Goal: Task Accomplishment & Management: Complete application form

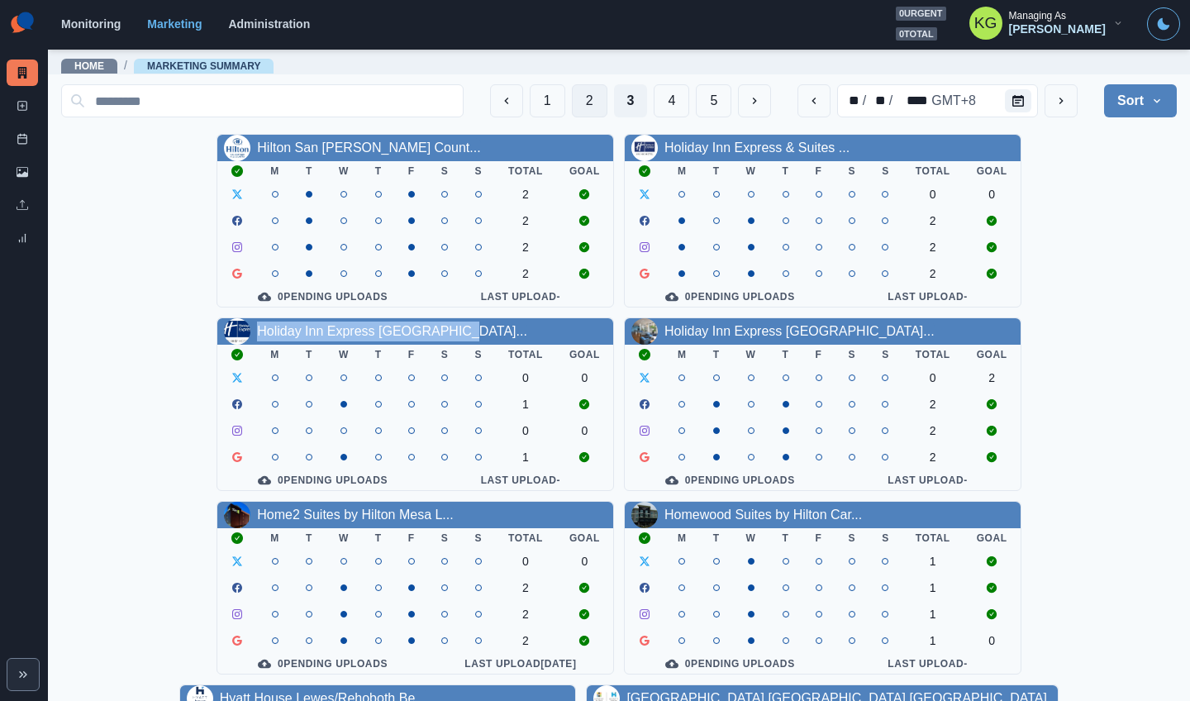
click at [582, 106] on button "2" at bounding box center [590, 100] width 36 height 33
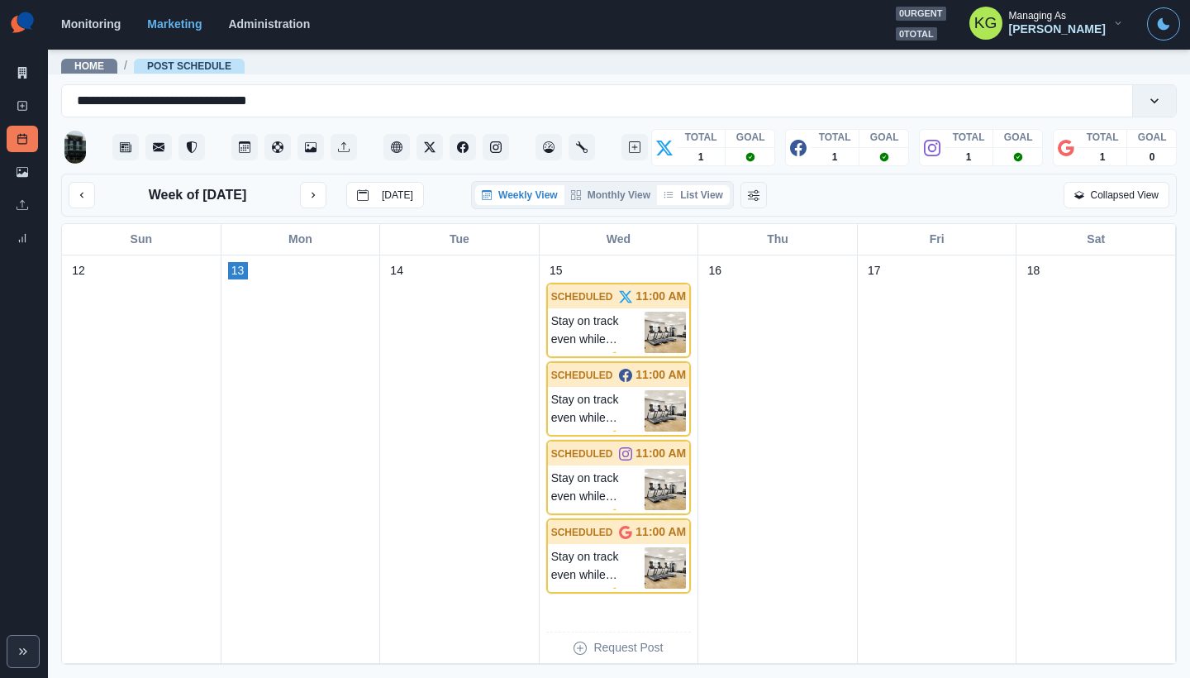
click at [712, 193] on button "List View" at bounding box center [693, 195] width 73 height 20
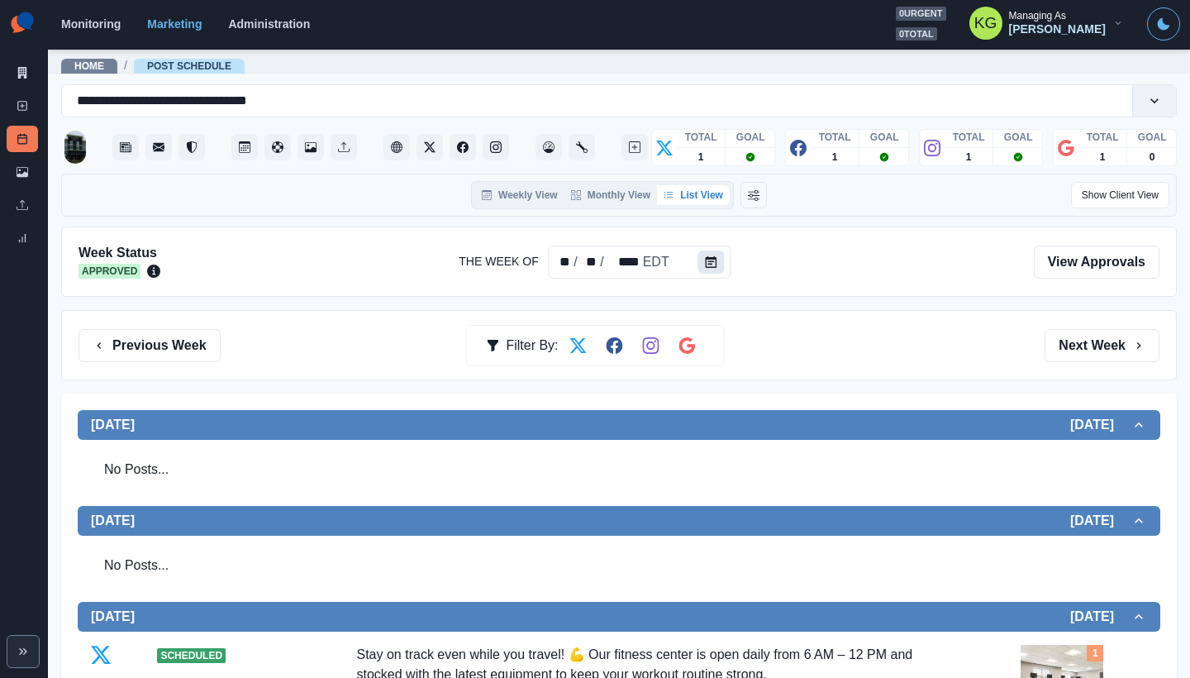
click at [701, 257] on button "Calendar" at bounding box center [712, 261] width 26 height 23
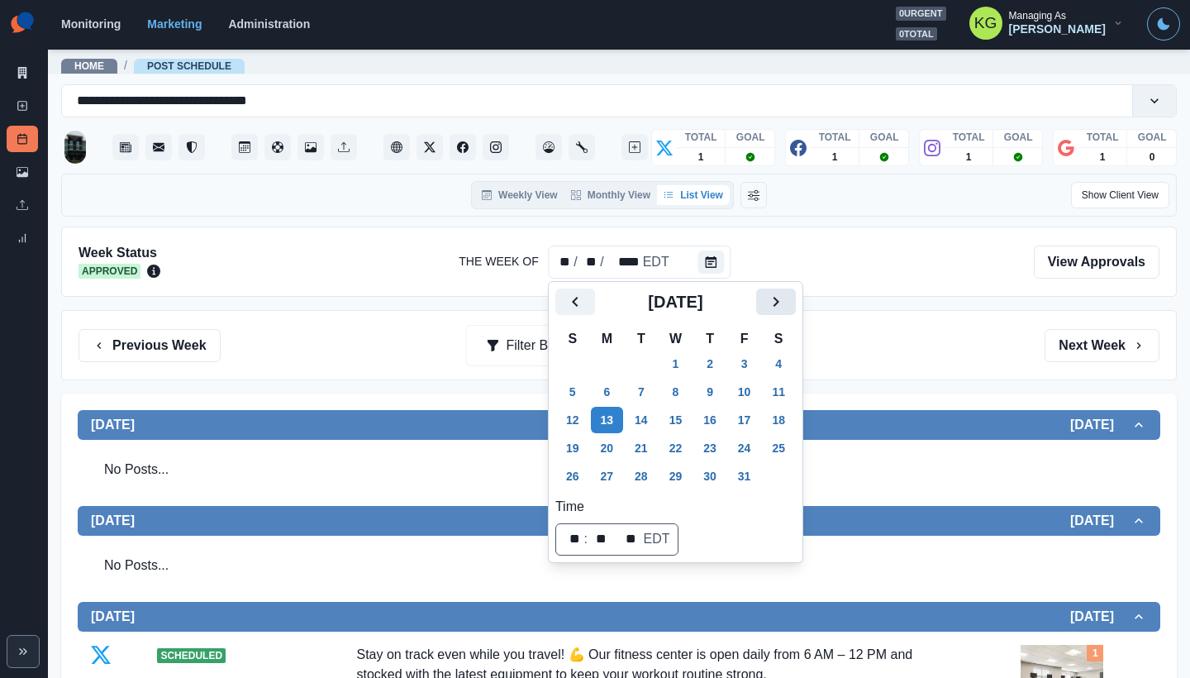
click at [786, 301] on icon "Next" at bounding box center [776, 302] width 20 height 20
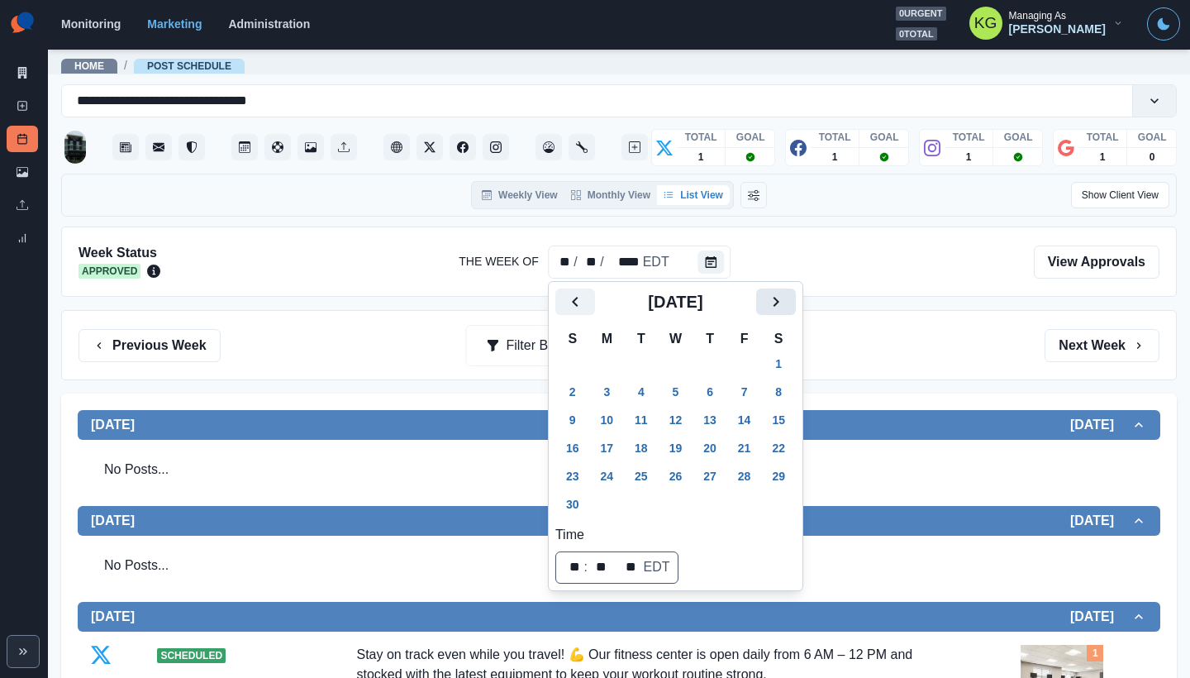
click at [785, 301] on icon "Next" at bounding box center [776, 302] width 20 height 20
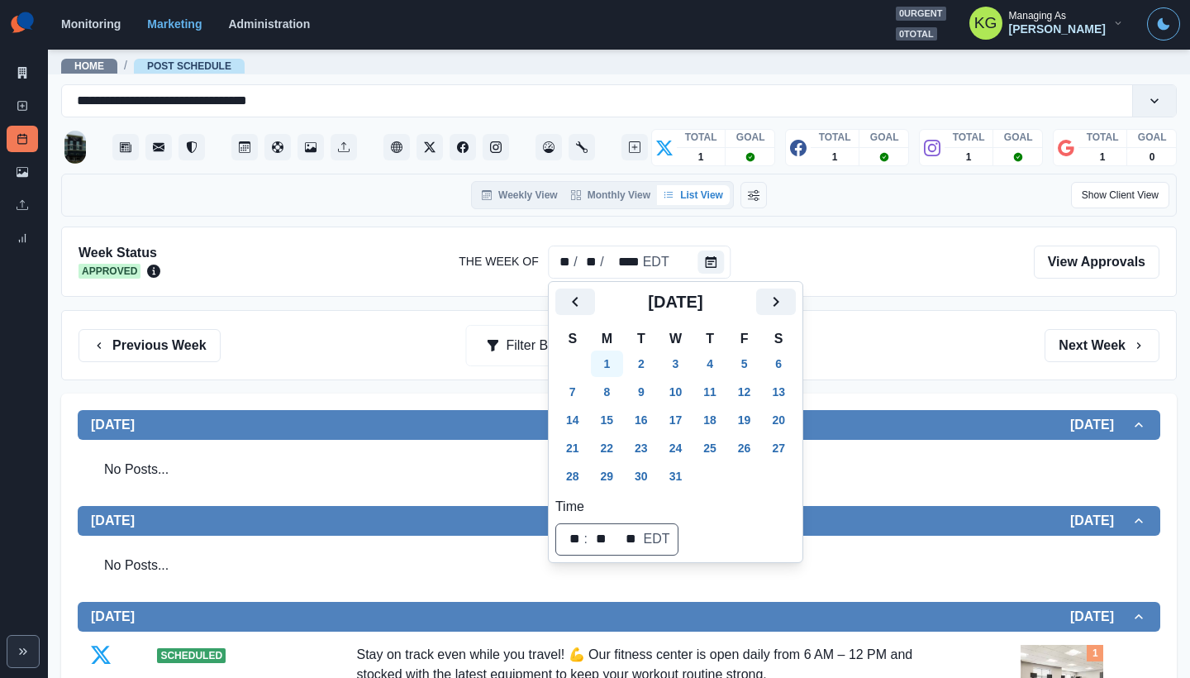
click at [620, 361] on button "1" at bounding box center [607, 363] width 33 height 26
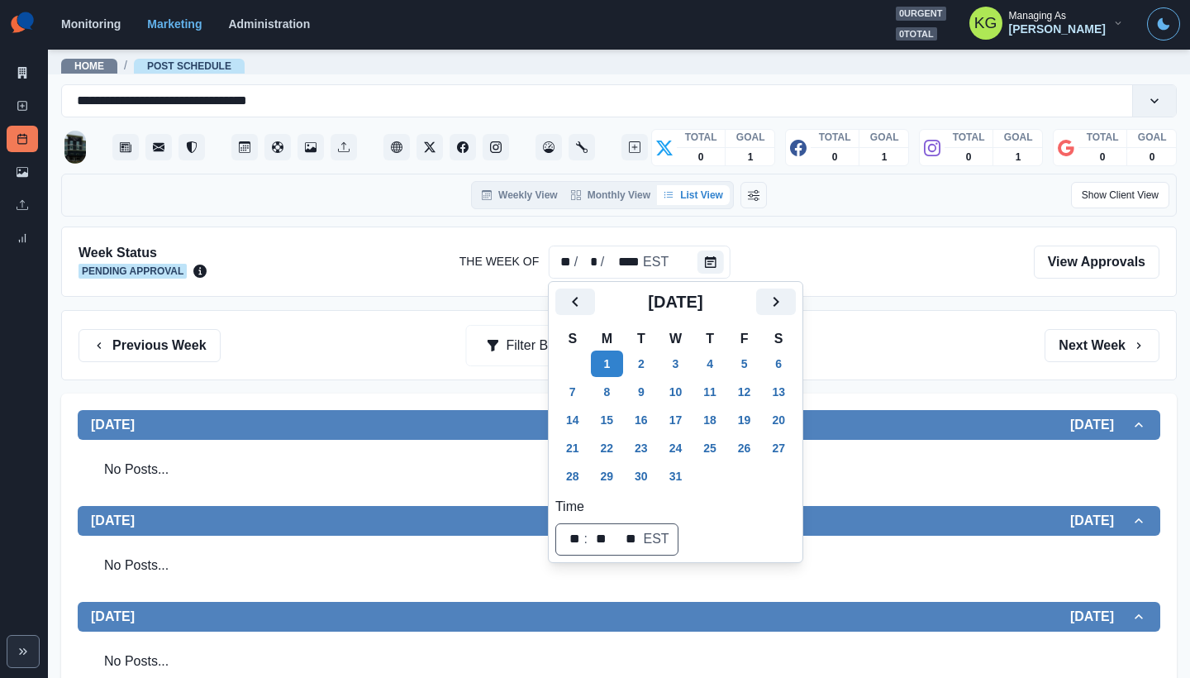
scroll to position [434, 0]
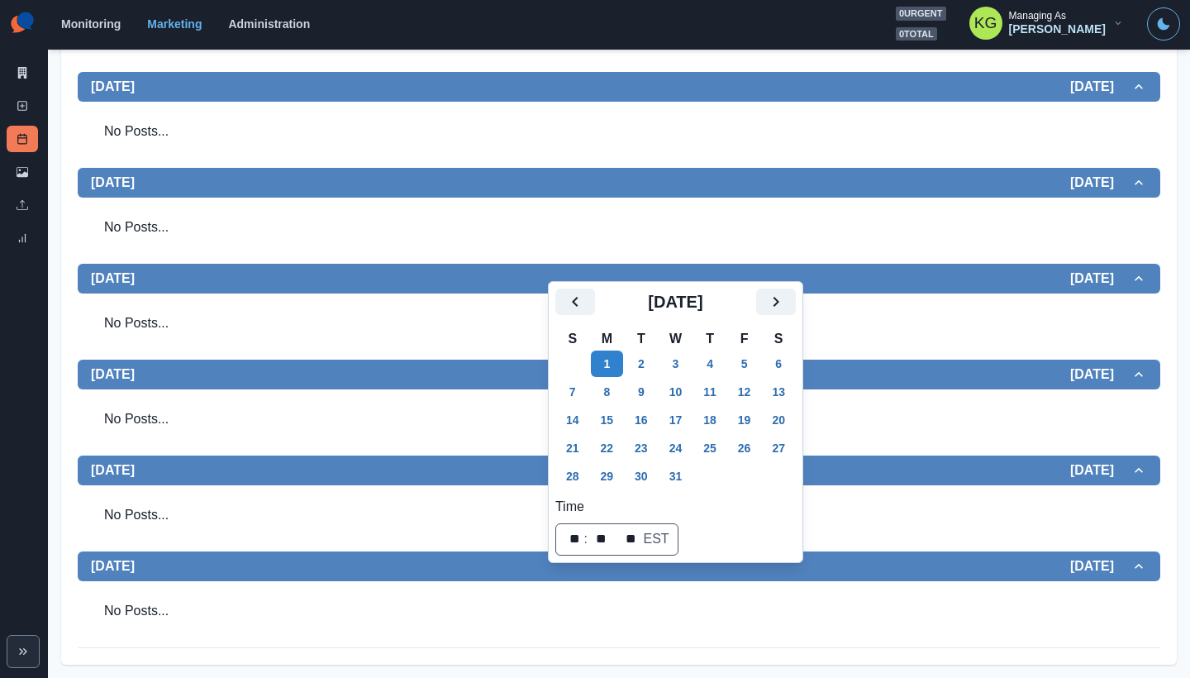
click at [960, 331] on div "No Posts..." at bounding box center [619, 323] width 1056 height 46
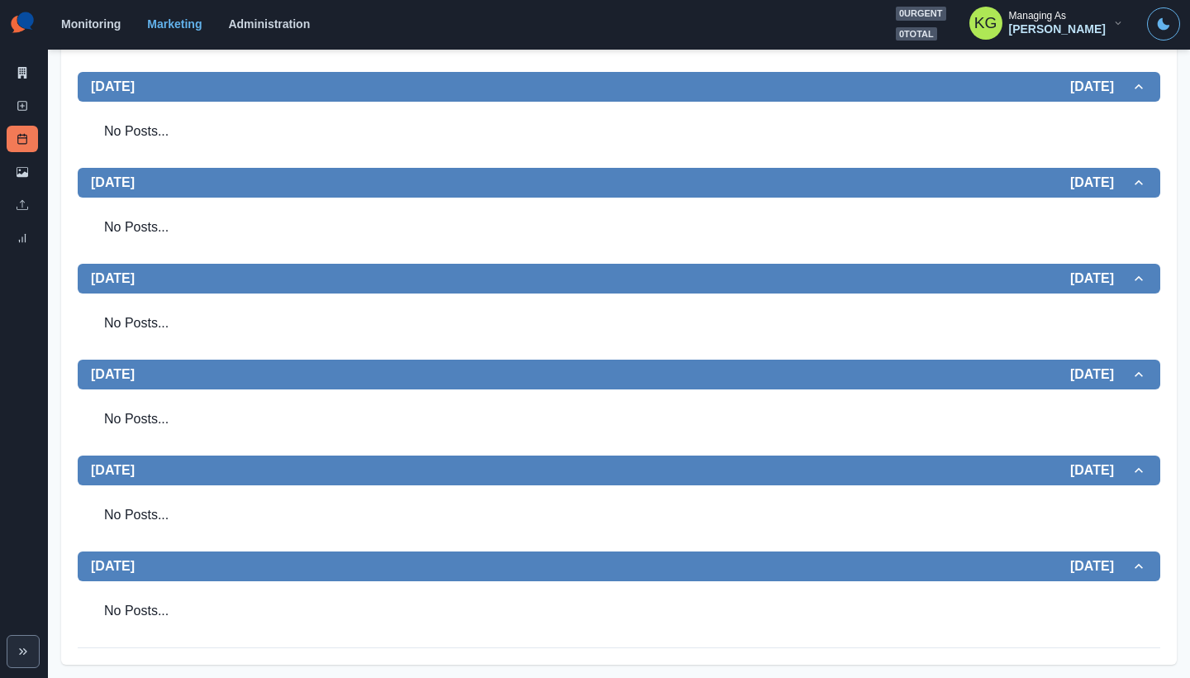
scroll to position [0, 0]
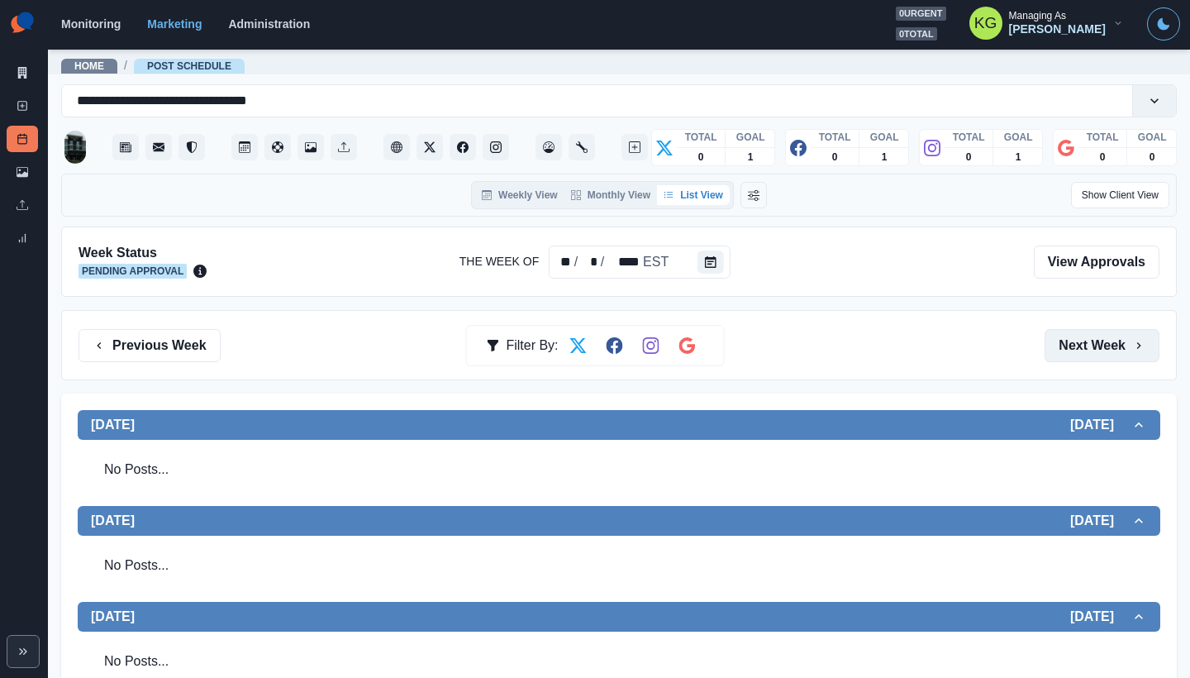
click at [1105, 340] on button "Next Week" at bounding box center [1102, 345] width 115 height 33
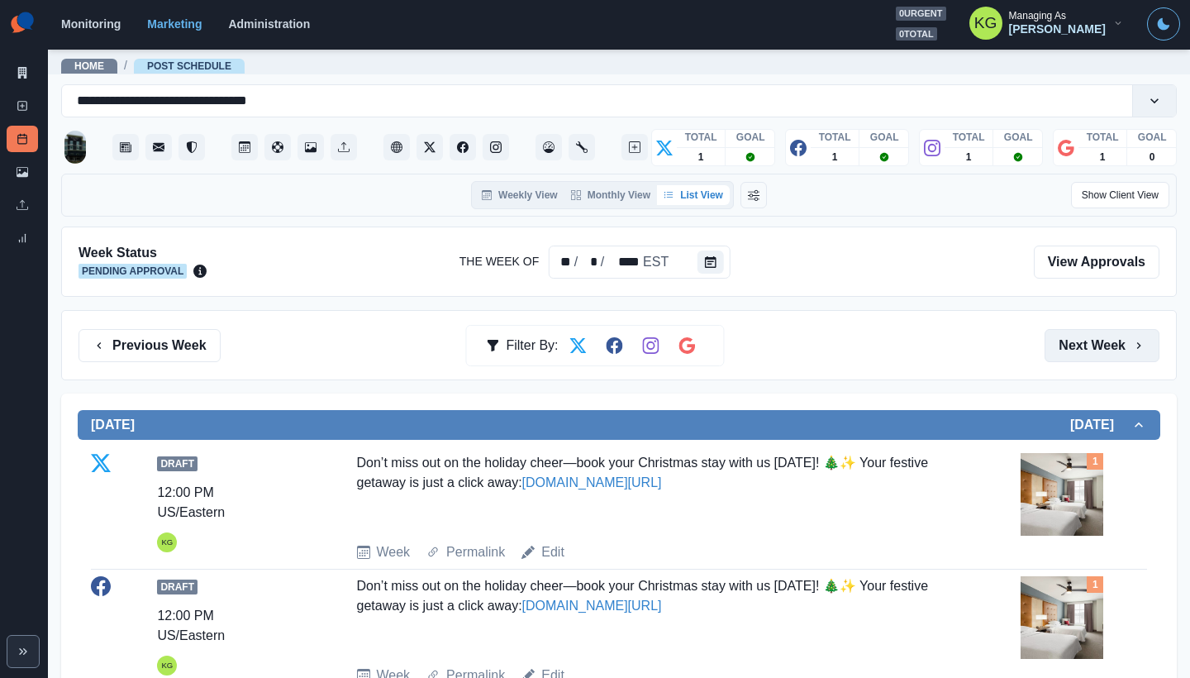
click at [1080, 355] on button "Next Week" at bounding box center [1102, 345] width 115 height 33
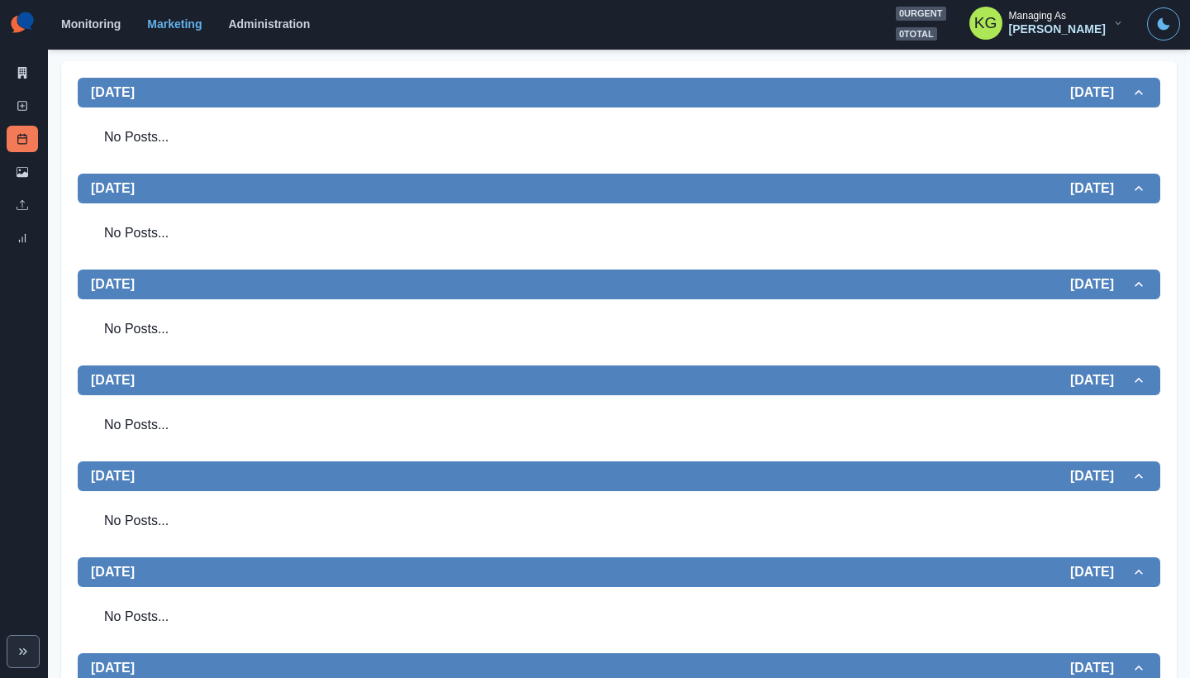
scroll to position [2, 0]
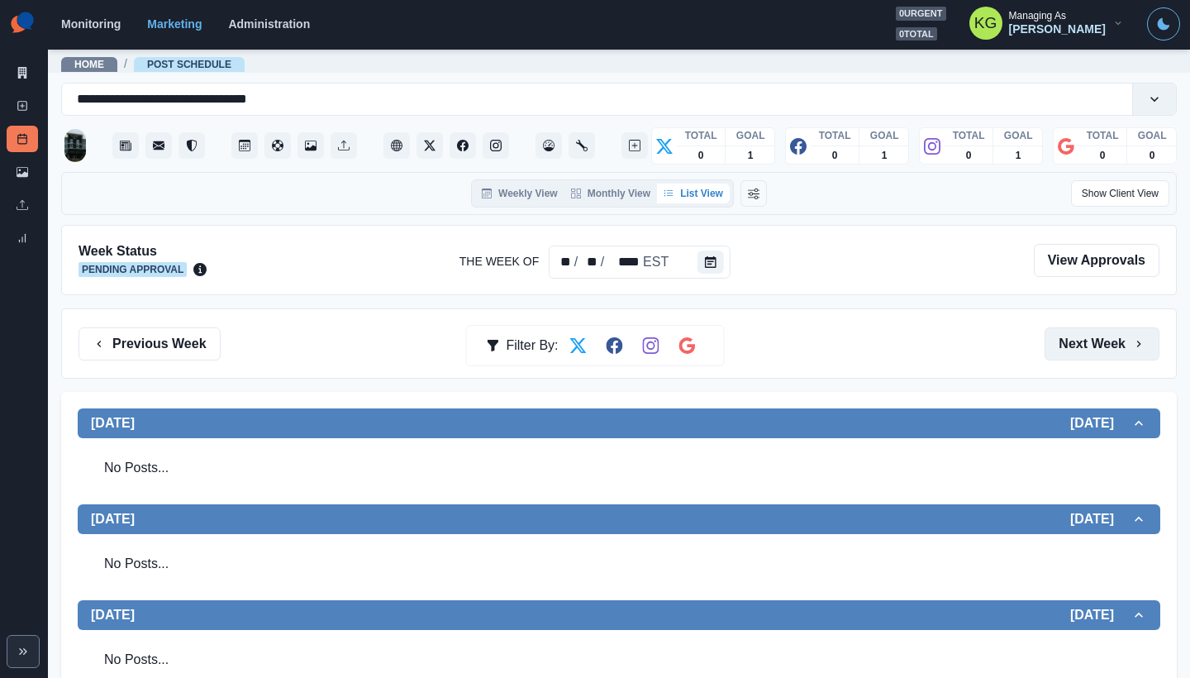
click at [1080, 353] on button "Next Week" at bounding box center [1102, 343] width 115 height 33
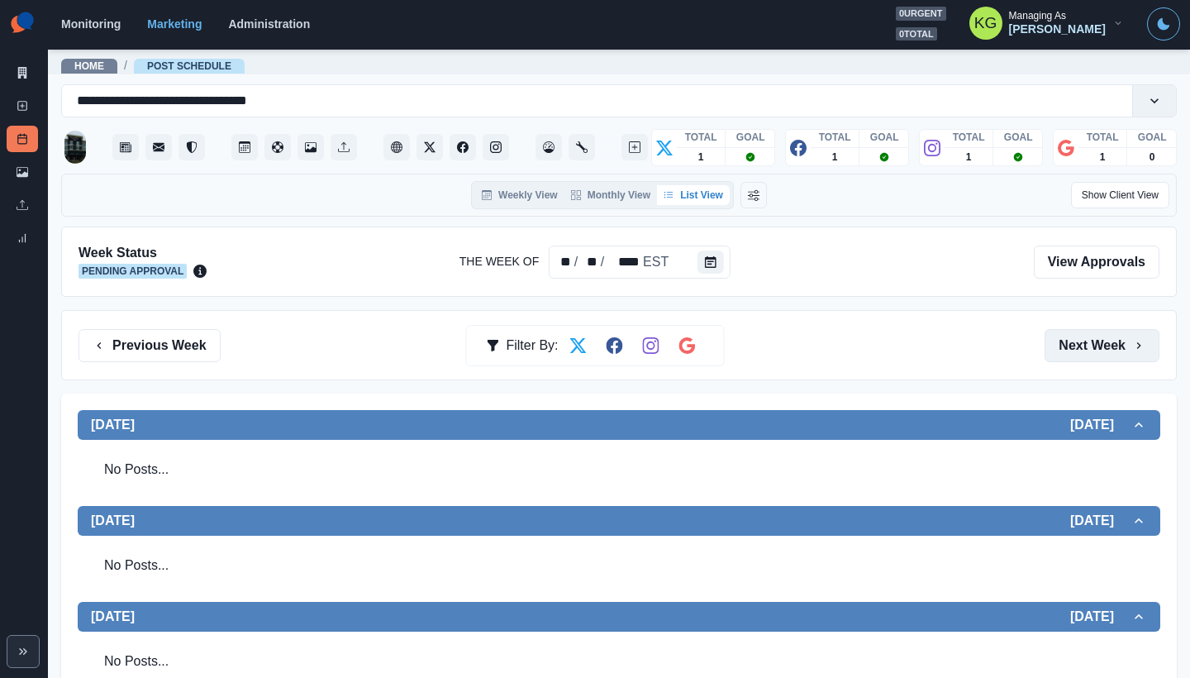
click at [1080, 352] on button "Next Week" at bounding box center [1102, 345] width 115 height 33
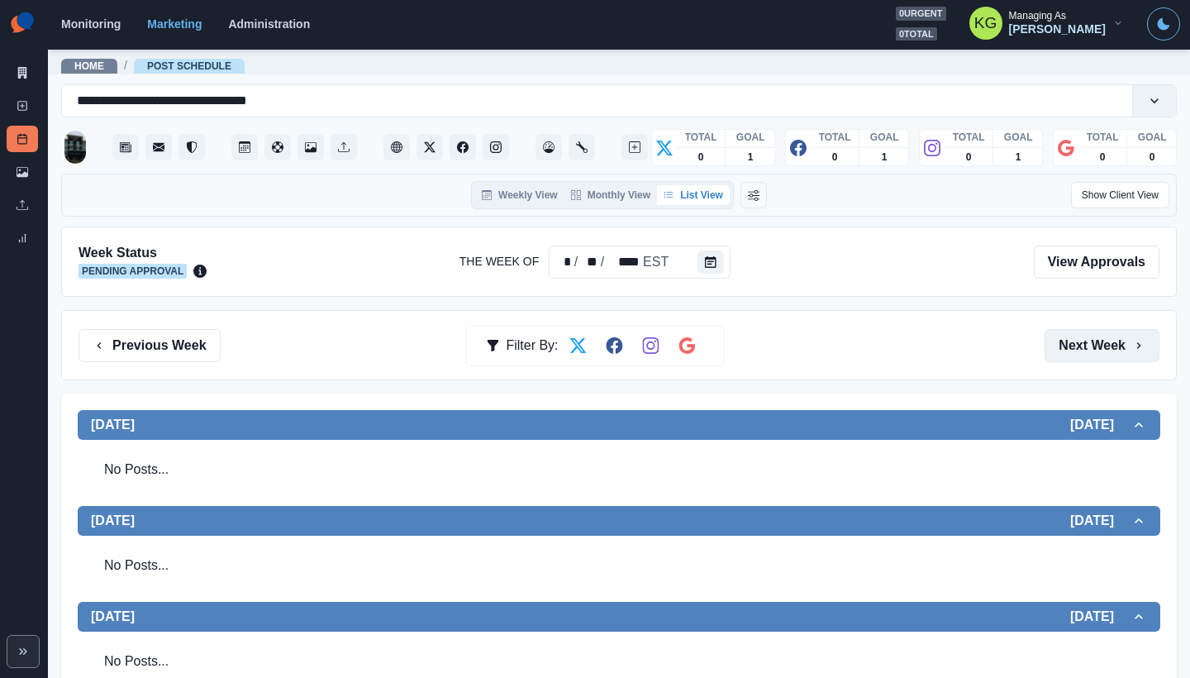
click at [1080, 352] on button "Next Week" at bounding box center [1102, 345] width 115 height 33
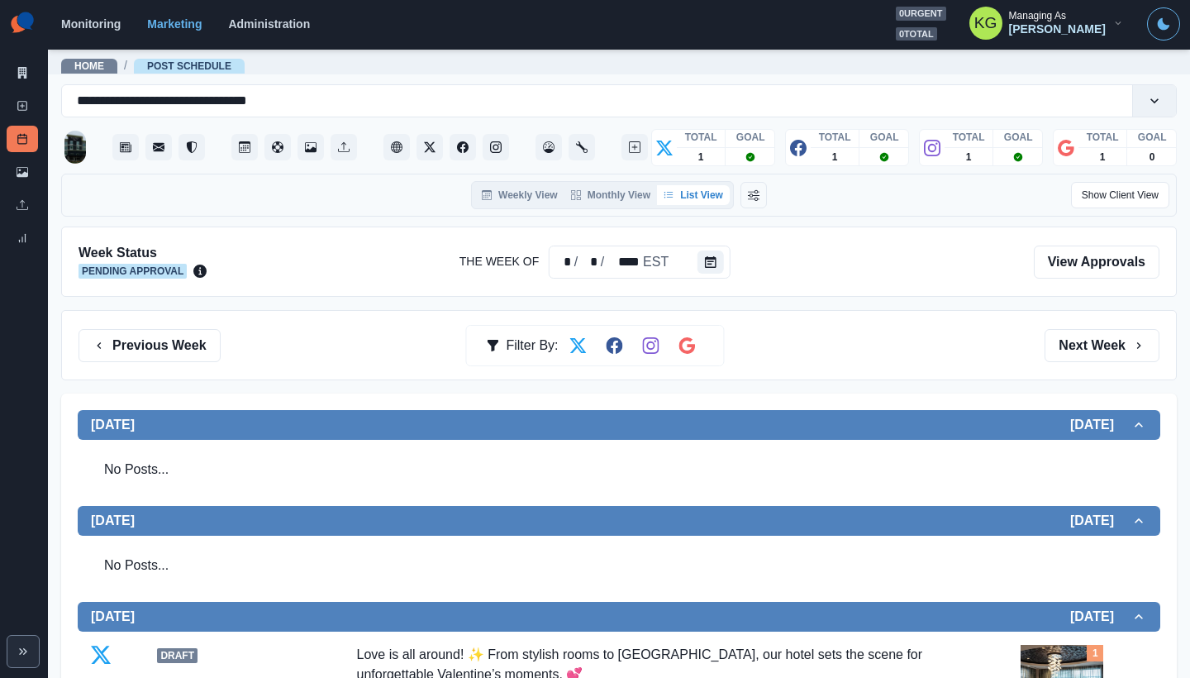
scroll to position [24, 0]
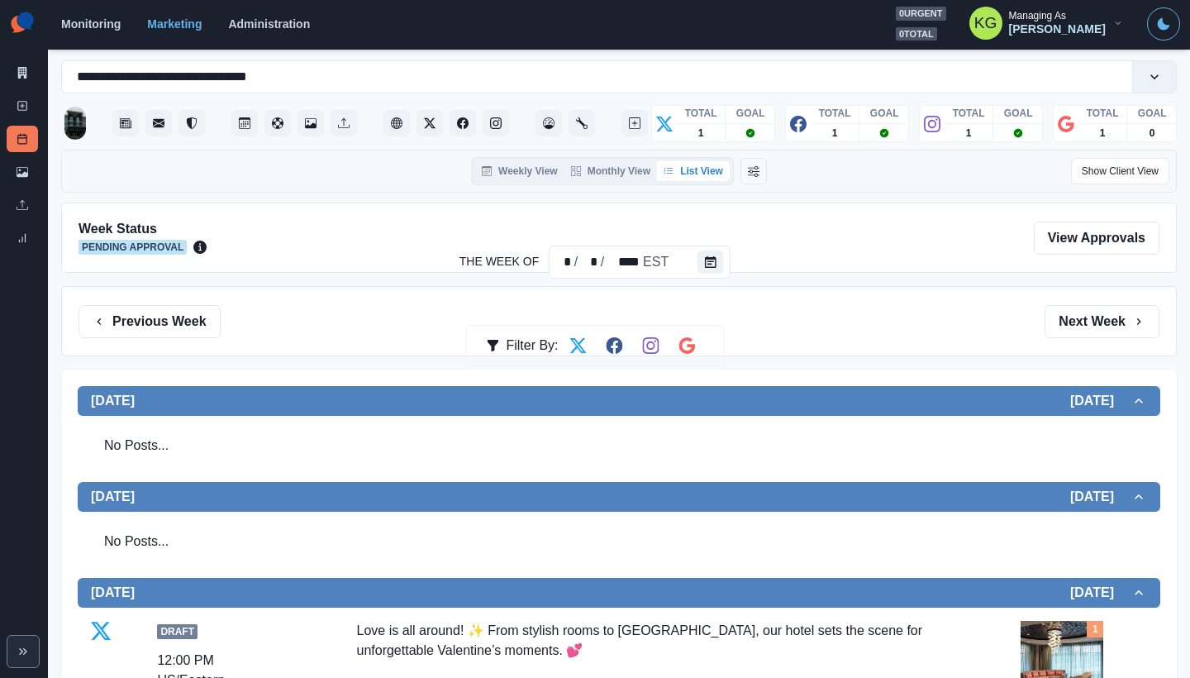
click at [1080, 352] on div "Previous Week Filter By: Next Week" at bounding box center [619, 321] width 1116 height 70
click at [1077, 327] on button "Next Week" at bounding box center [1102, 321] width 115 height 33
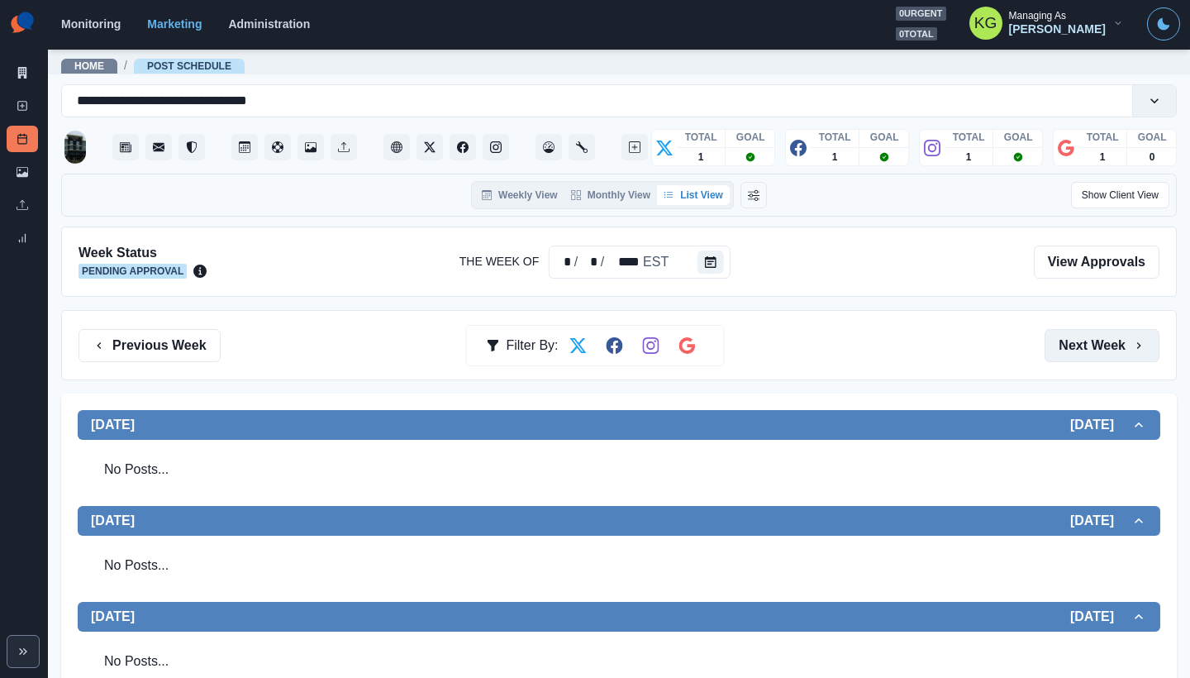
click at [1080, 341] on button "Next Week" at bounding box center [1102, 345] width 115 height 33
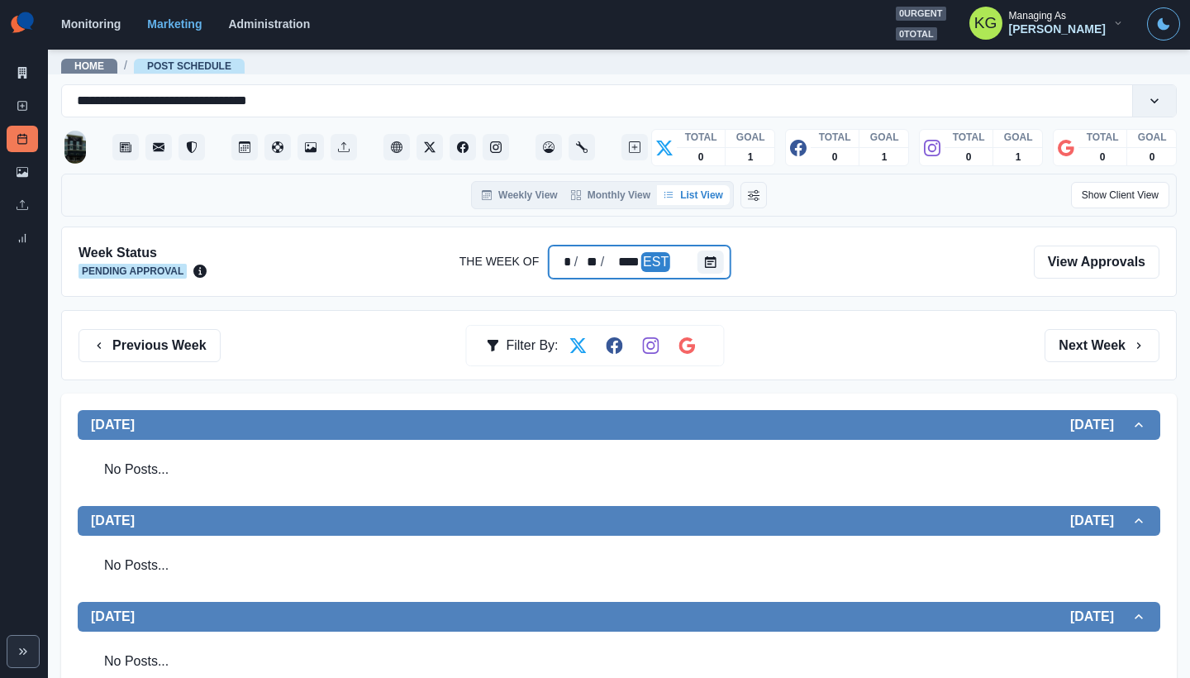
click at [686, 255] on div "* / ** / **** EST" at bounding box center [640, 262] width 182 height 33
click at [574, 284] on div "Week Status Pending Approval The Week Of * / ** / **** EST View Approvals" at bounding box center [619, 262] width 1116 height 70
click at [723, 268] on div at bounding box center [714, 262] width 33 height 33
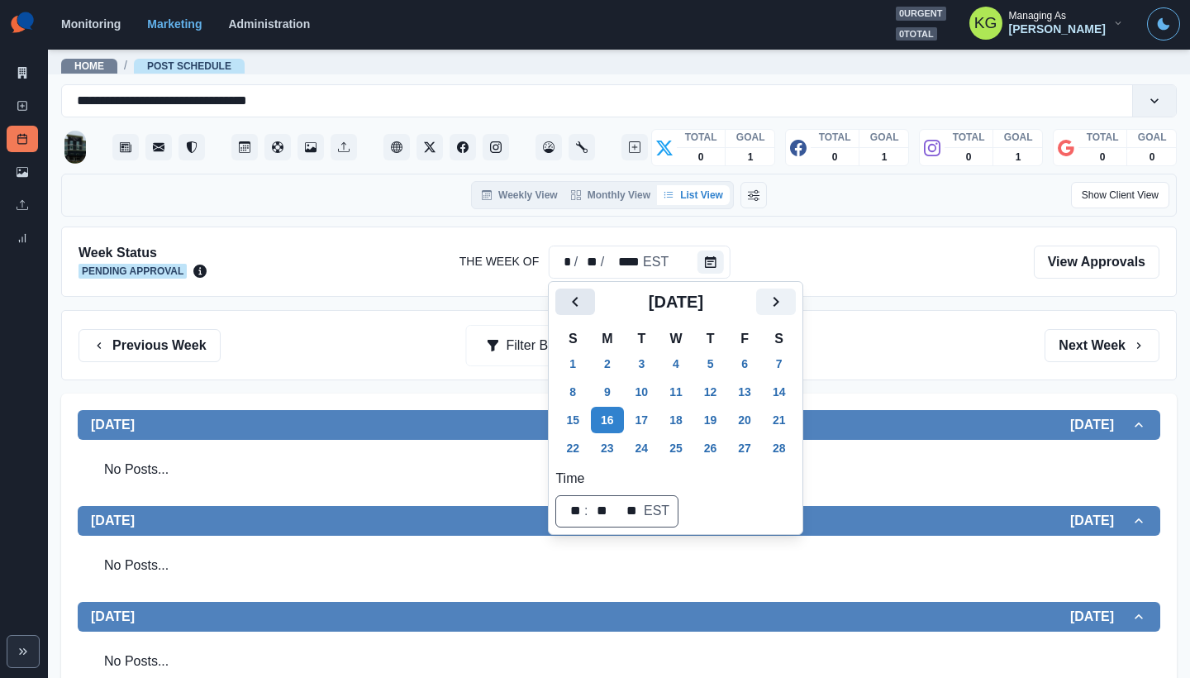
click at [568, 301] on icon "Previous" at bounding box center [575, 302] width 20 height 20
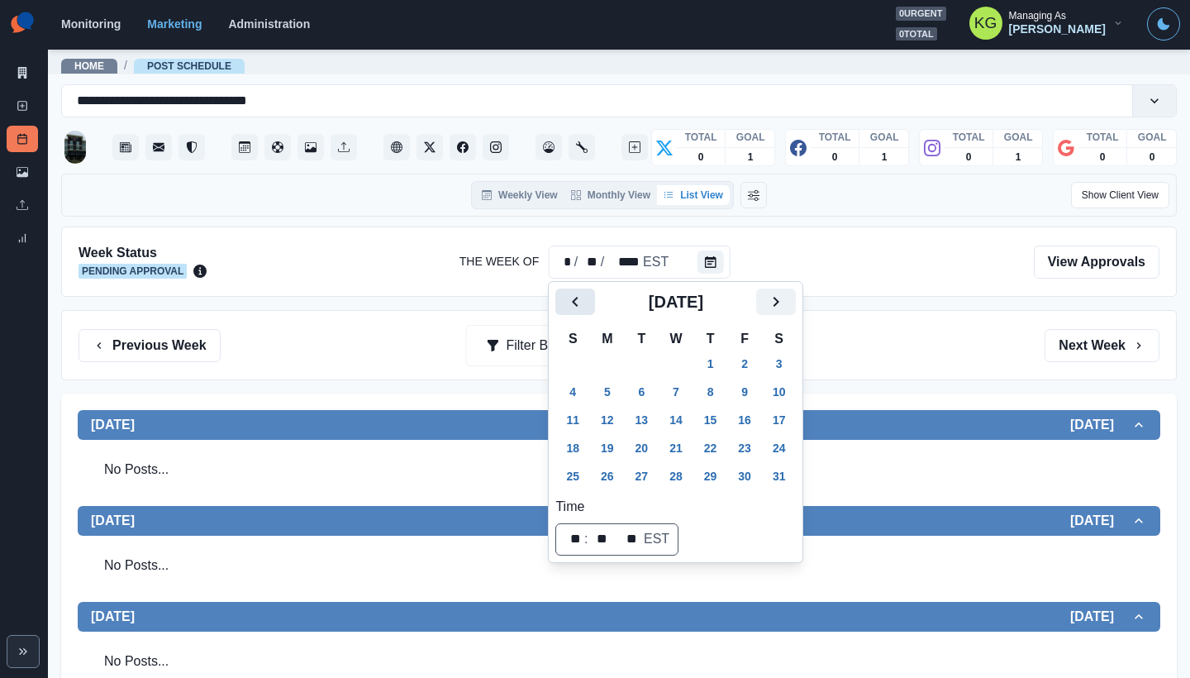
click at [568, 301] on icon "Previous" at bounding box center [575, 302] width 20 height 20
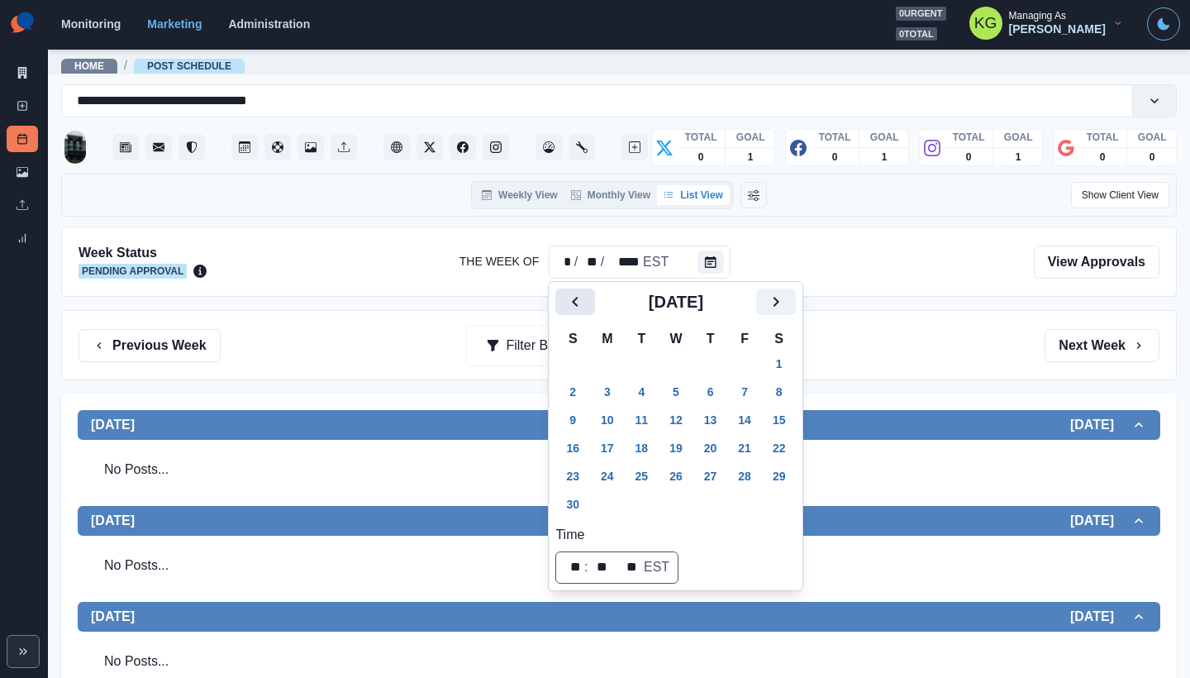
click at [568, 301] on icon "Previous" at bounding box center [575, 302] width 20 height 20
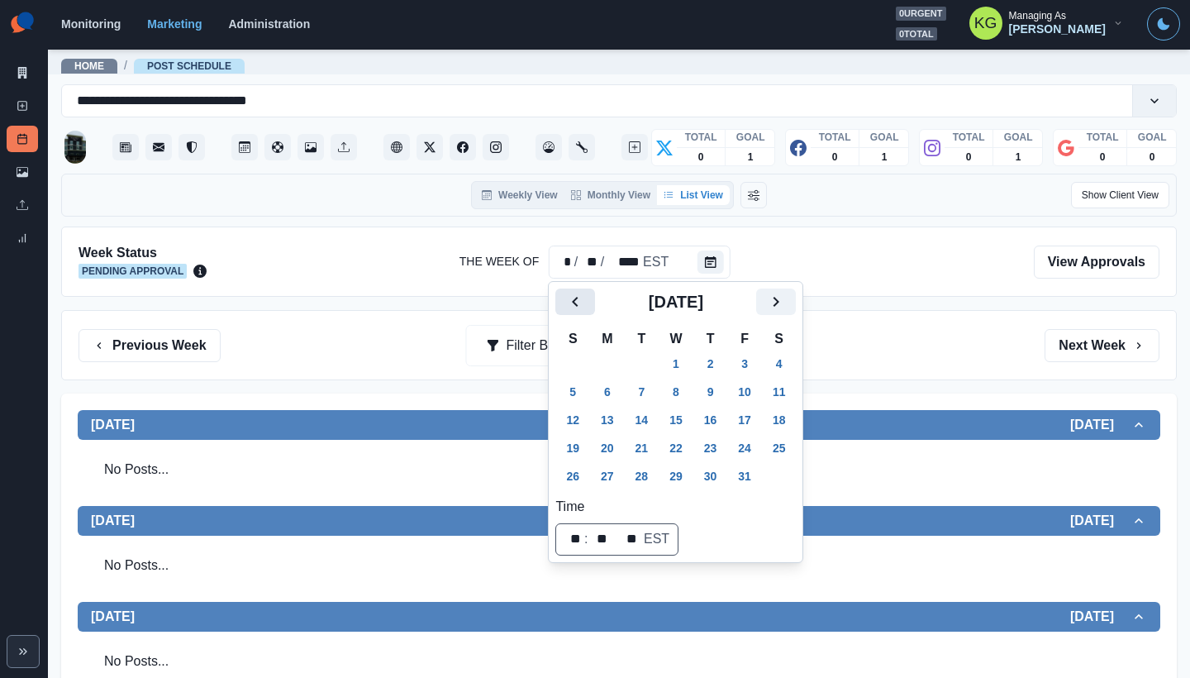
click at [568, 301] on icon "Previous" at bounding box center [575, 302] width 20 height 20
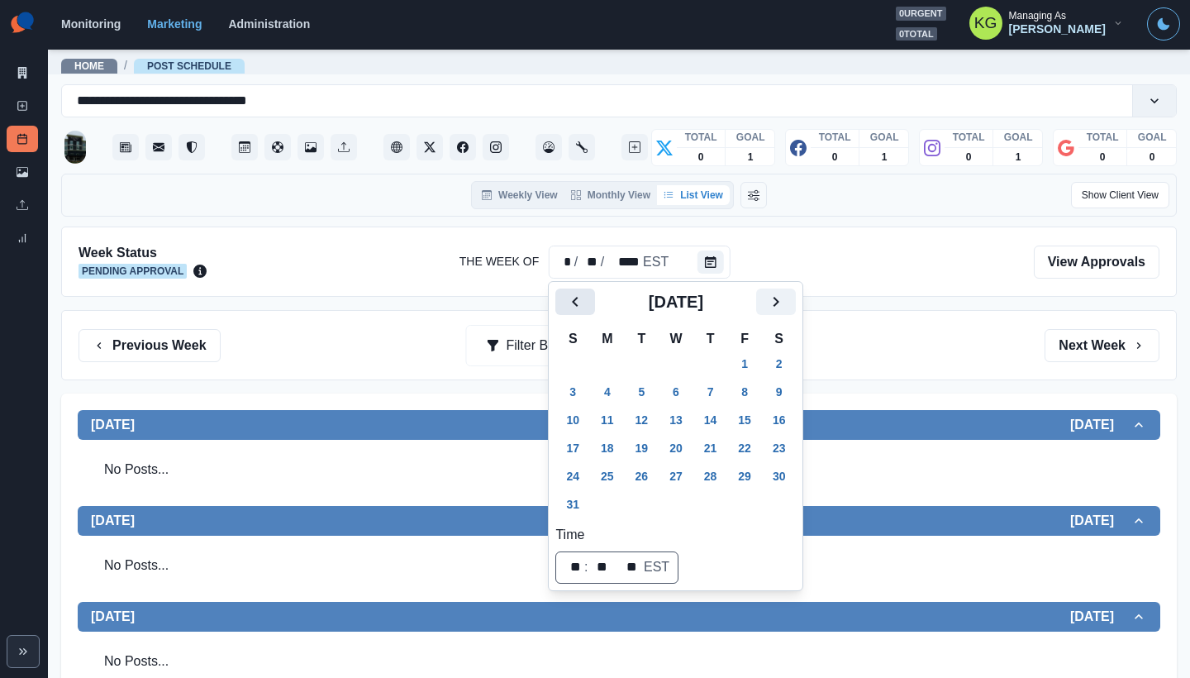
click at [568, 301] on icon "Previous" at bounding box center [575, 302] width 20 height 20
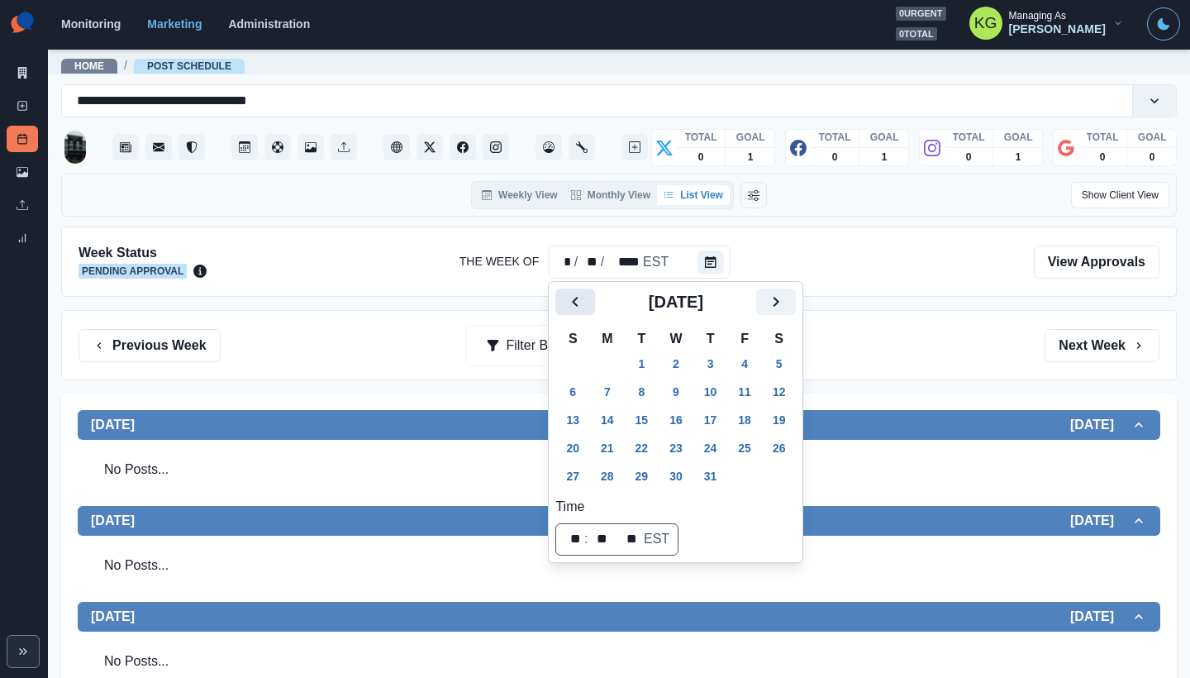
click at [568, 301] on icon "Previous" at bounding box center [575, 302] width 20 height 20
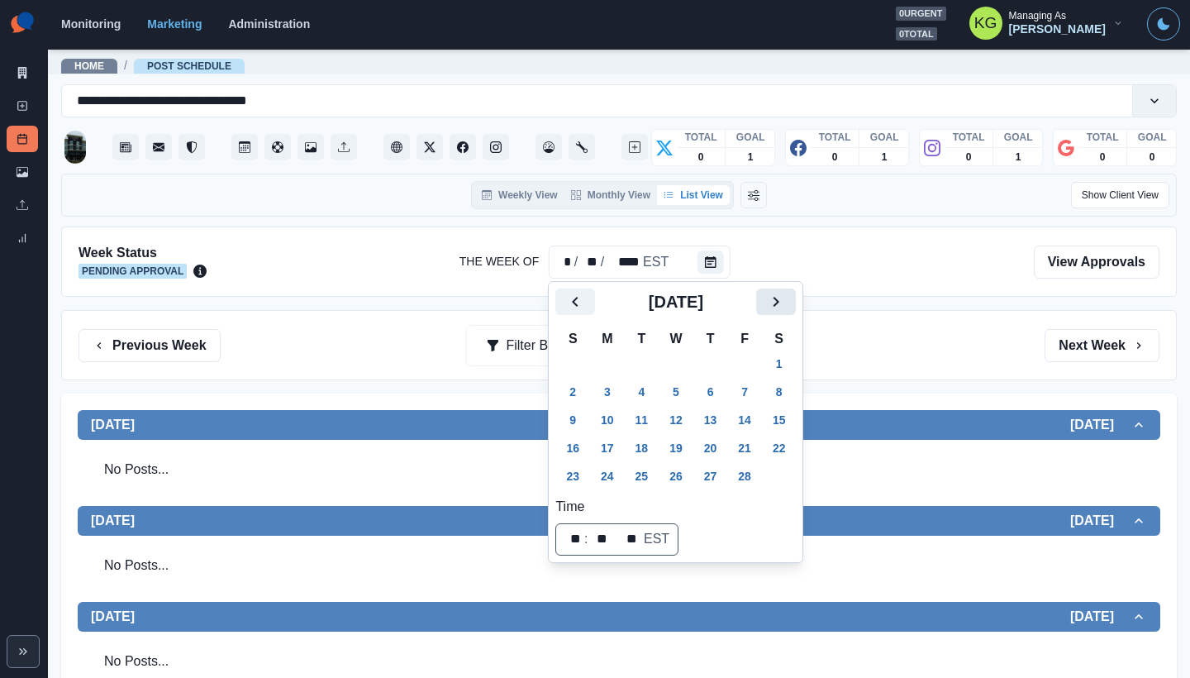
click at [777, 308] on button "Next" at bounding box center [776, 302] width 40 height 26
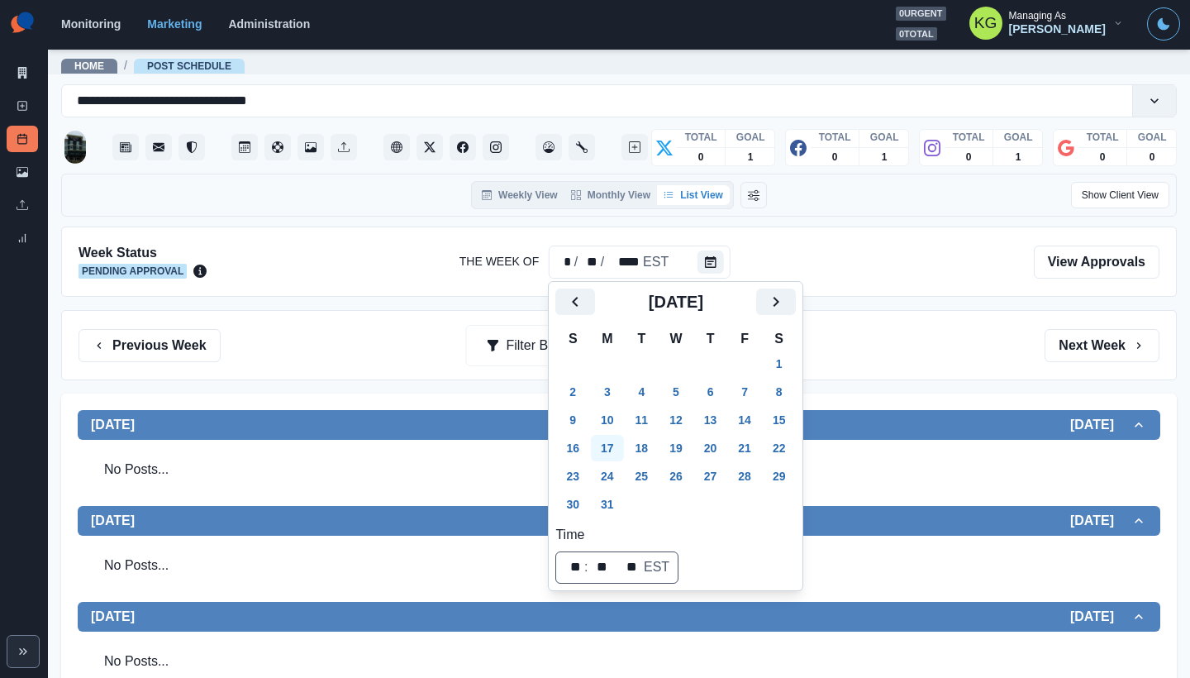
click at [614, 438] on button "17" at bounding box center [607, 448] width 33 height 26
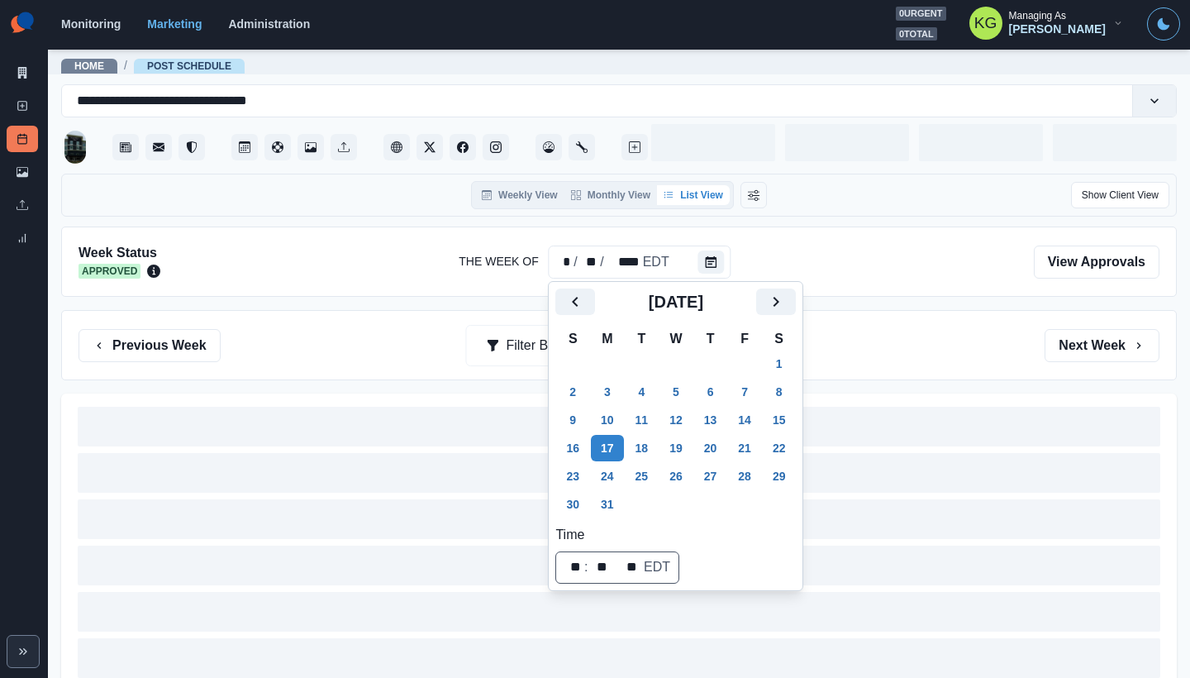
click at [928, 350] on div "Previous Week Filter By: Next Week" at bounding box center [619, 345] width 1081 height 33
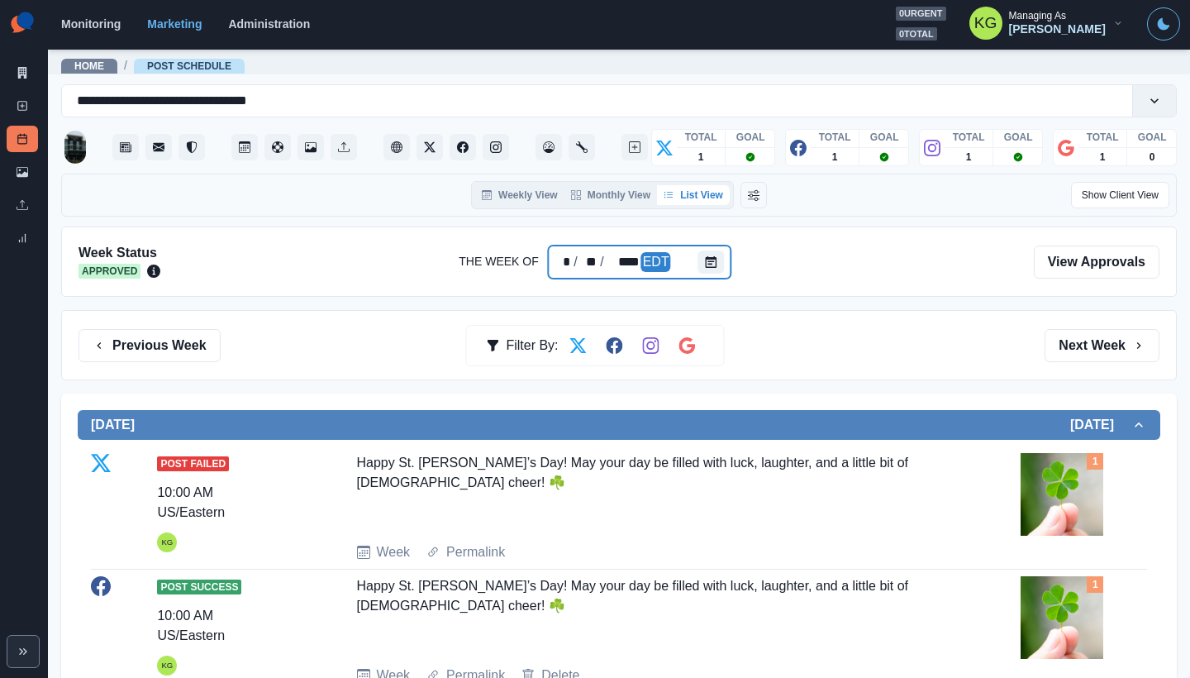
scroll to position [31, 0]
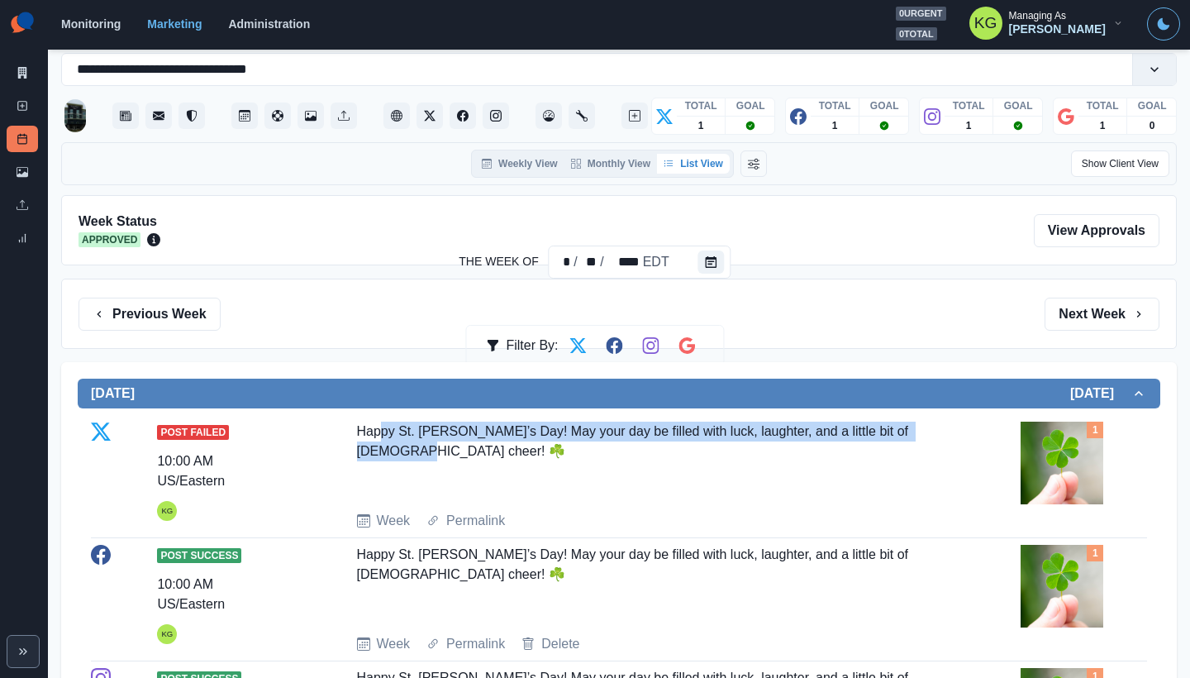
drag, startPoint x: 460, startPoint y: 453, endPoint x: 377, endPoint y: 427, distance: 86.8
click at [377, 427] on div "Happy St. Patrick’s Day! May your day be filled with luck, laughter, and a litt…" at bounding box center [652, 460] width 591 height 76
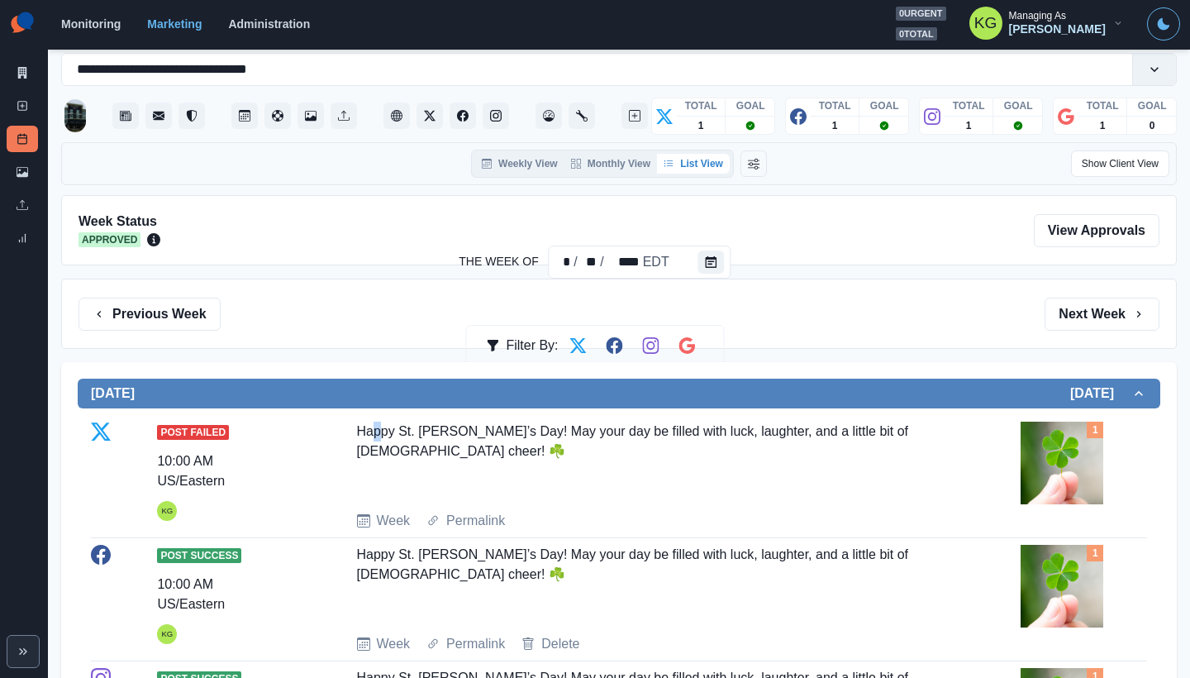
click at [374, 436] on div "Happy St. Patrick’s Day! May your day be filled with luck, laughter, and a litt…" at bounding box center [652, 460] width 591 height 76
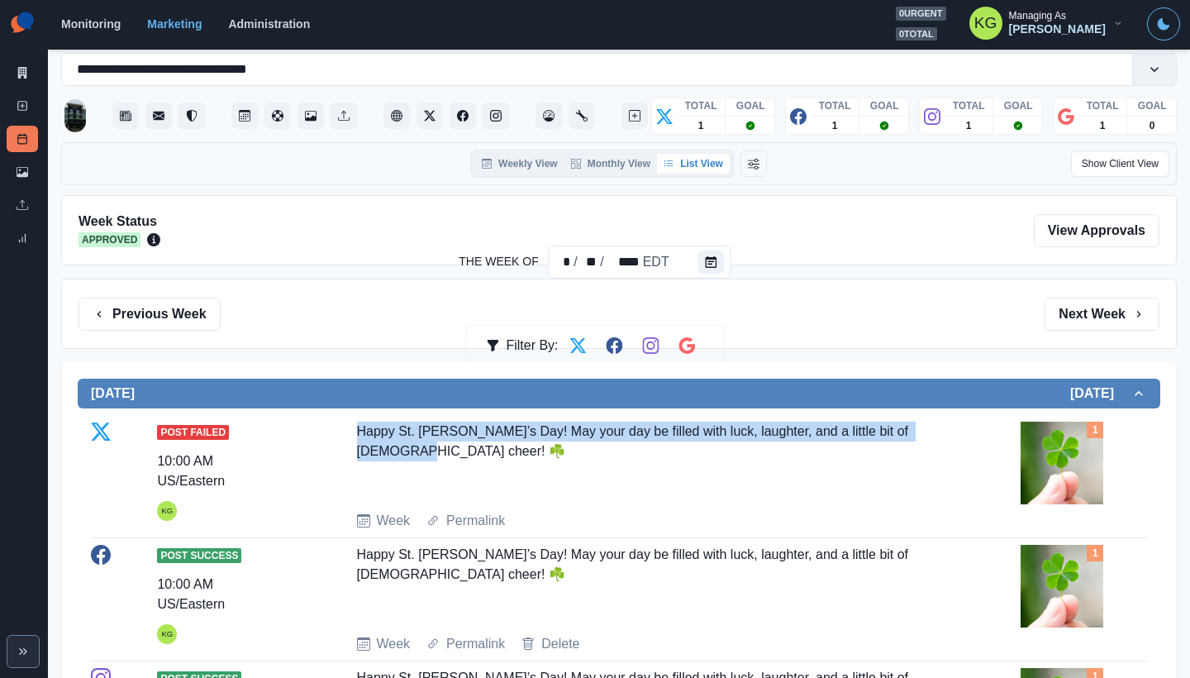
drag, startPoint x: 370, startPoint y: 442, endPoint x: 350, endPoint y: 431, distance: 23.0
click at [344, 432] on div "Post Failed 10:00 AM US/Eastern KG Happy St. Patrick’s Day! May your day be fil…" at bounding box center [619, 476] width 1056 height 109
copy div "Happy St. Patrick’s Day! May your day be filled with luck, laughter, and a litt…"
click at [699, 261] on button "Calendar" at bounding box center [712, 261] width 26 height 23
click at [721, 263] on button "Calendar" at bounding box center [712, 261] width 26 height 23
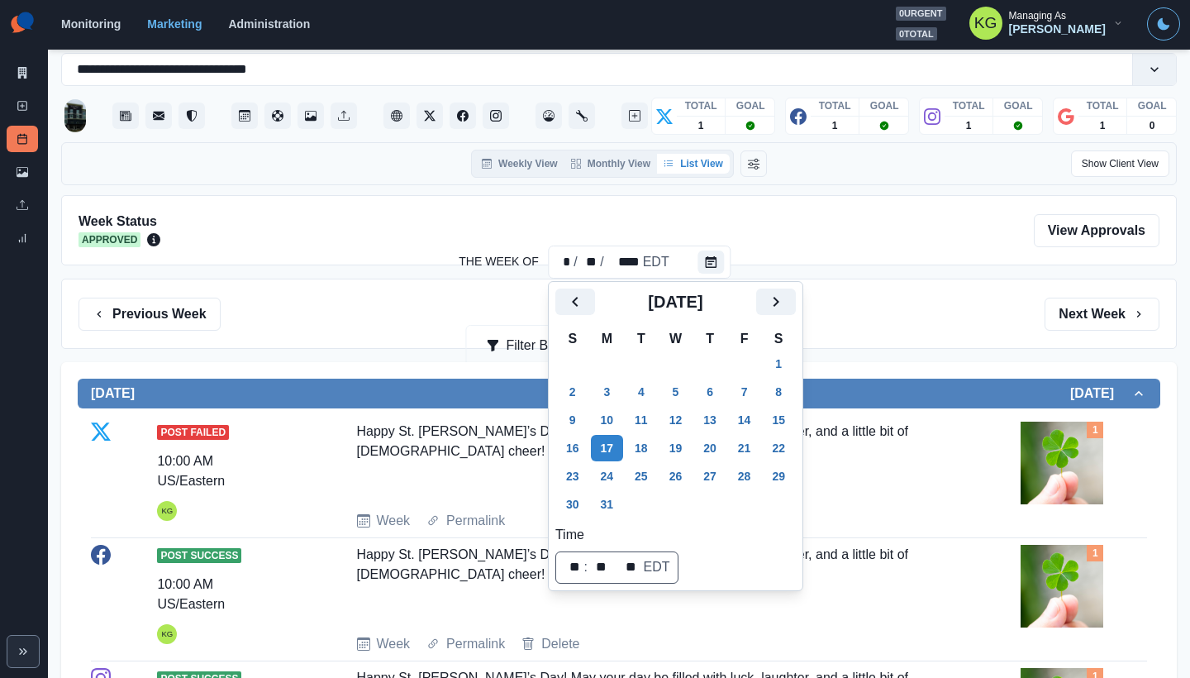
click at [756, 295] on h2 "March 2025" at bounding box center [675, 302] width 161 height 20
click at [782, 296] on icon "Next" at bounding box center [776, 302] width 20 height 20
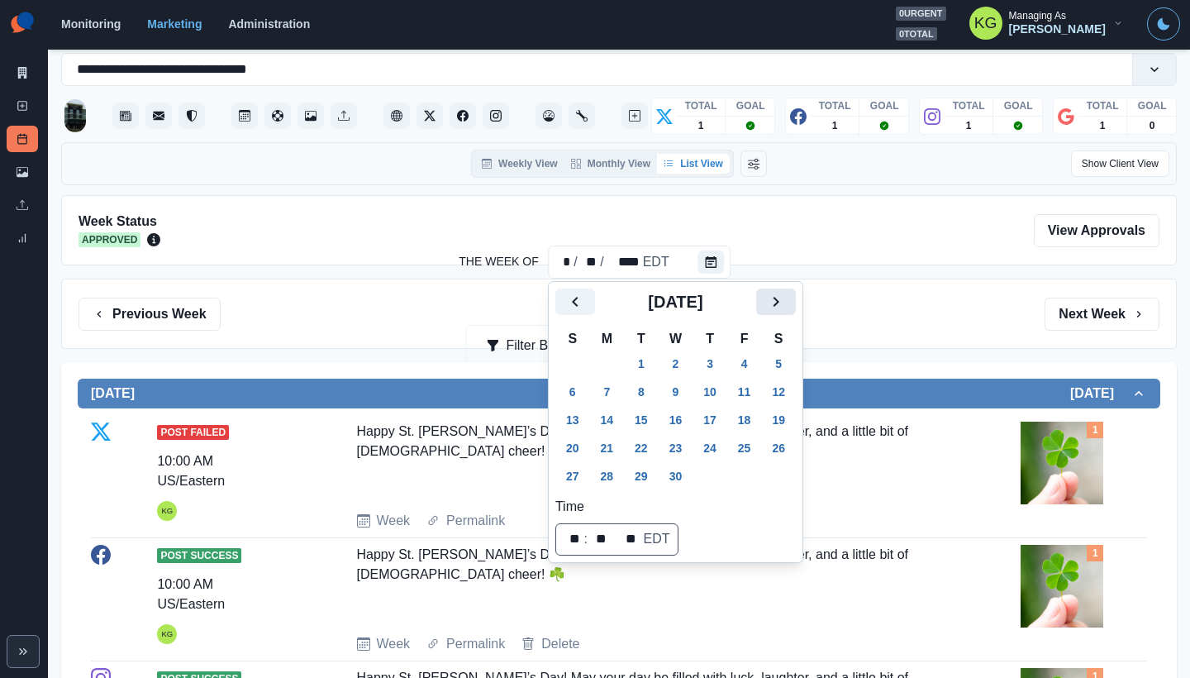
click at [783, 296] on icon "Next" at bounding box center [776, 302] width 20 height 20
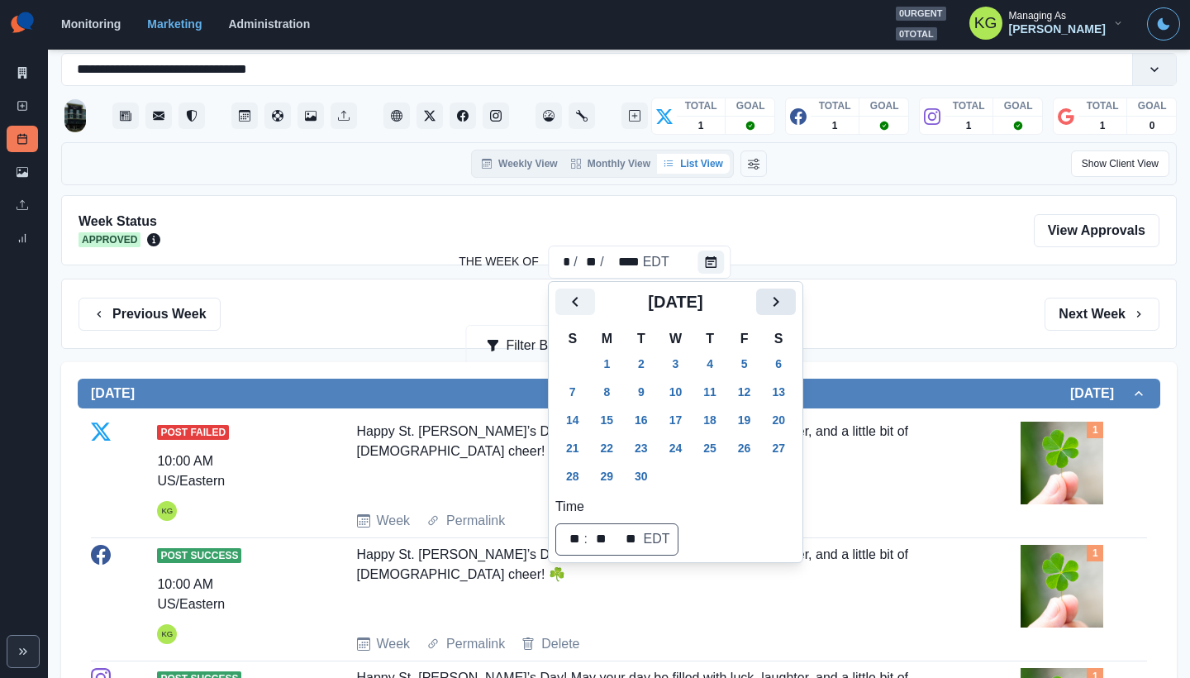
click at [783, 296] on icon "Next" at bounding box center [776, 302] width 20 height 20
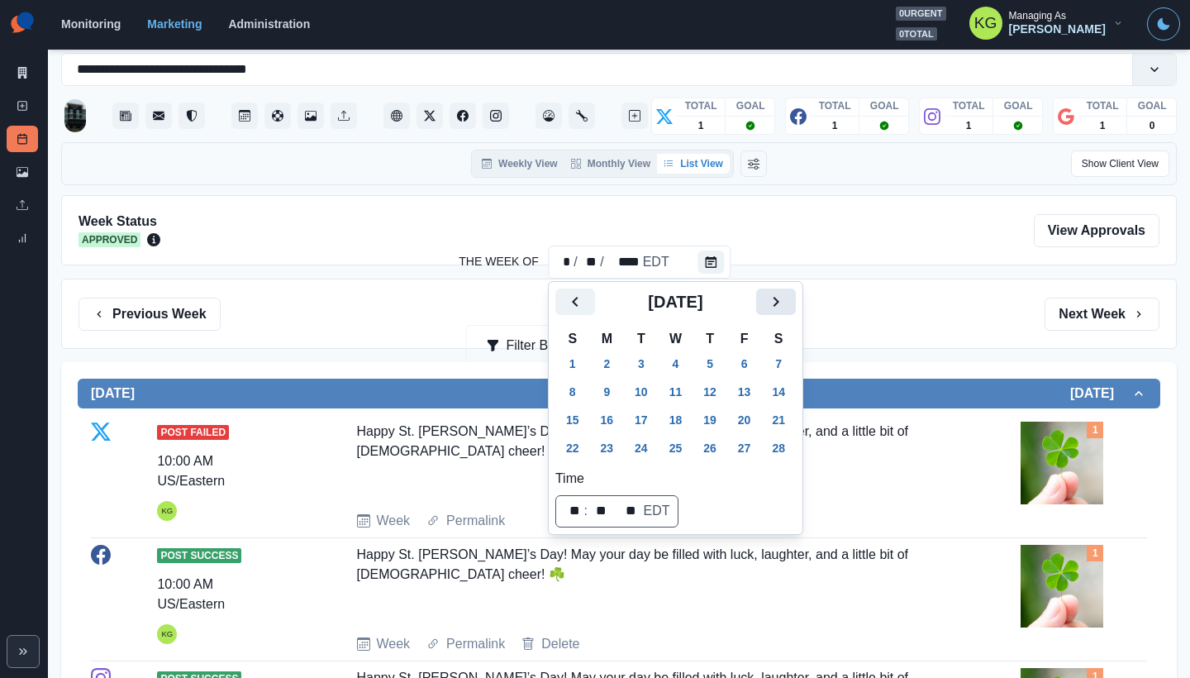
click at [783, 296] on icon "Next" at bounding box center [776, 302] width 20 height 20
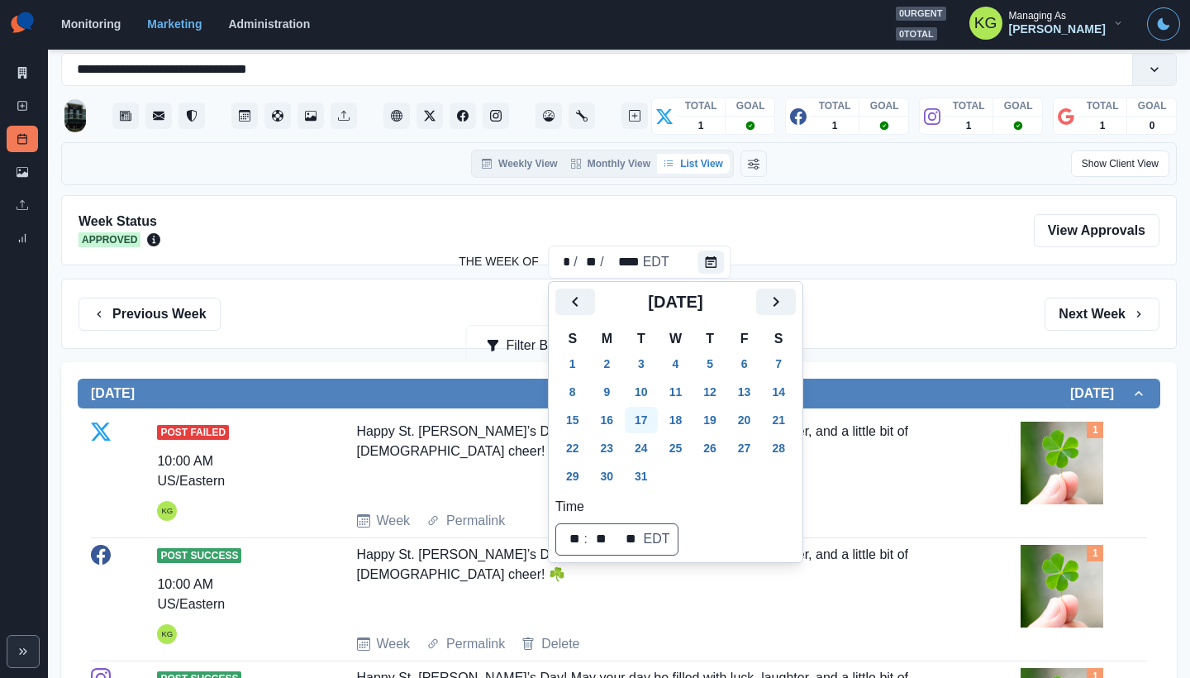
click at [651, 420] on button "17" at bounding box center [641, 420] width 33 height 26
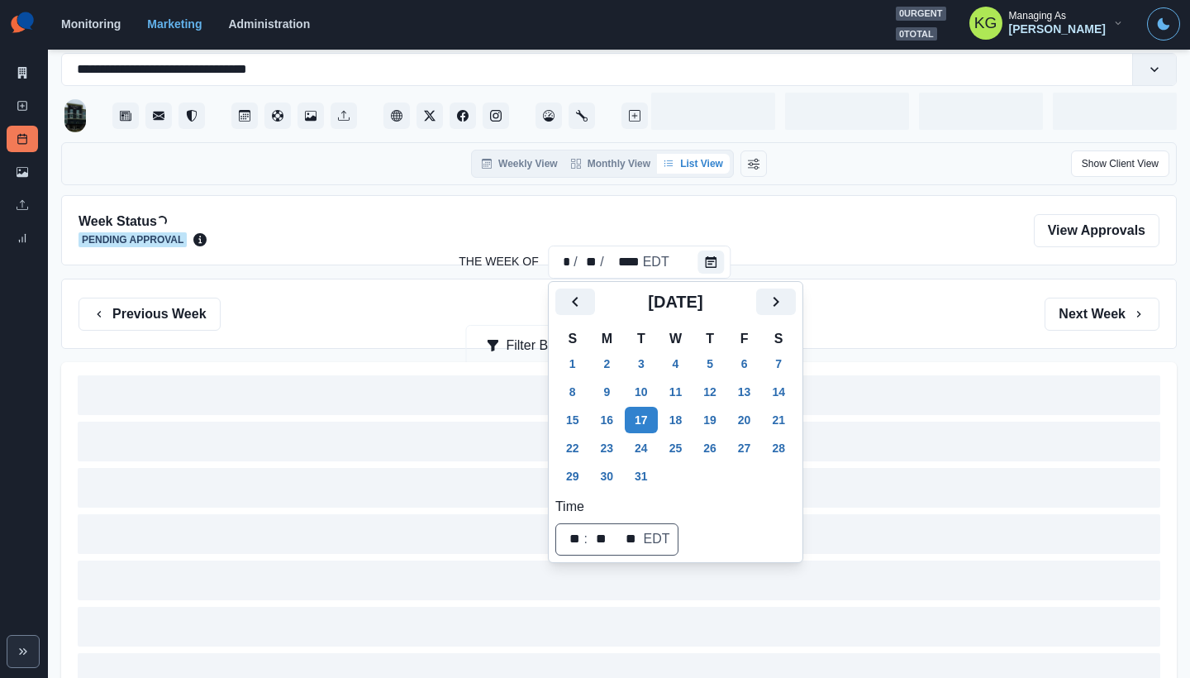
click at [928, 289] on div "Previous Week Filter By: Next Week" at bounding box center [619, 314] width 1116 height 70
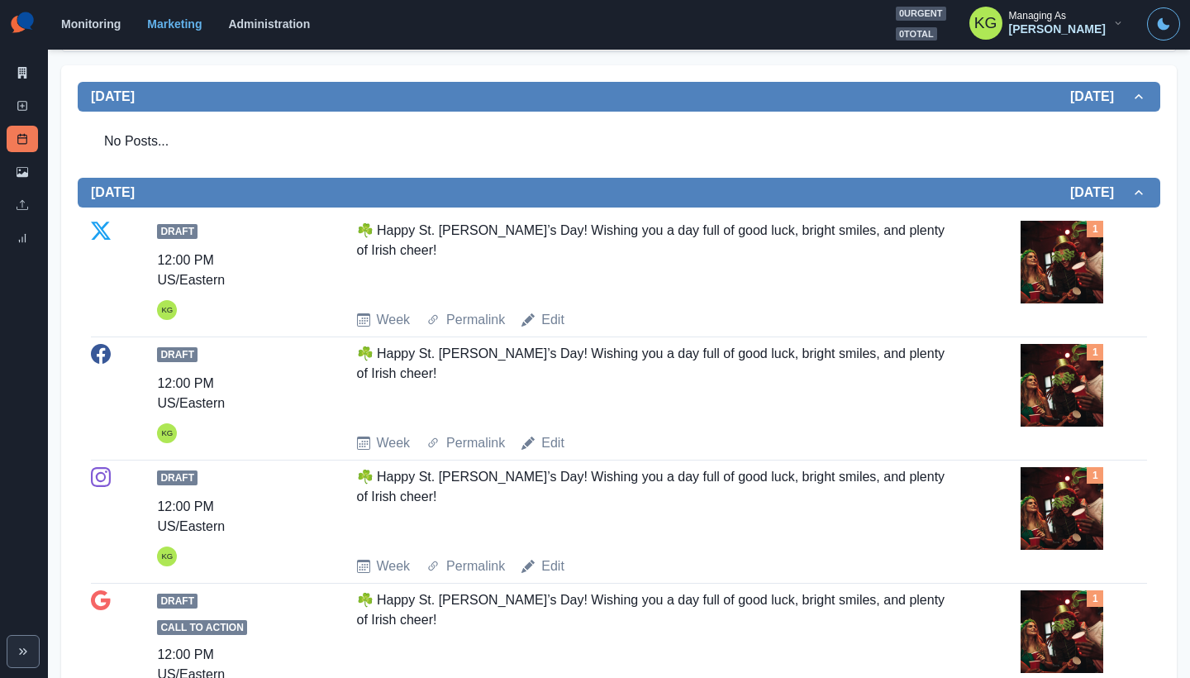
scroll to position [510, 0]
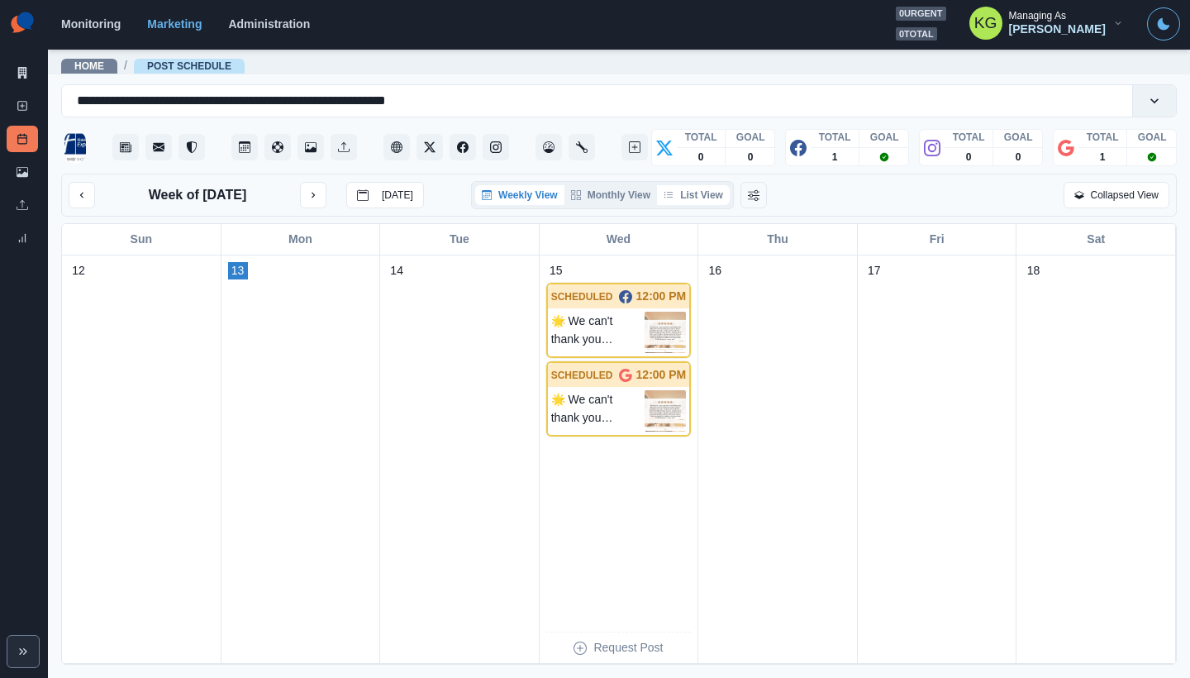
click at [695, 195] on button "List View" at bounding box center [693, 195] width 73 height 20
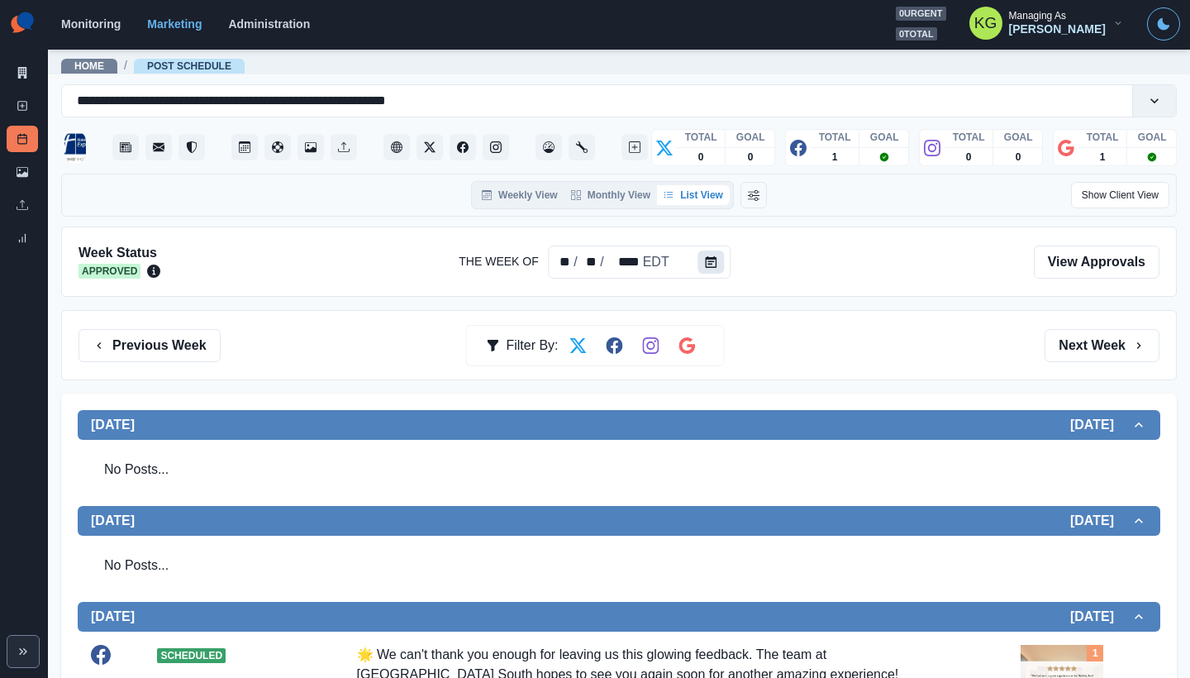
click at [703, 266] on button "Calendar" at bounding box center [712, 261] width 26 height 23
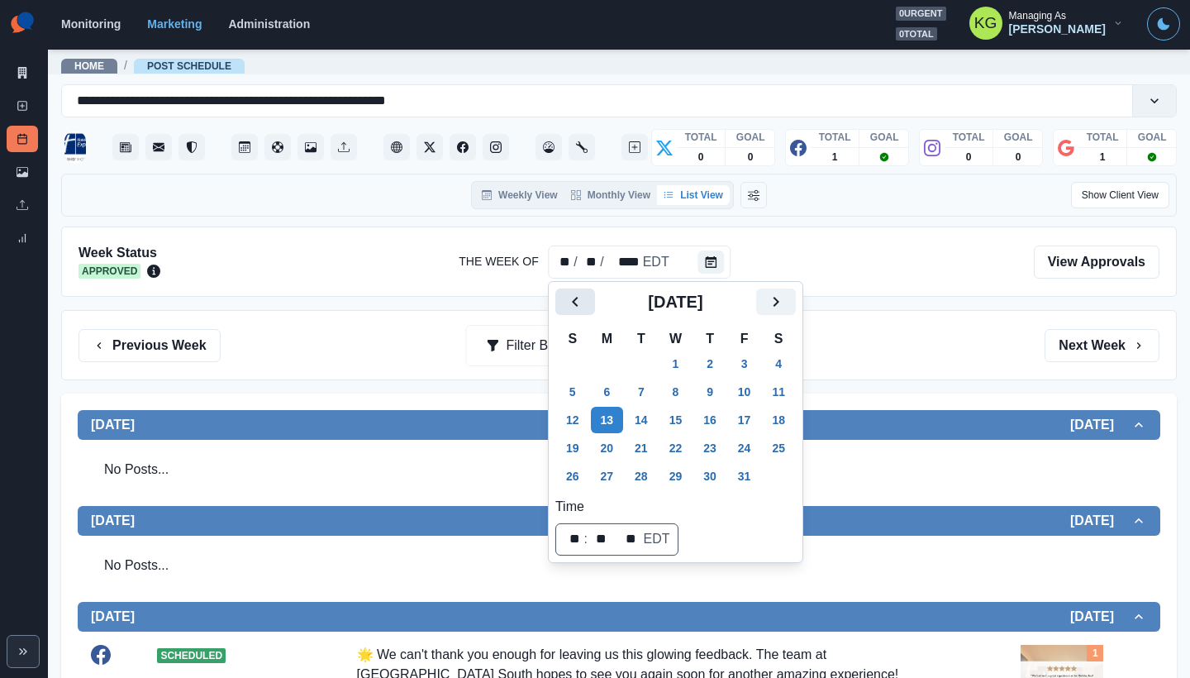
click at [576, 303] on icon "Previous" at bounding box center [575, 302] width 20 height 20
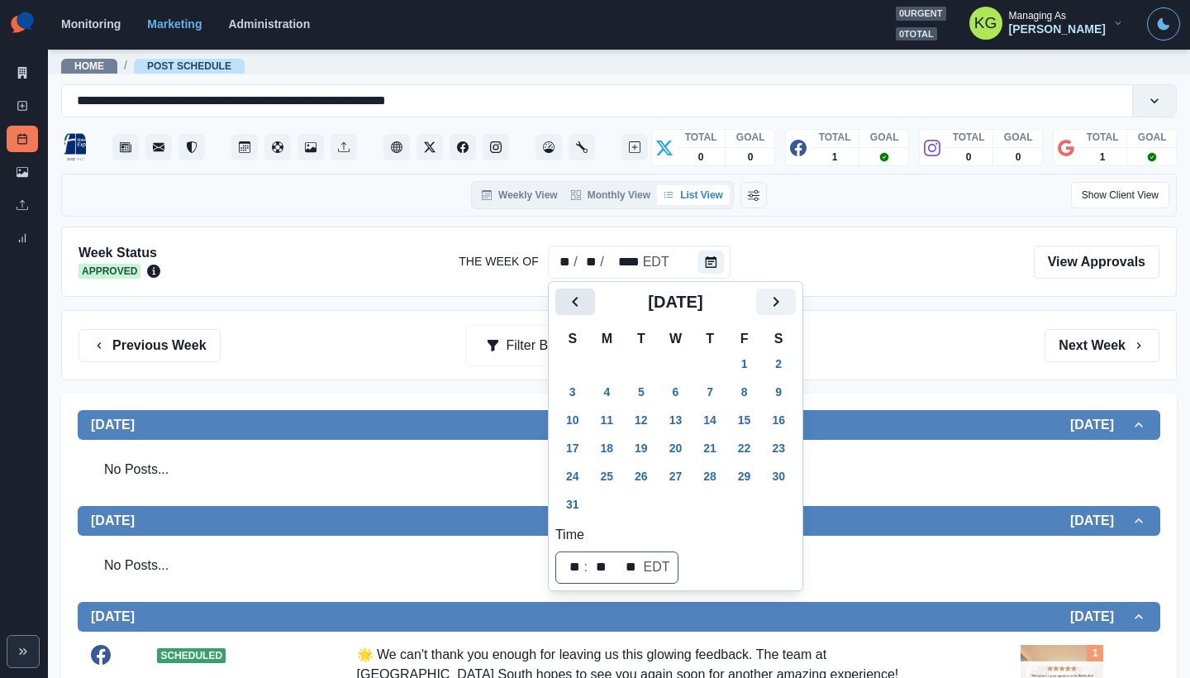
click at [576, 303] on icon "Previous" at bounding box center [575, 302] width 20 height 20
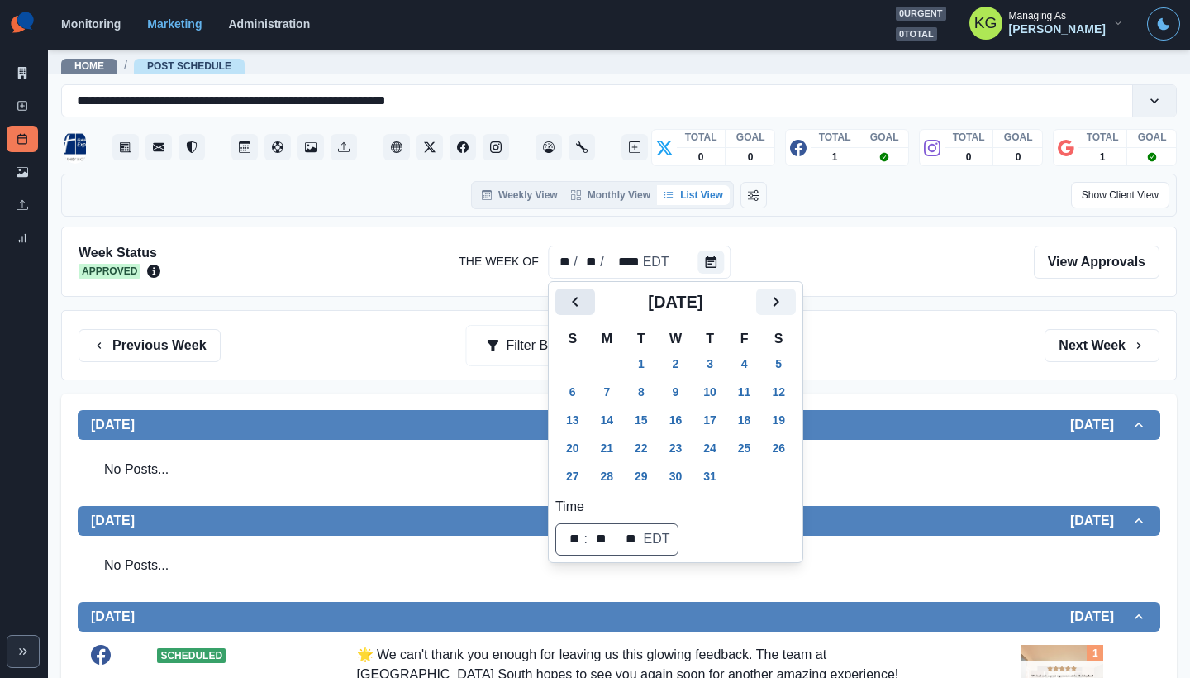
click at [576, 303] on icon "Previous" at bounding box center [575, 302] width 20 height 20
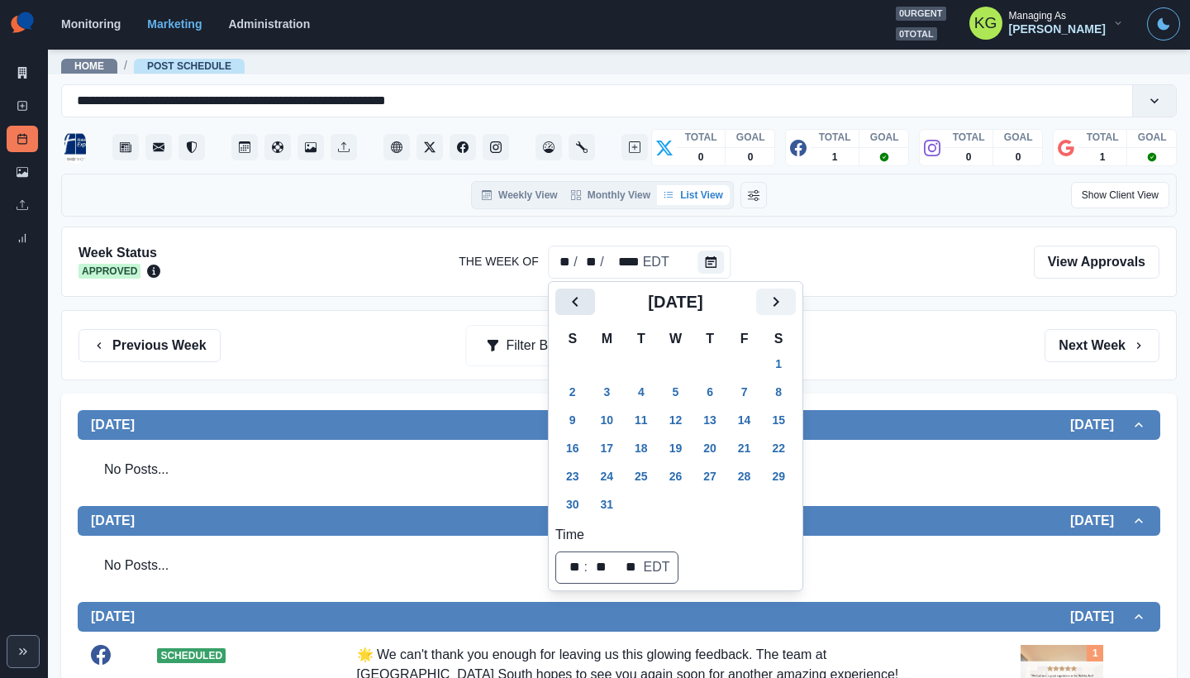
click at [576, 303] on icon "Previous" at bounding box center [575, 302] width 20 height 20
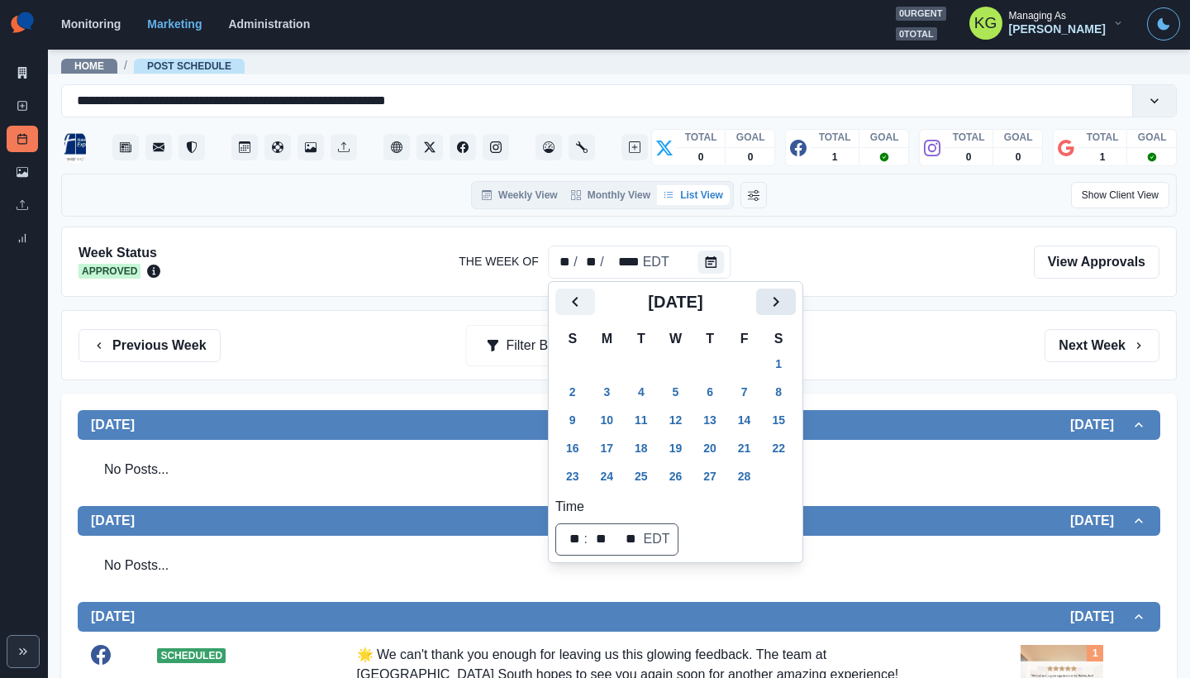
click at [784, 306] on icon "Next" at bounding box center [776, 302] width 20 height 20
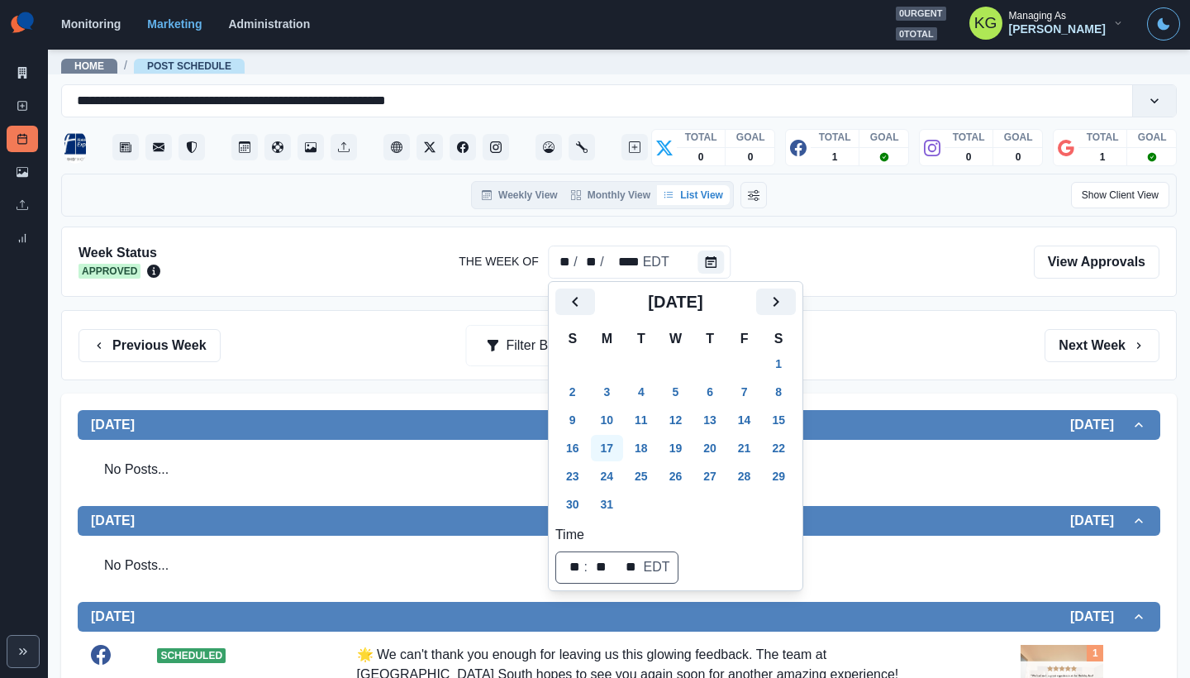
click at [608, 444] on button "17" at bounding box center [607, 448] width 33 height 26
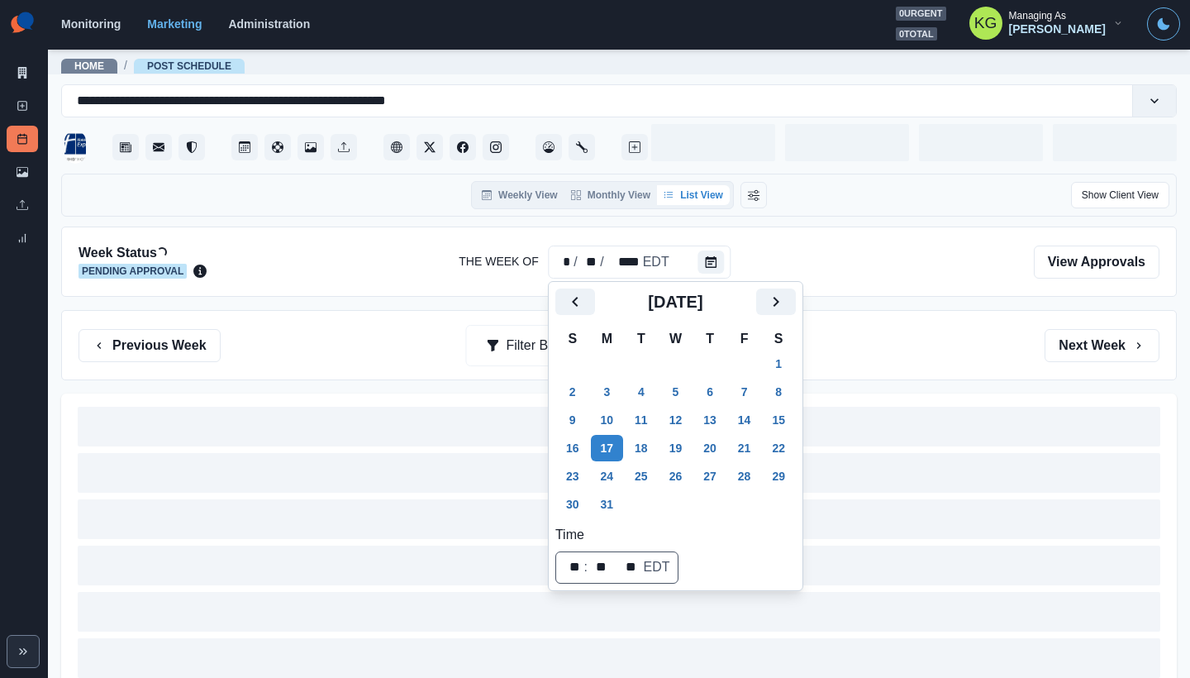
click at [880, 375] on div "Previous Week Filter By: Next Week" at bounding box center [619, 345] width 1116 height 70
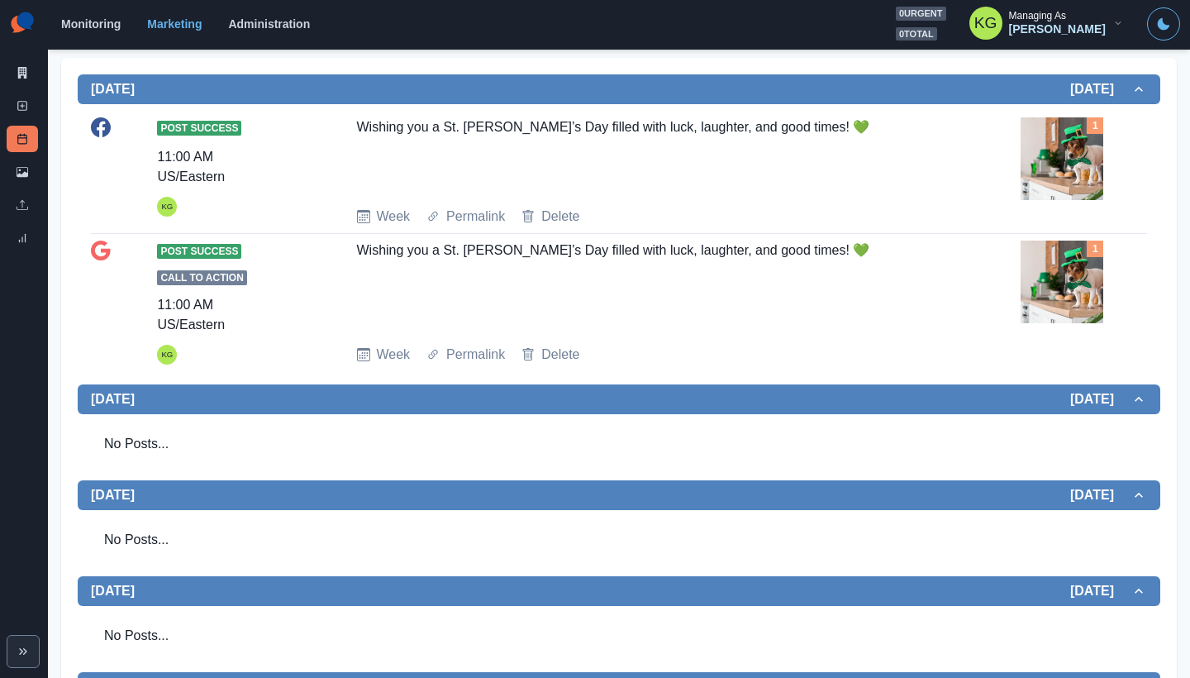
scroll to position [172, 0]
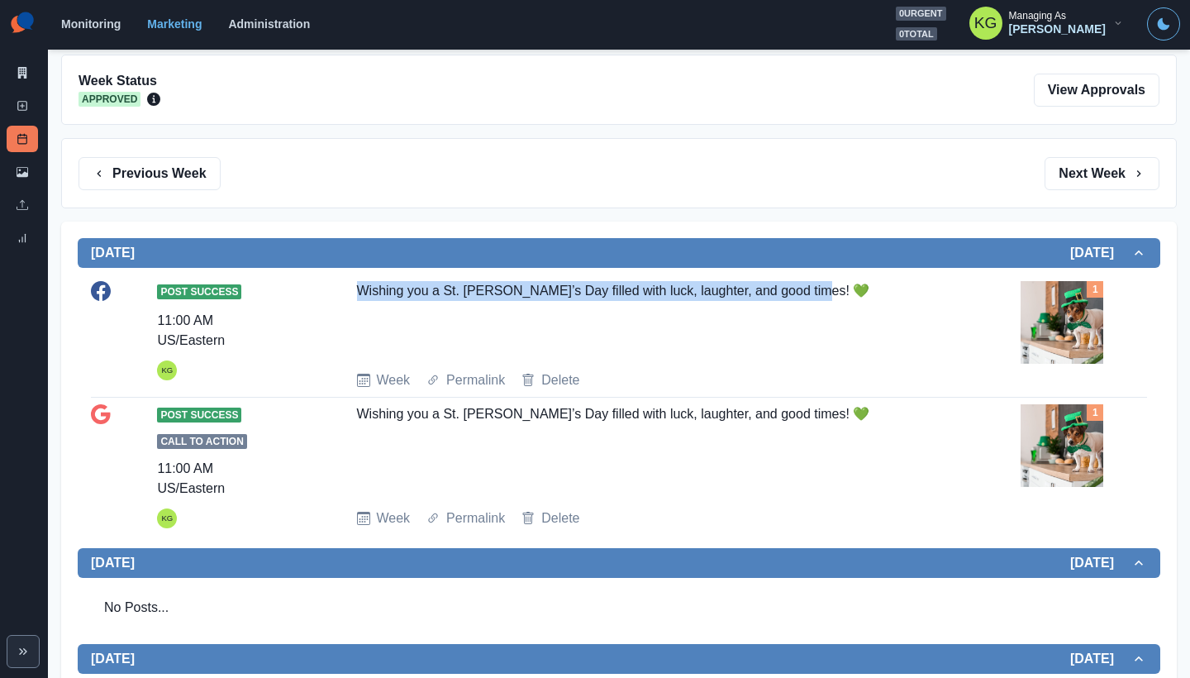
drag, startPoint x: 750, startPoint y: 297, endPoint x: 368, endPoint y: 280, distance: 382.3
click at [368, 280] on div "Post Success 11:00 AM US/Eastern KG Wishing you a St. Patrick’s Day filled with…" at bounding box center [619, 335] width 1056 height 123
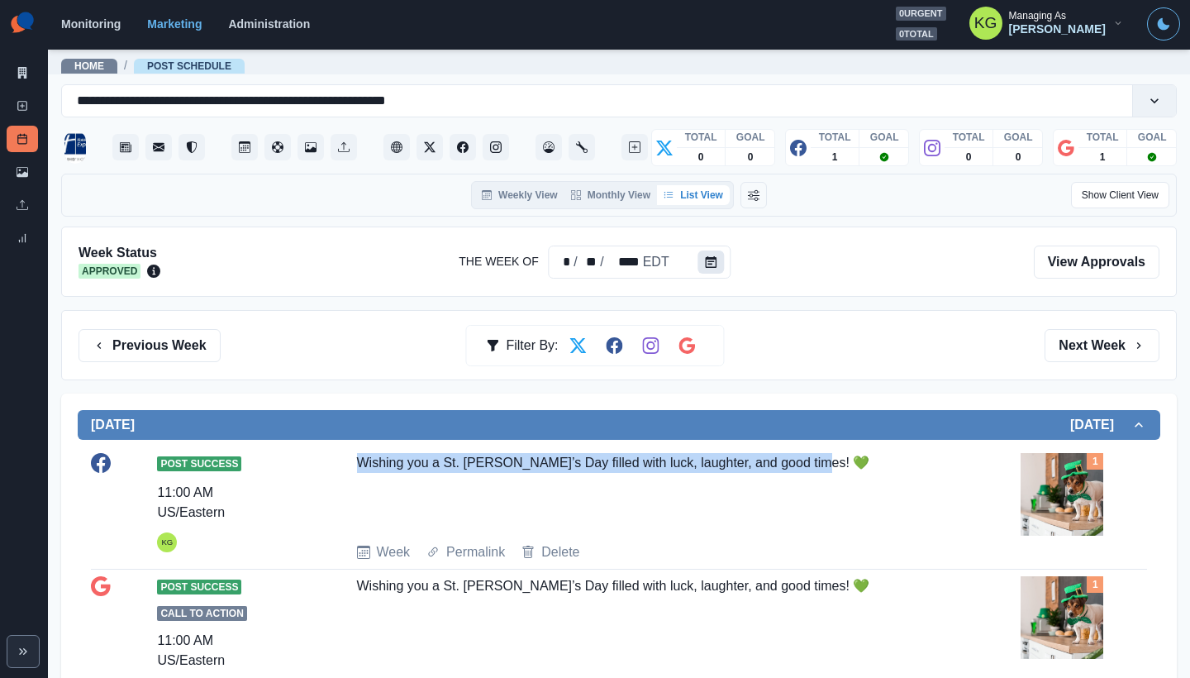
click at [699, 260] on button "Calendar" at bounding box center [712, 261] width 26 height 23
click at [719, 266] on button "Calendar" at bounding box center [712, 261] width 26 height 23
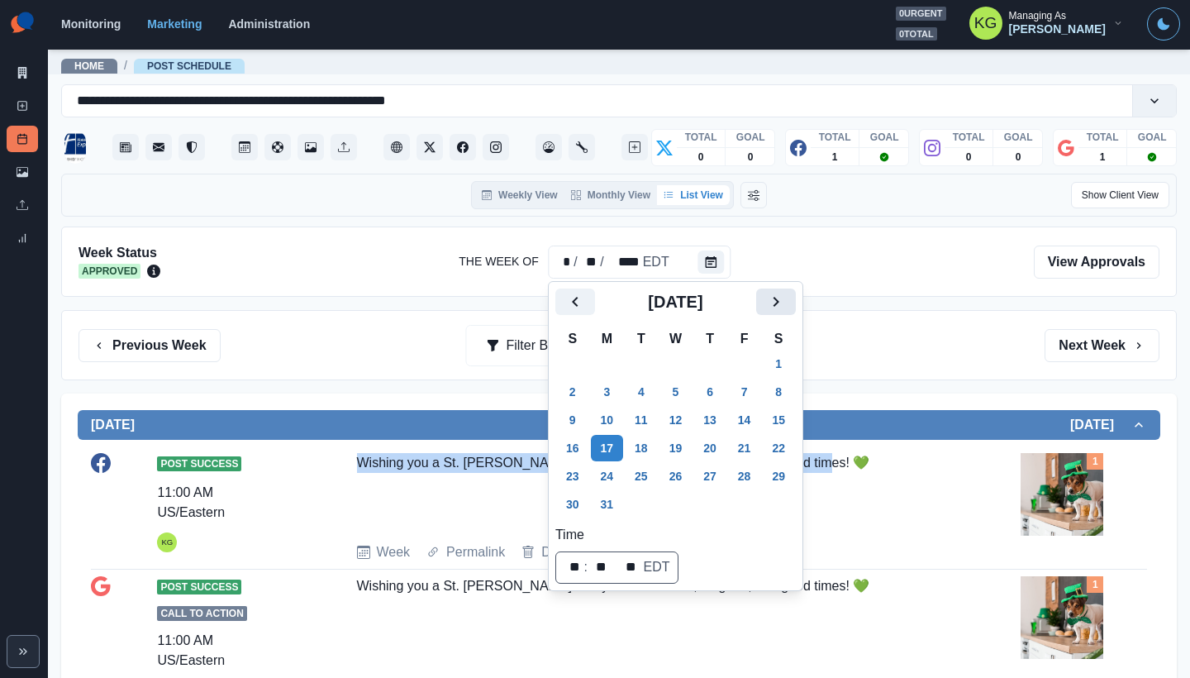
click at [780, 303] on icon "Next" at bounding box center [777, 302] width 6 height 10
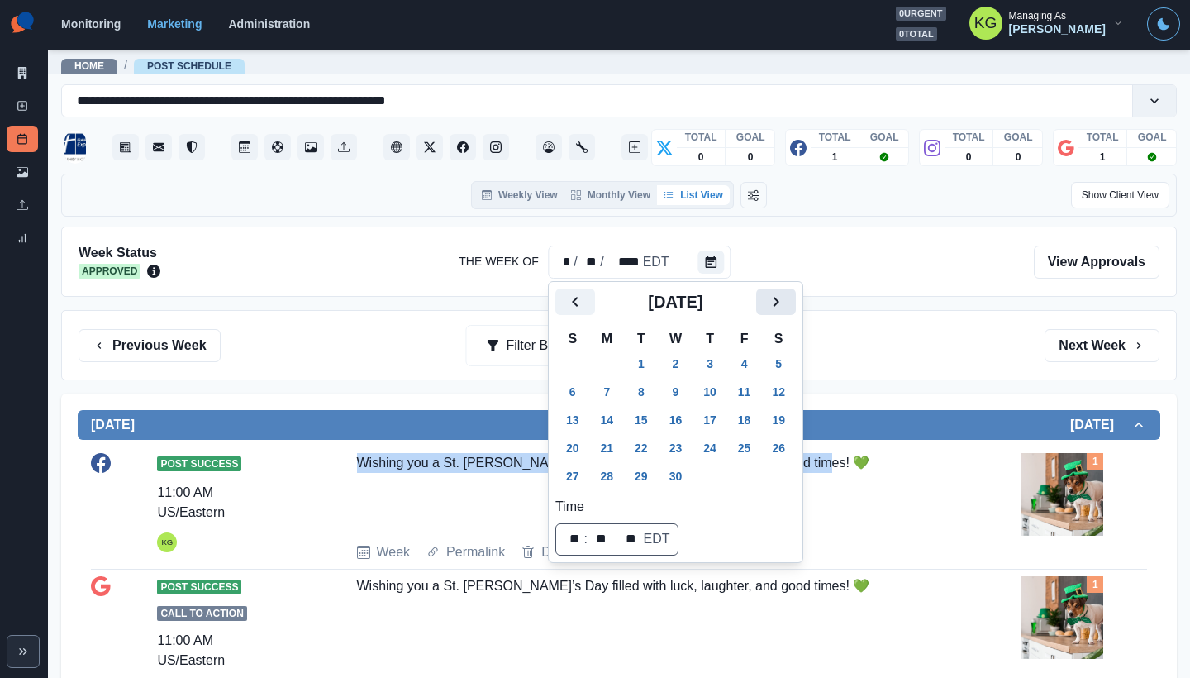
click at [780, 303] on icon "Next" at bounding box center [777, 302] width 6 height 10
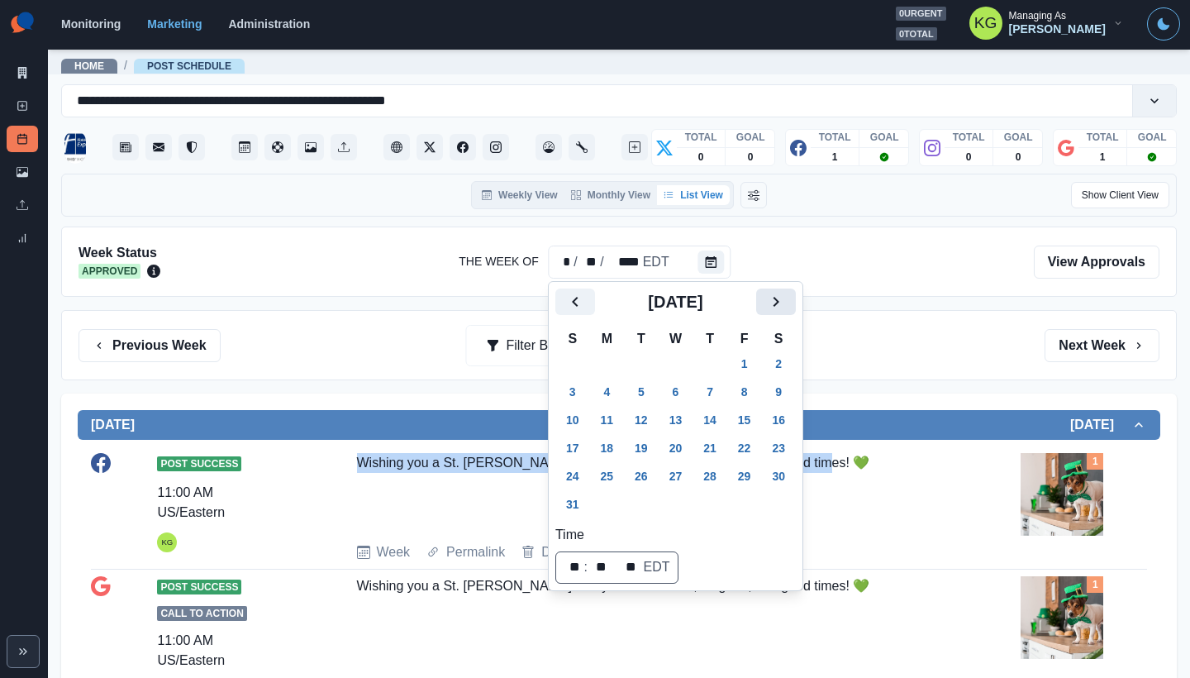
click at [780, 303] on icon "Next" at bounding box center [777, 302] width 6 height 10
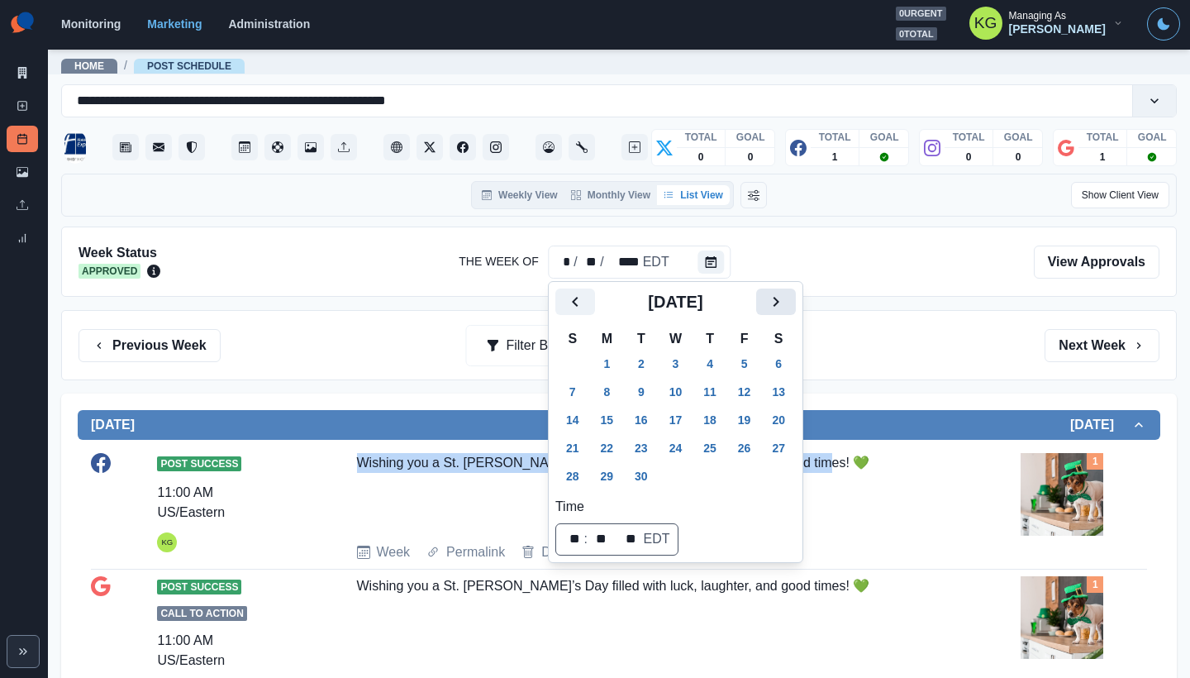
click at [780, 303] on icon "Next" at bounding box center [777, 302] width 6 height 10
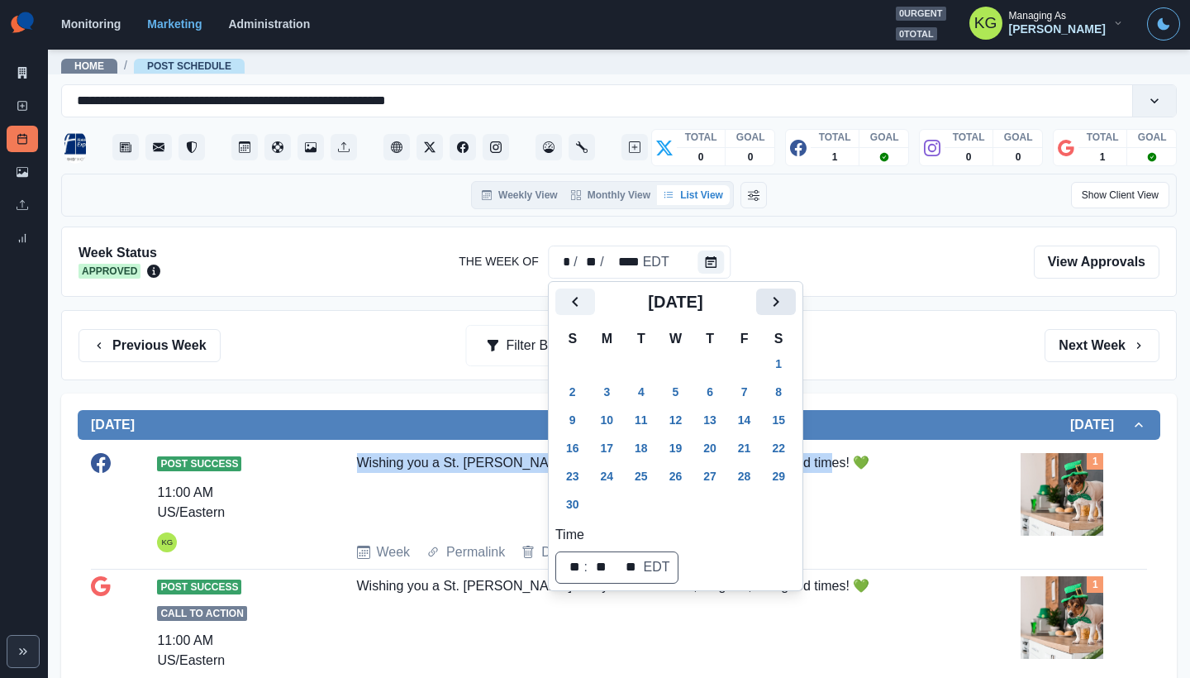
click at [780, 303] on icon "Next" at bounding box center [777, 302] width 6 height 10
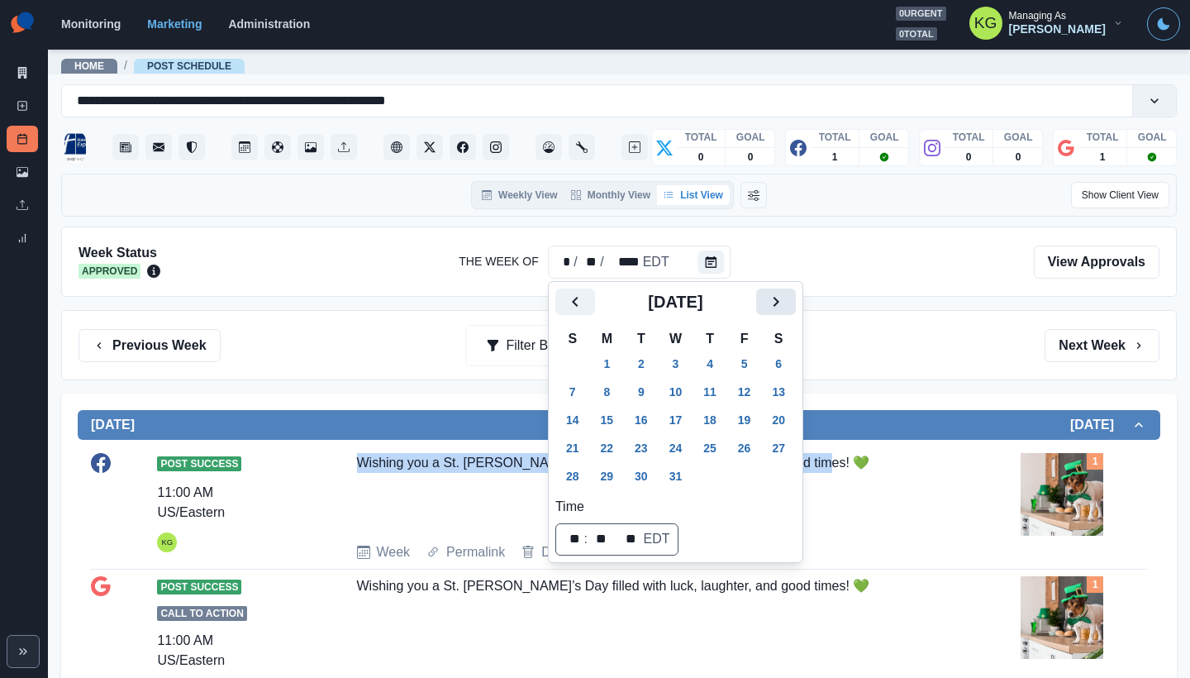
click at [780, 303] on icon "Next" at bounding box center [777, 302] width 6 height 10
click at [654, 426] on button "17" at bounding box center [641, 420] width 33 height 26
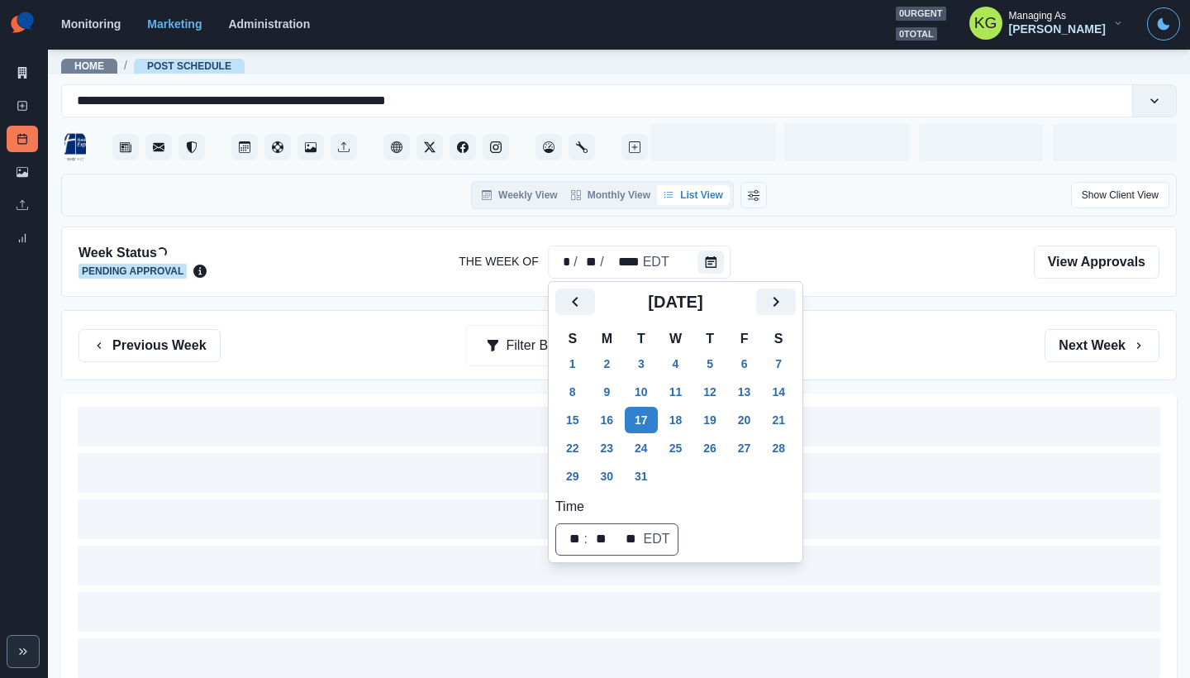
click at [871, 352] on div "Previous Week Filter By: Next Week" at bounding box center [619, 345] width 1081 height 33
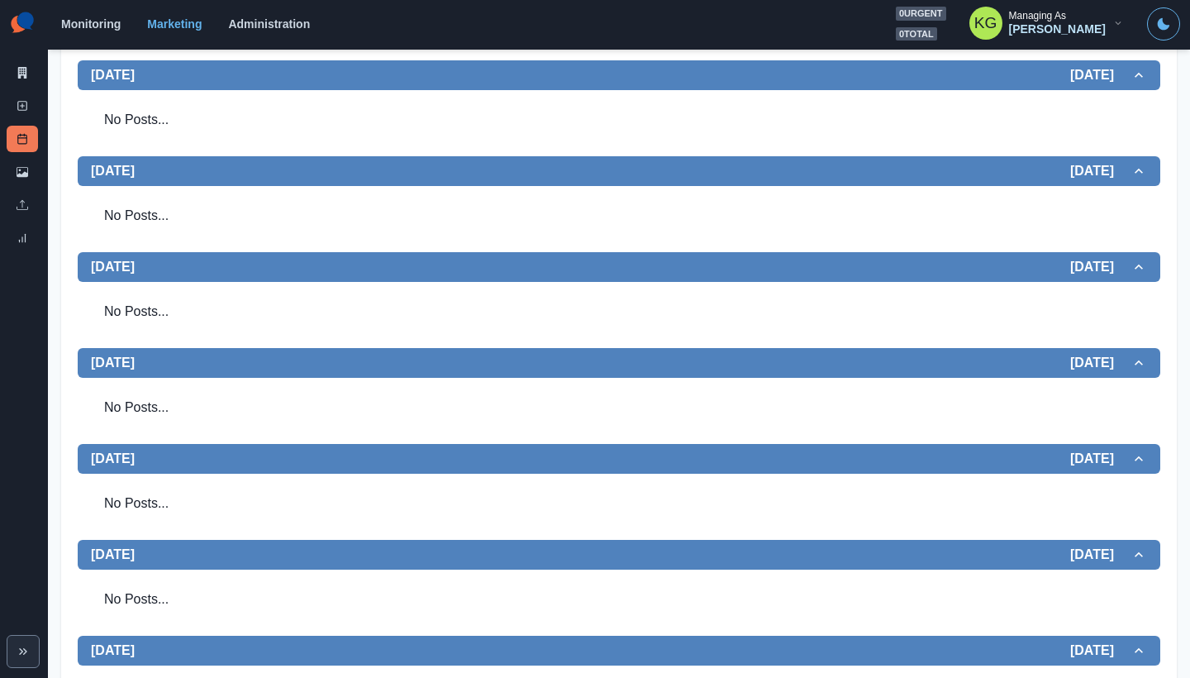
scroll to position [5, 0]
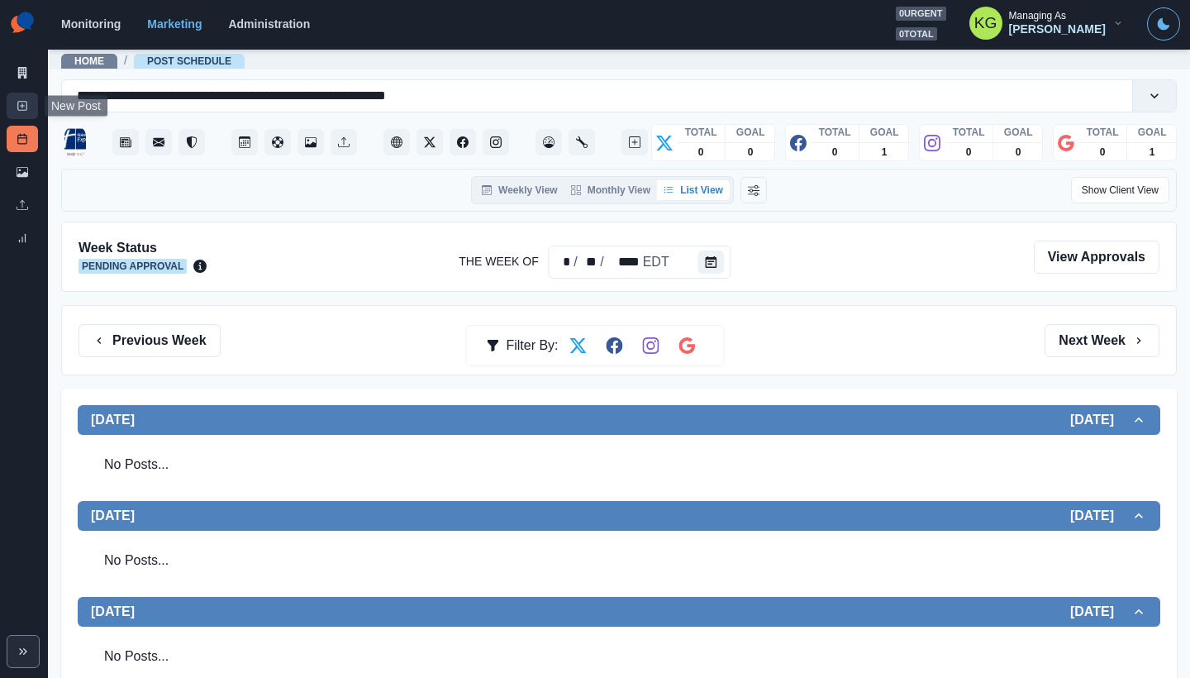
click at [11, 94] on link "New Post" at bounding box center [22, 106] width 31 height 26
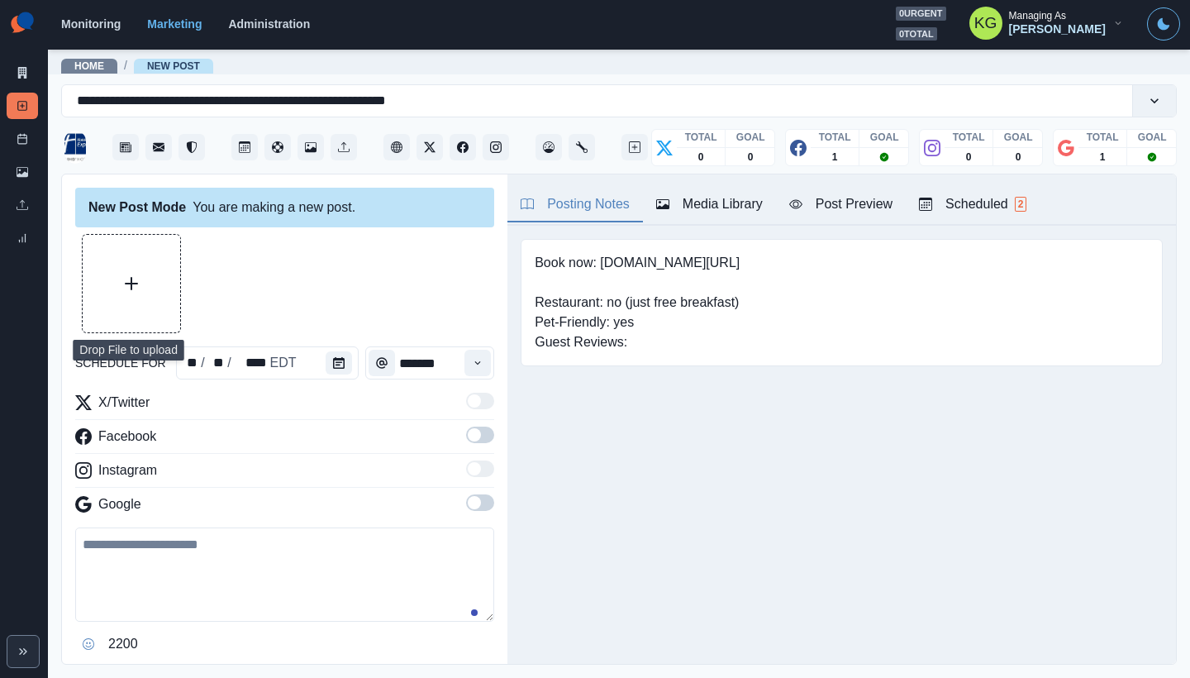
click at [117, 270] on button "Upload Media" at bounding box center [132, 284] width 98 height 98
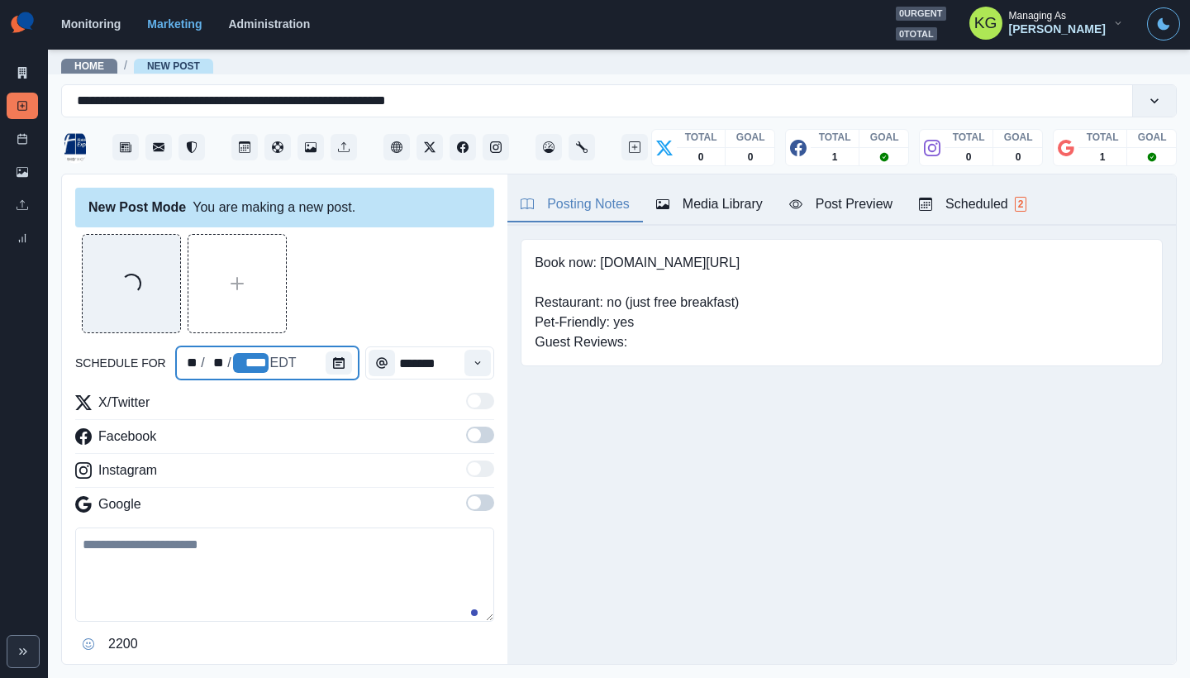
click at [261, 372] on div "****" at bounding box center [251, 363] width 36 height 20
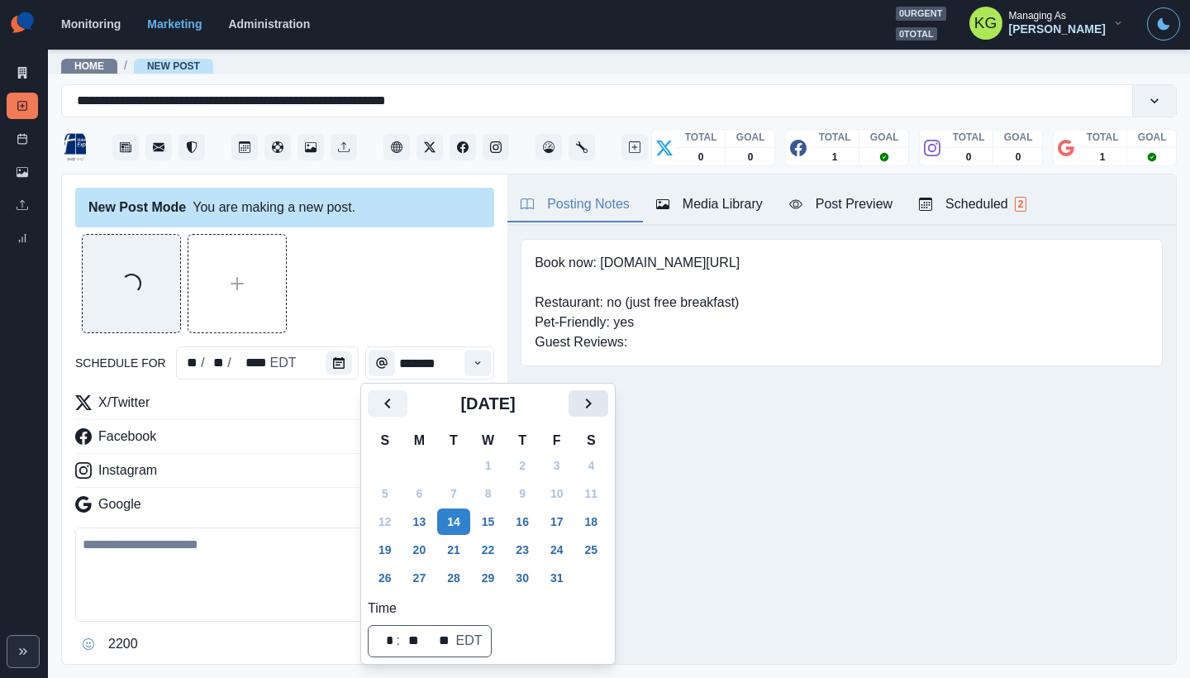
click at [598, 408] on icon "Next" at bounding box center [589, 403] width 20 height 20
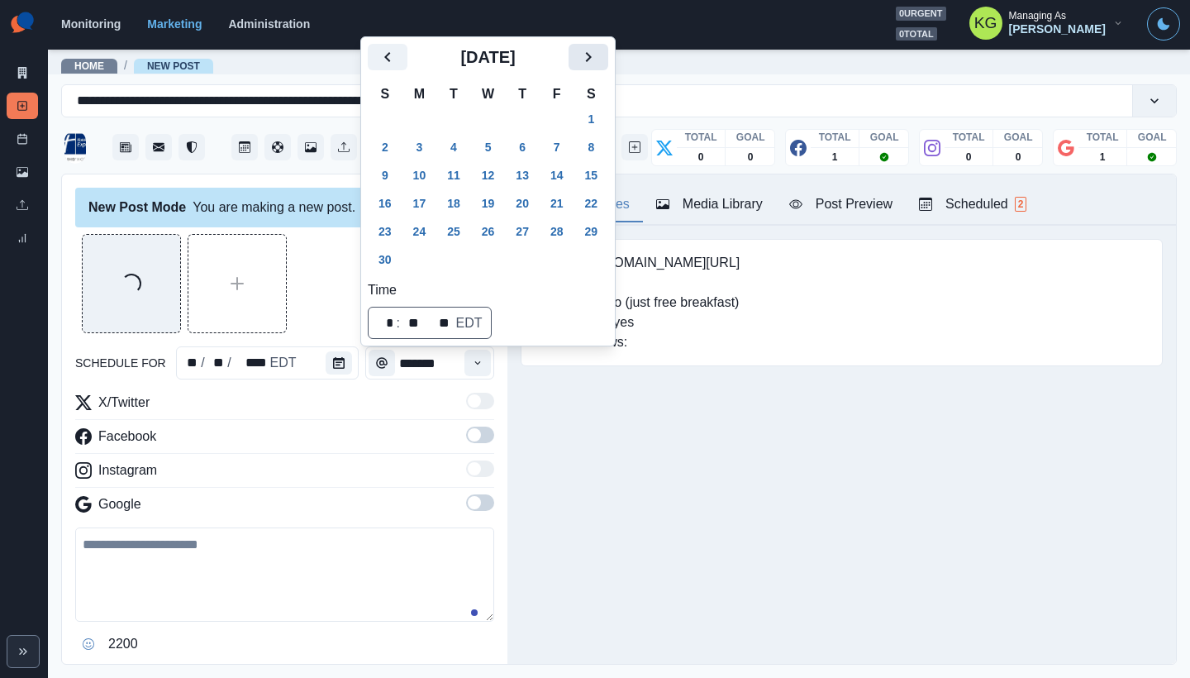
click at [598, 61] on icon "Next" at bounding box center [589, 57] width 20 height 20
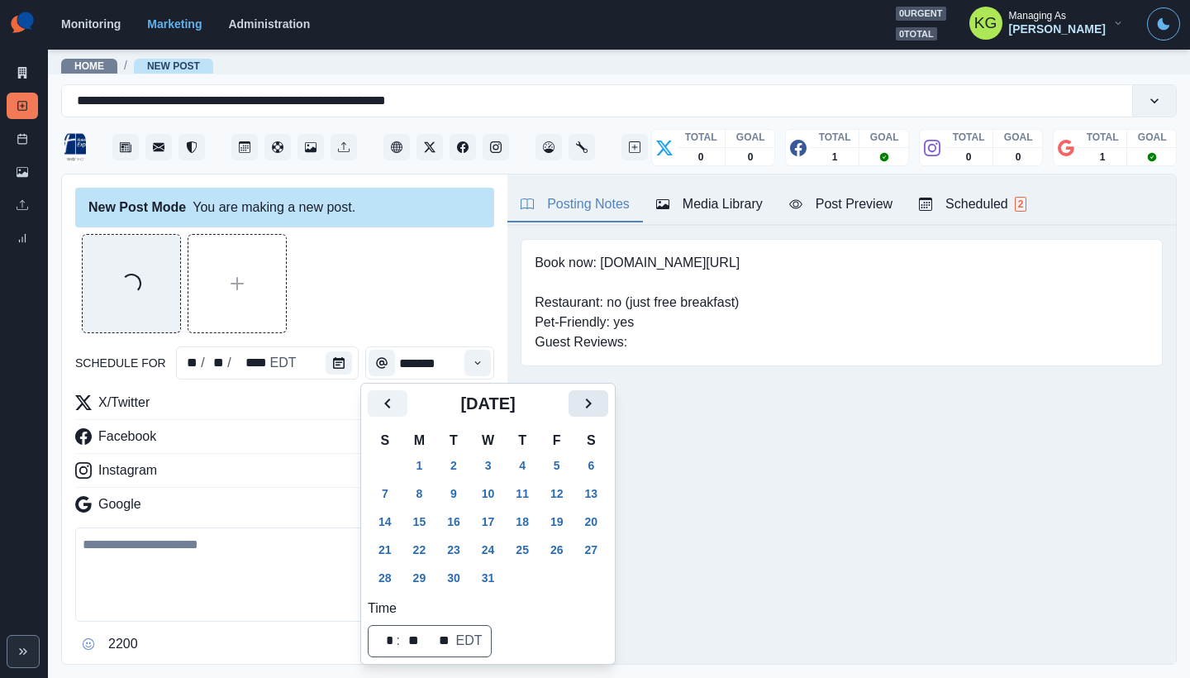
click at [598, 408] on icon "Next" at bounding box center [589, 403] width 20 height 20
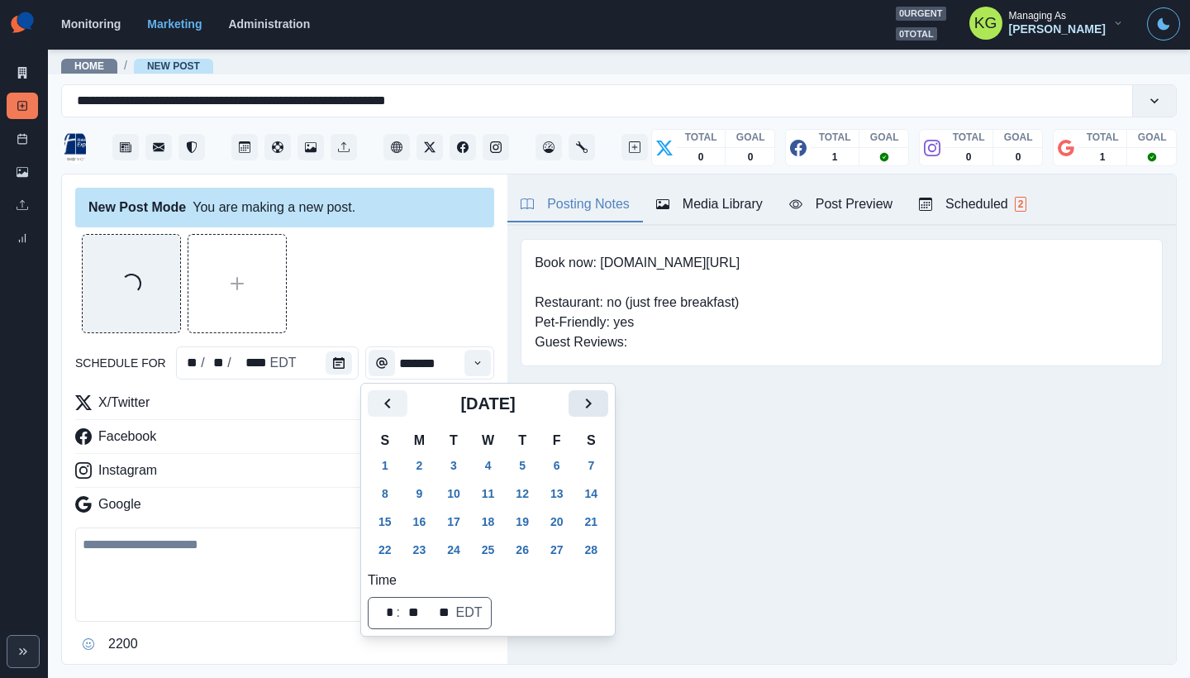
click at [598, 408] on icon "Next" at bounding box center [589, 403] width 20 height 20
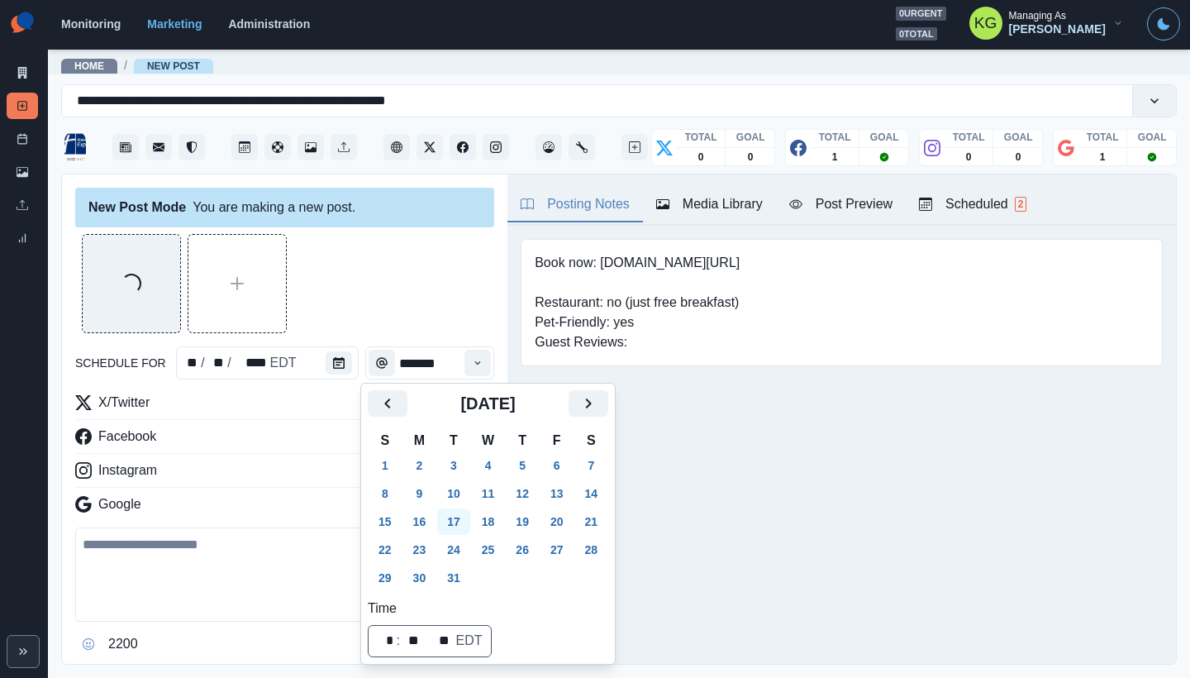
click at [460, 517] on button "17" at bounding box center [453, 521] width 33 height 26
click at [396, 292] on div "Loading..." at bounding box center [284, 283] width 419 height 99
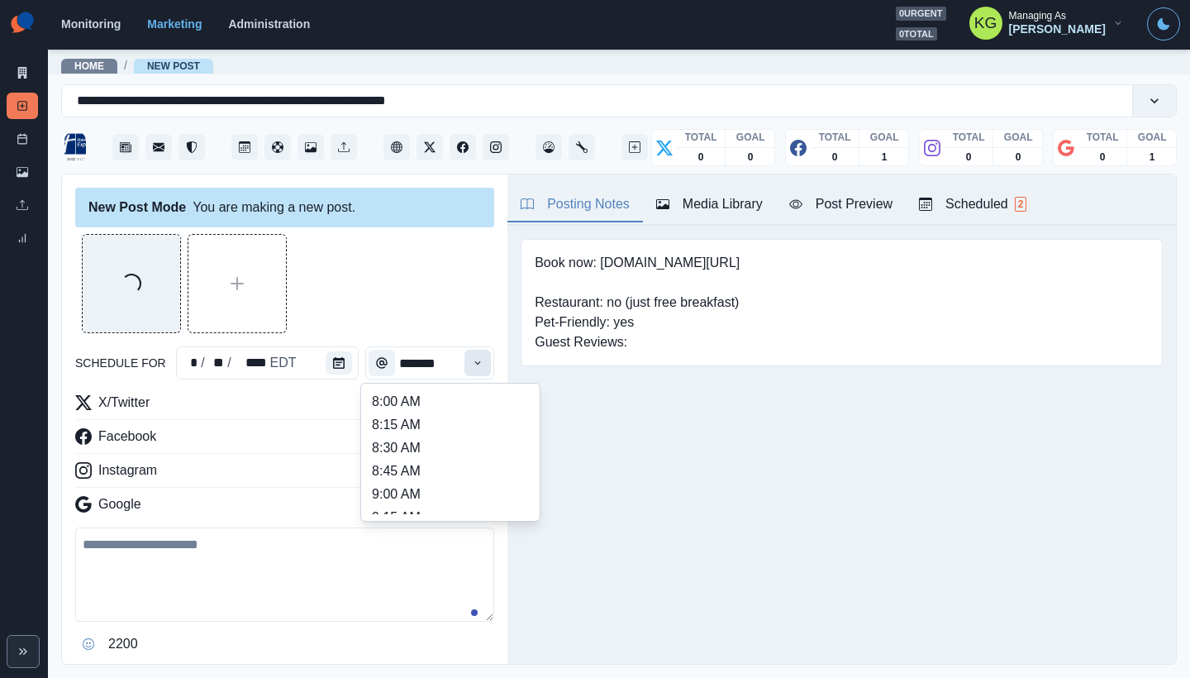
click at [472, 362] on icon "Time" at bounding box center [478, 363] width 12 height 12
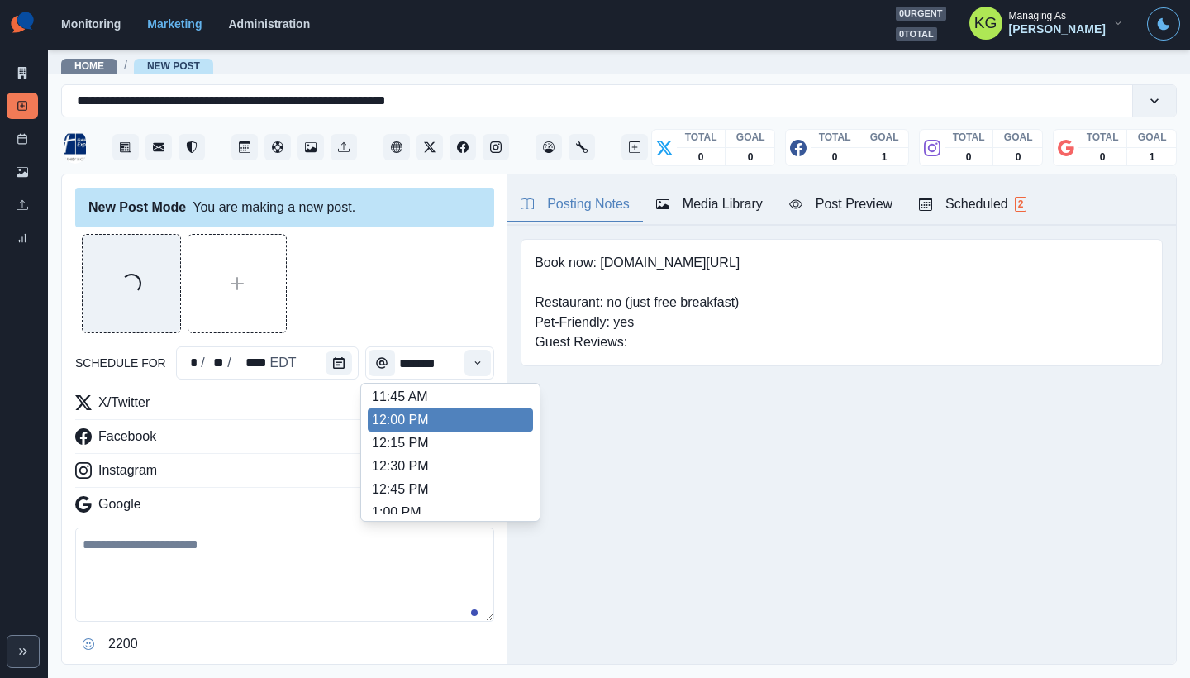
scroll to position [347, 0]
click at [418, 405] on li "11:45 AM" at bounding box center [450, 401] width 165 height 23
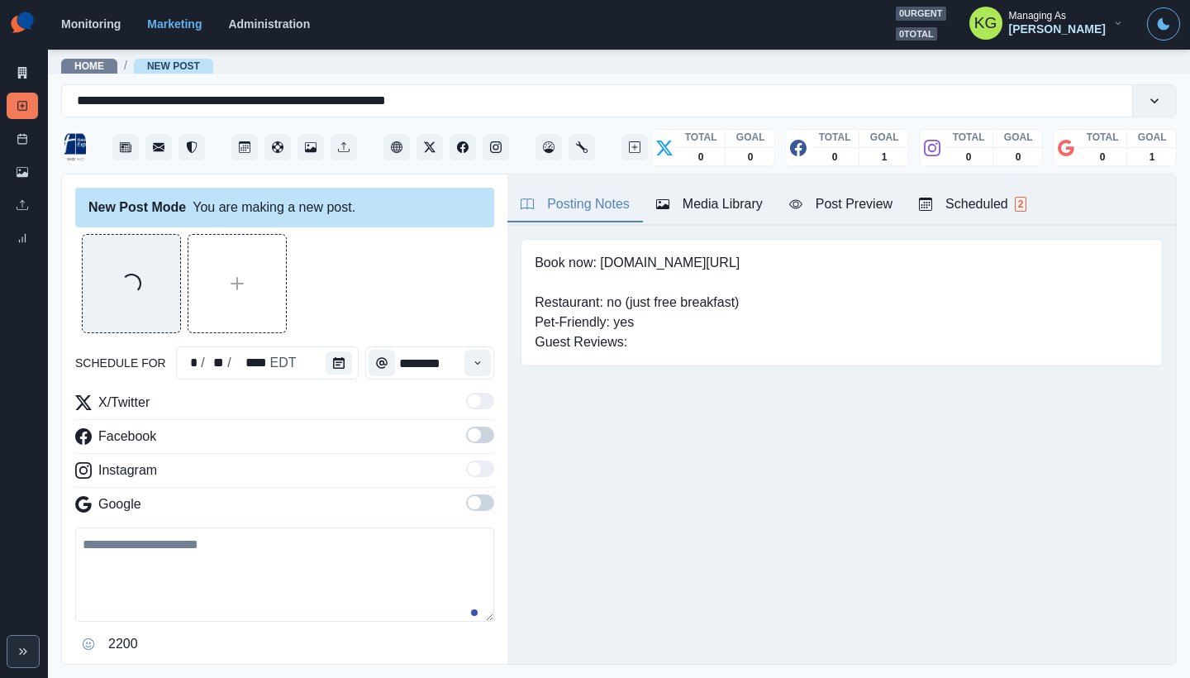
click at [484, 357] on div "New Post Mode You are making a new post. Loading... schedule for * / ** / **** …" at bounding box center [285, 419] width 446 height 491
click at [472, 366] on icon "Time" at bounding box center [478, 363] width 12 height 12
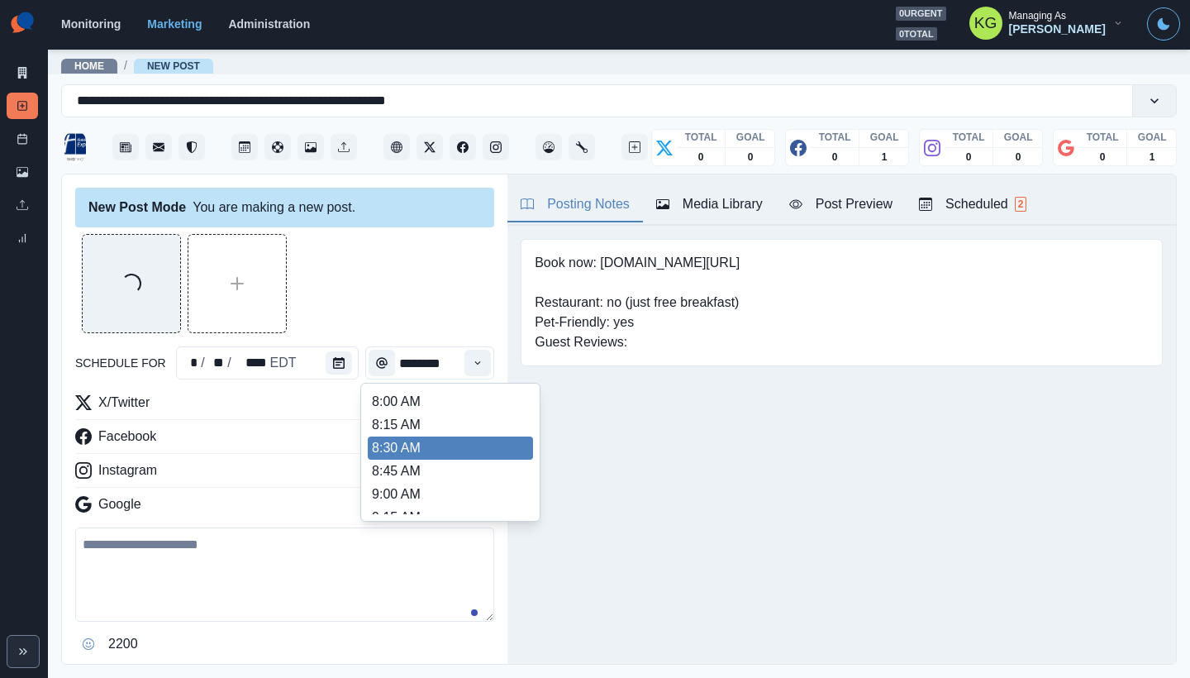
scroll to position [331, 0]
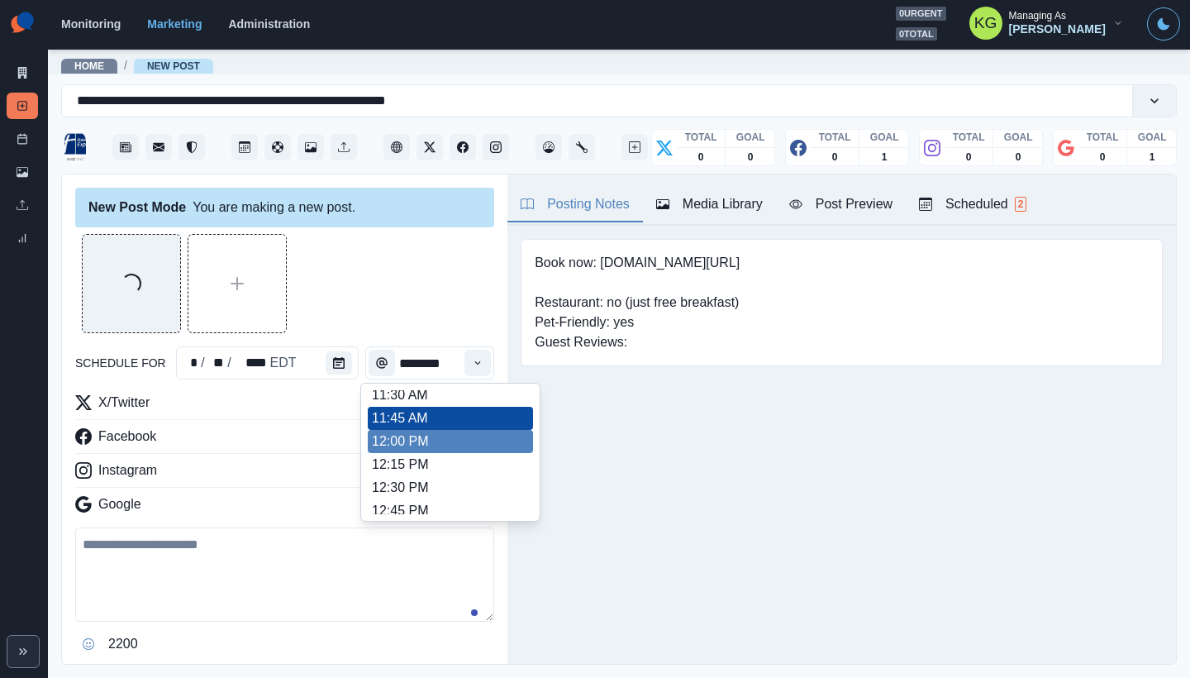
click at [456, 443] on li "12:00 PM" at bounding box center [450, 441] width 165 height 23
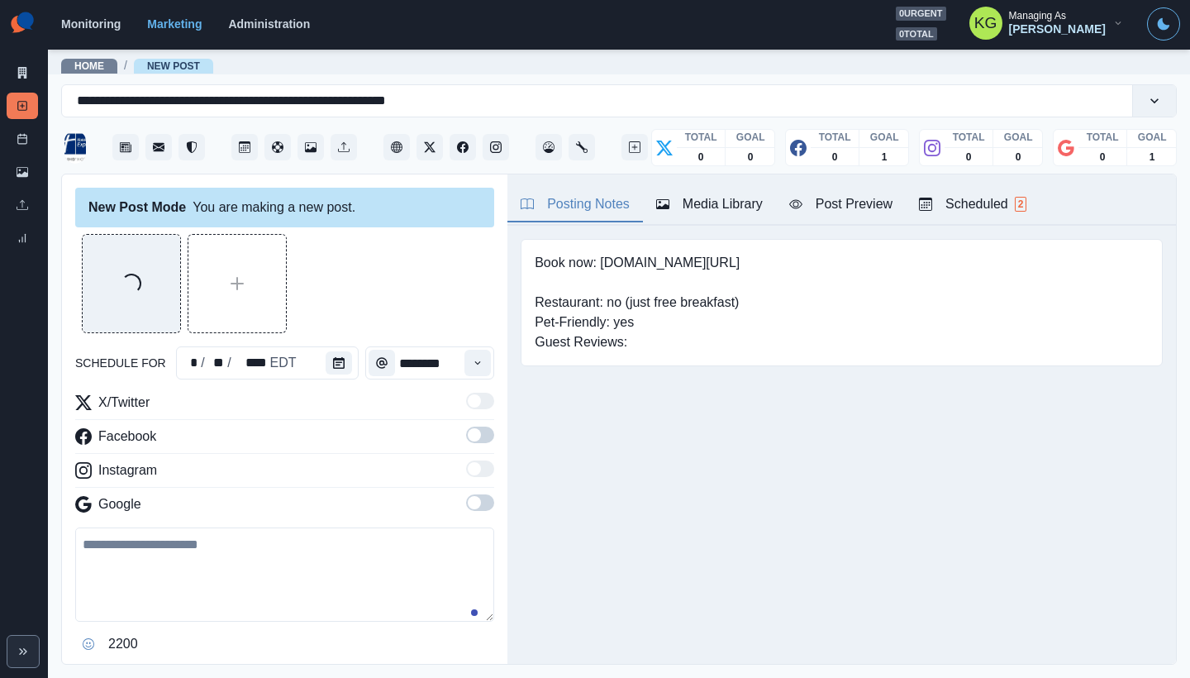
type input "********"
click at [466, 490] on div "X/Twitter Facebook Instagram Google" at bounding box center [284, 457] width 419 height 128
click at [471, 503] on span at bounding box center [480, 502] width 28 height 17
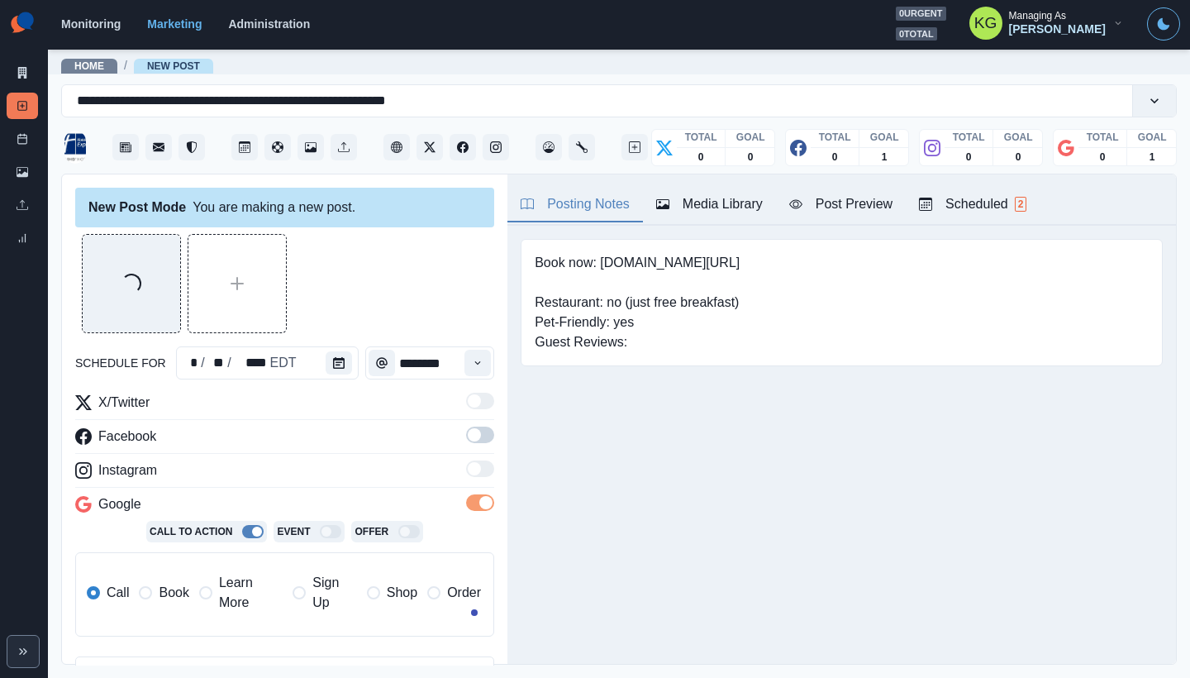
click at [468, 428] on span at bounding box center [480, 435] width 28 height 17
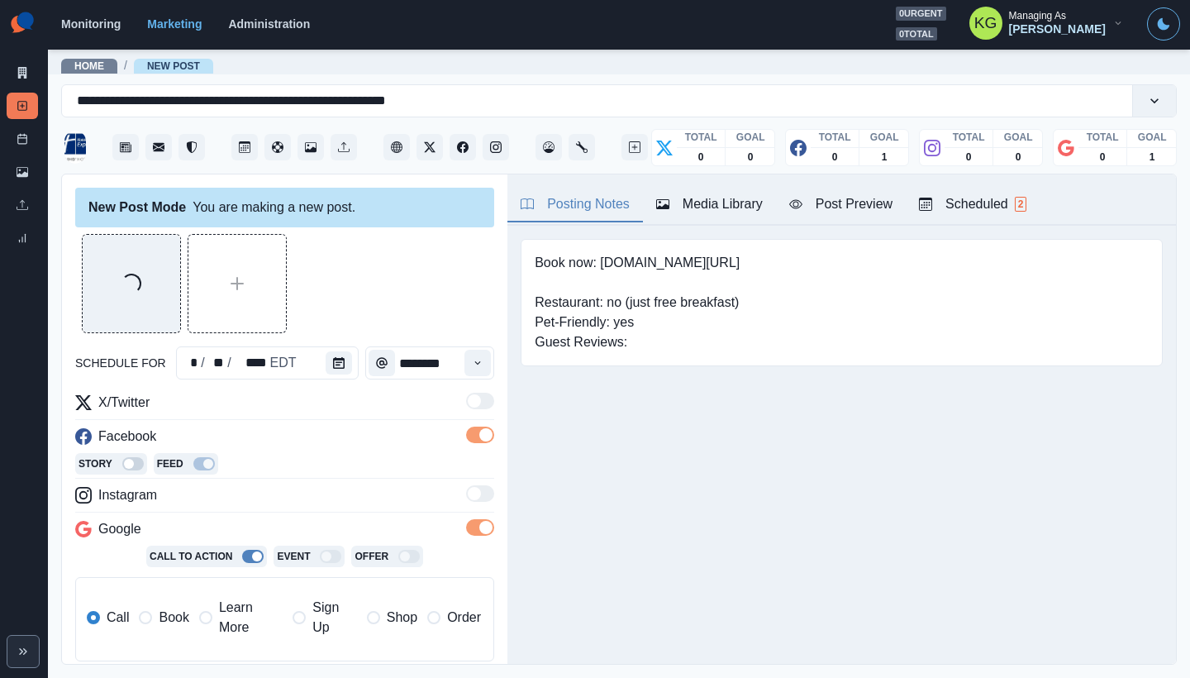
scroll to position [304, 0]
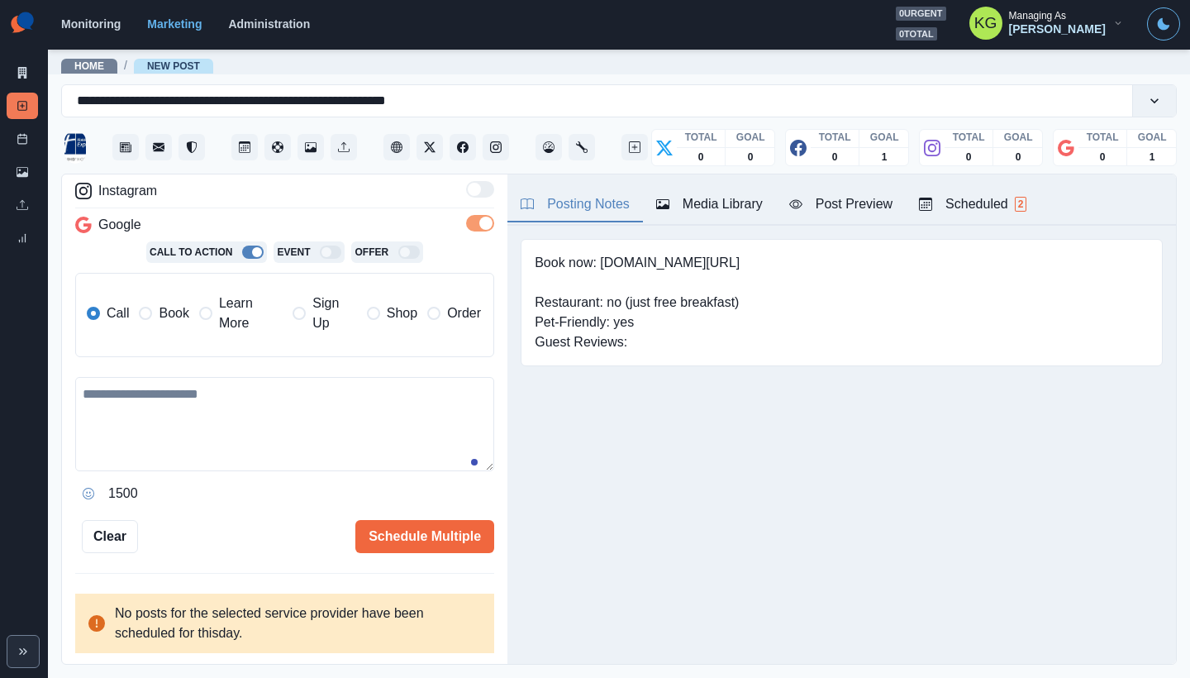
click at [139, 298] on label "Book" at bounding box center [164, 313] width 50 height 40
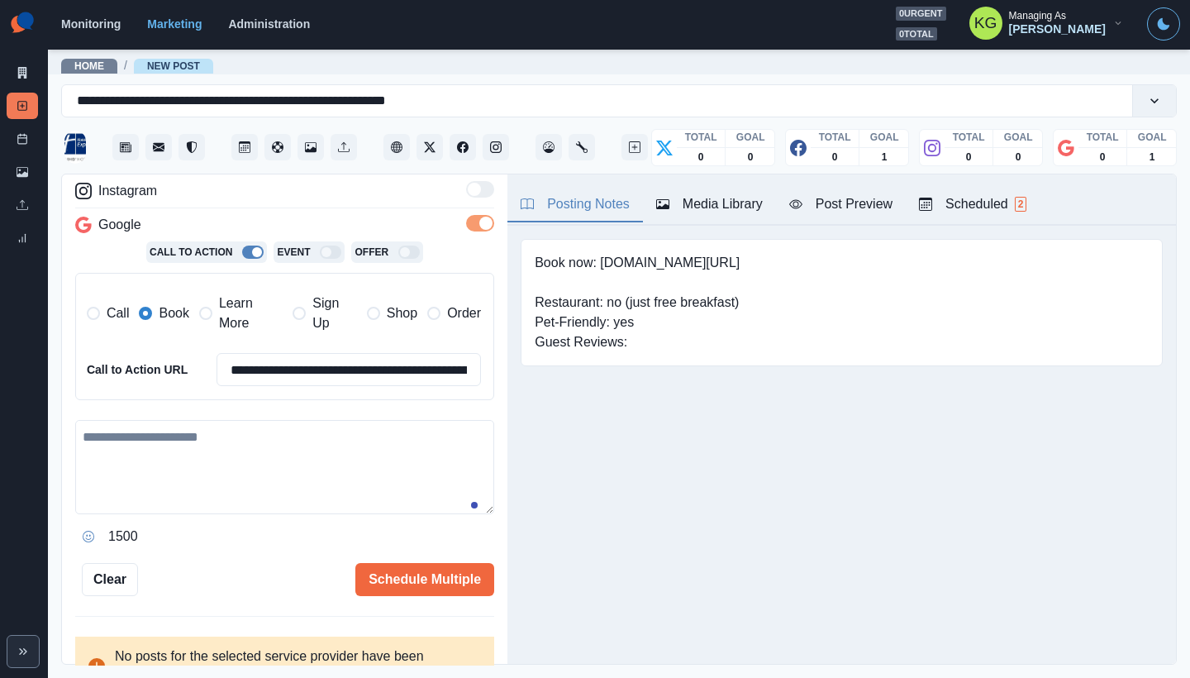
click at [150, 319] on label "Book" at bounding box center [164, 313] width 50 height 40
click at [243, 484] on textarea at bounding box center [284, 467] width 419 height 94
paste textarea "**********"
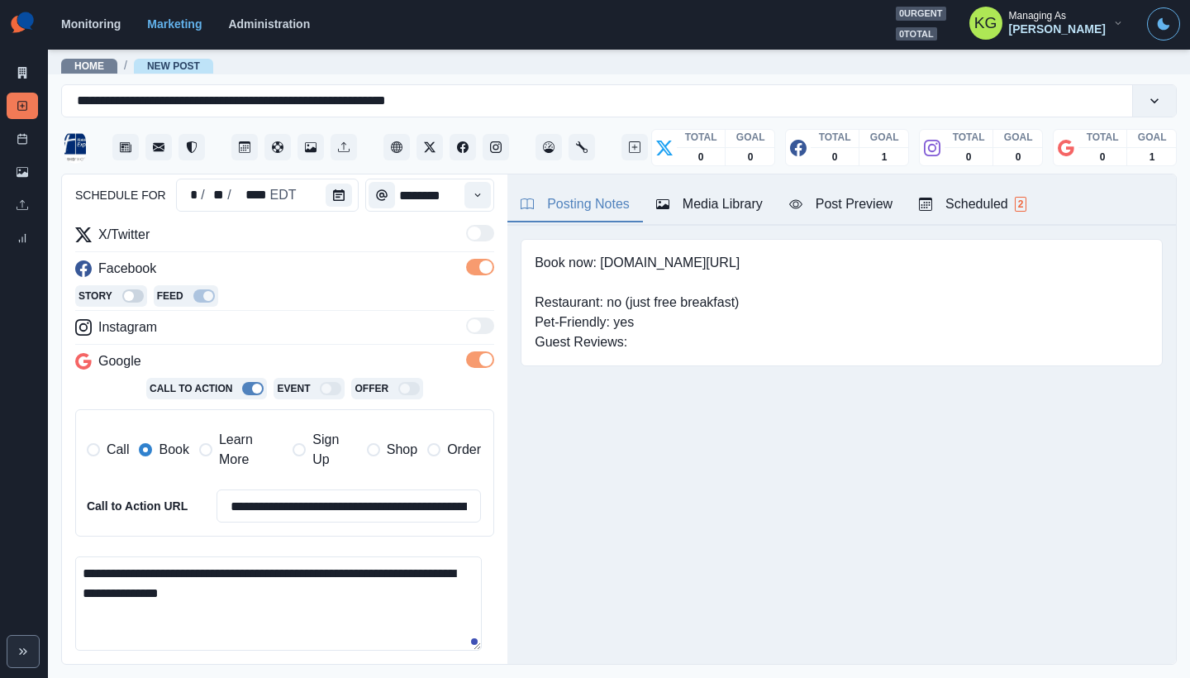
scroll to position [347, 0]
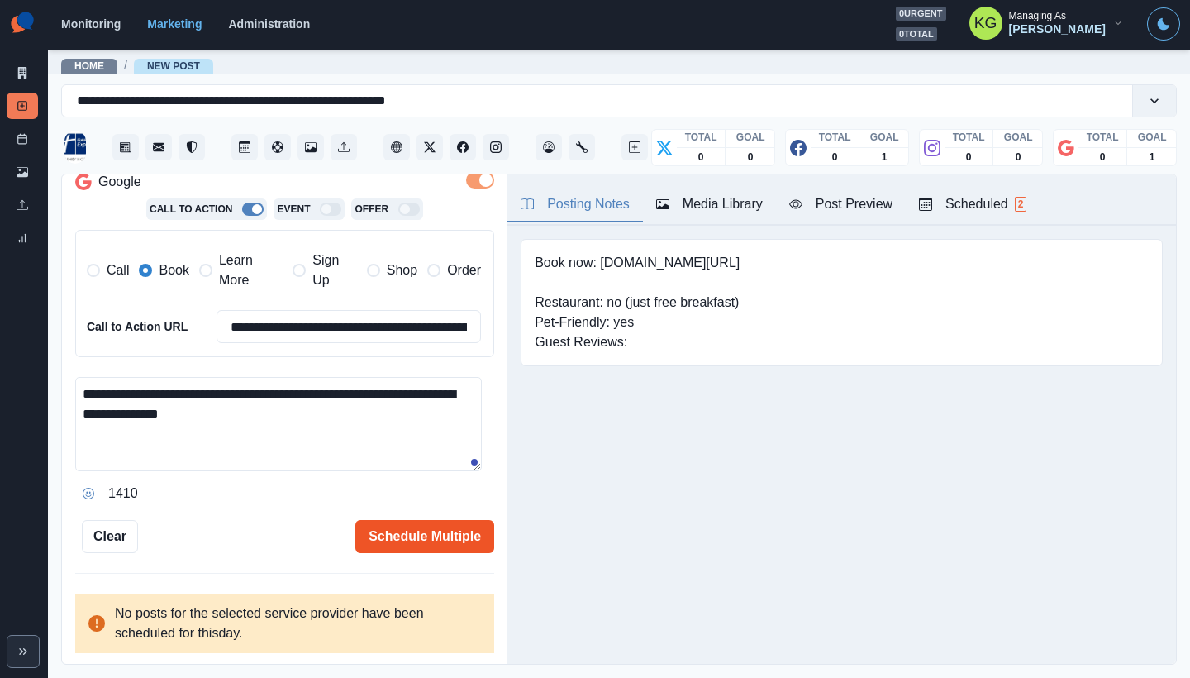
type textarea "**********"
click at [422, 532] on button "Schedule Multiple" at bounding box center [424, 536] width 139 height 33
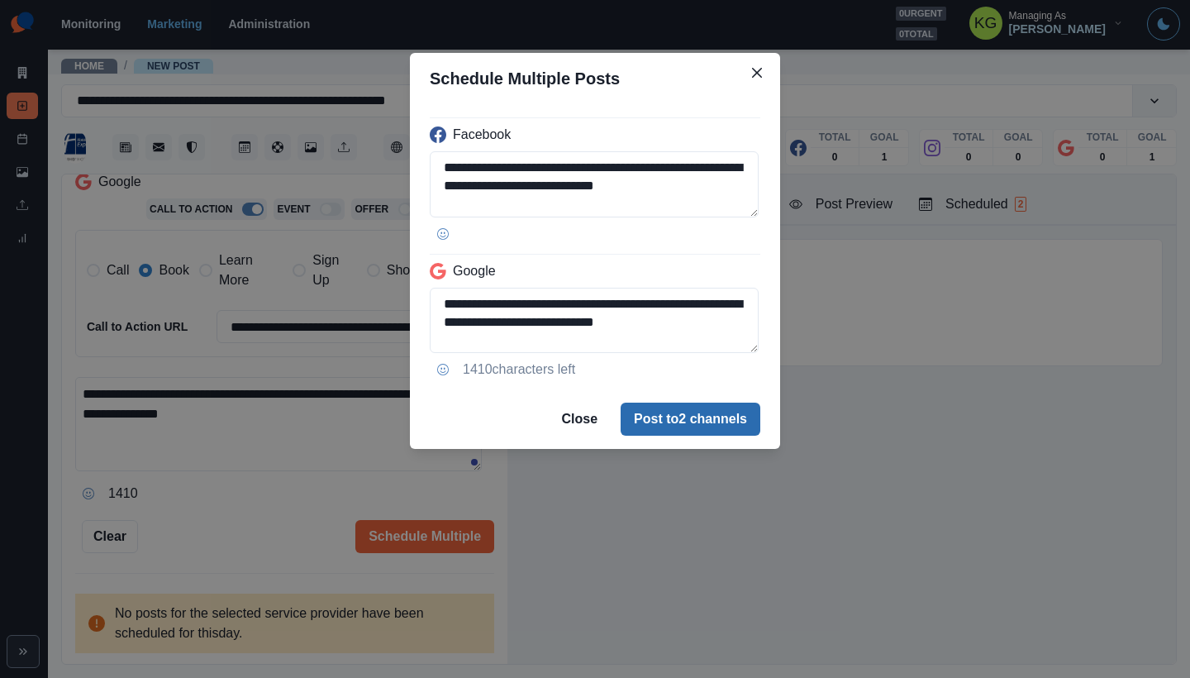
click at [686, 432] on button "Post to 2 channels" at bounding box center [691, 419] width 140 height 33
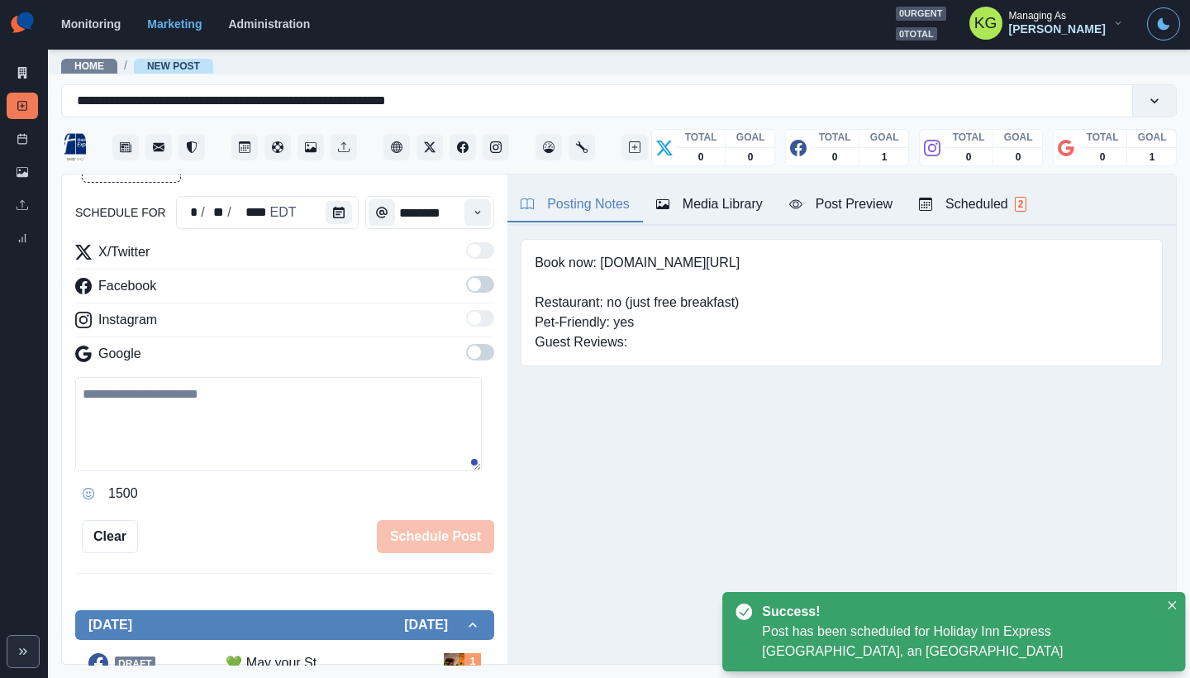
scroll to position [91, 0]
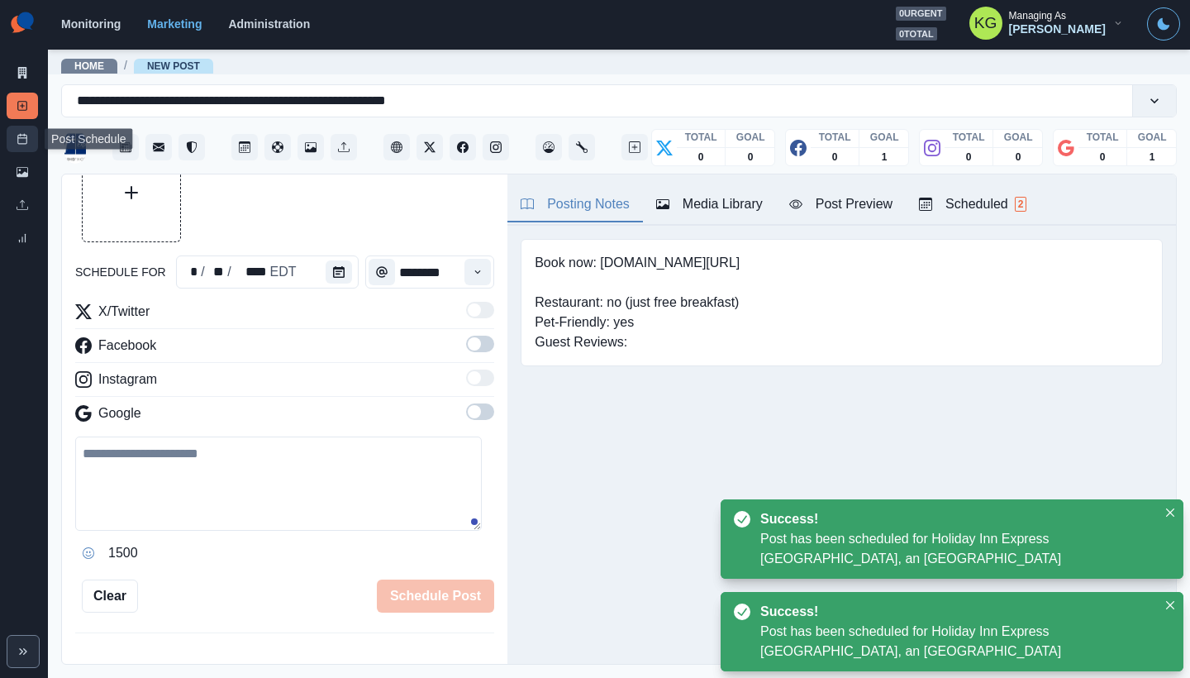
click at [25, 141] on icon at bounding box center [23, 139] width 12 height 12
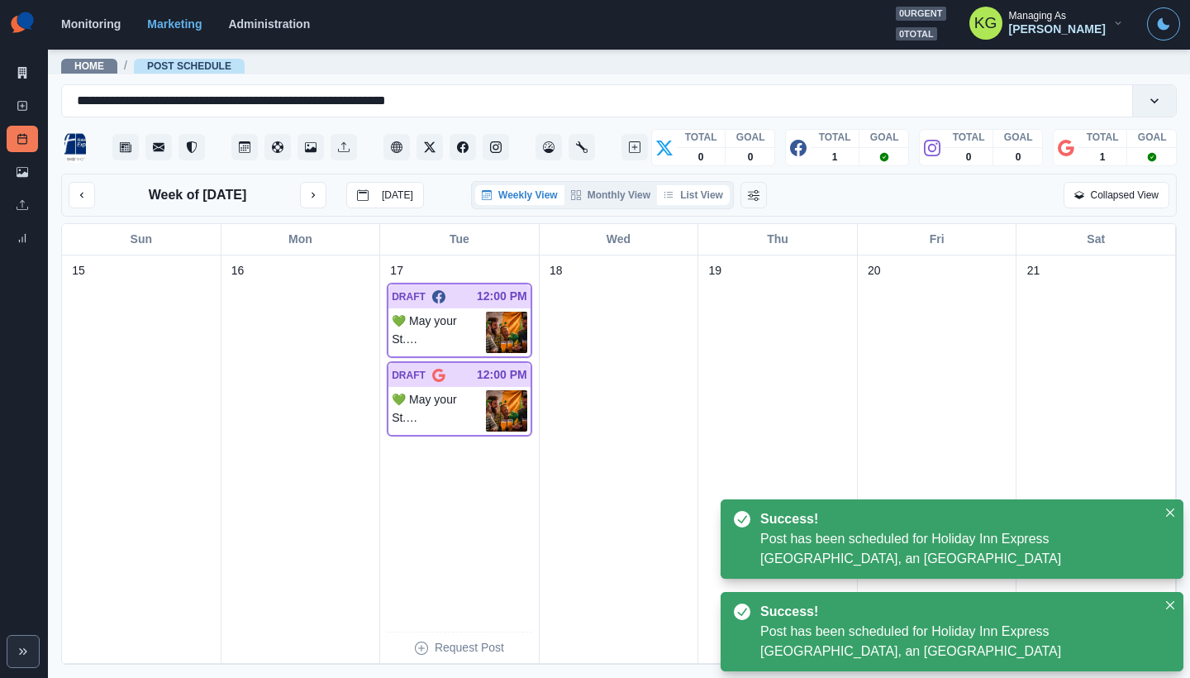
click at [712, 196] on button "List View" at bounding box center [693, 195] width 73 height 20
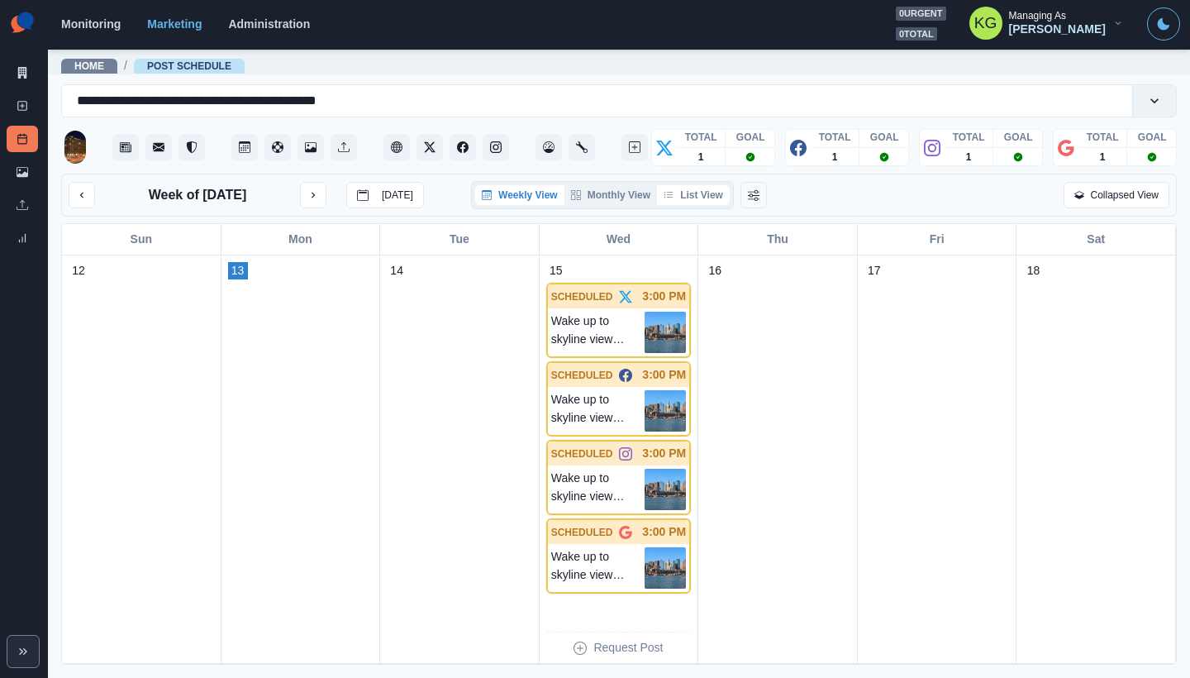
click at [694, 187] on button "List View" at bounding box center [693, 195] width 73 height 20
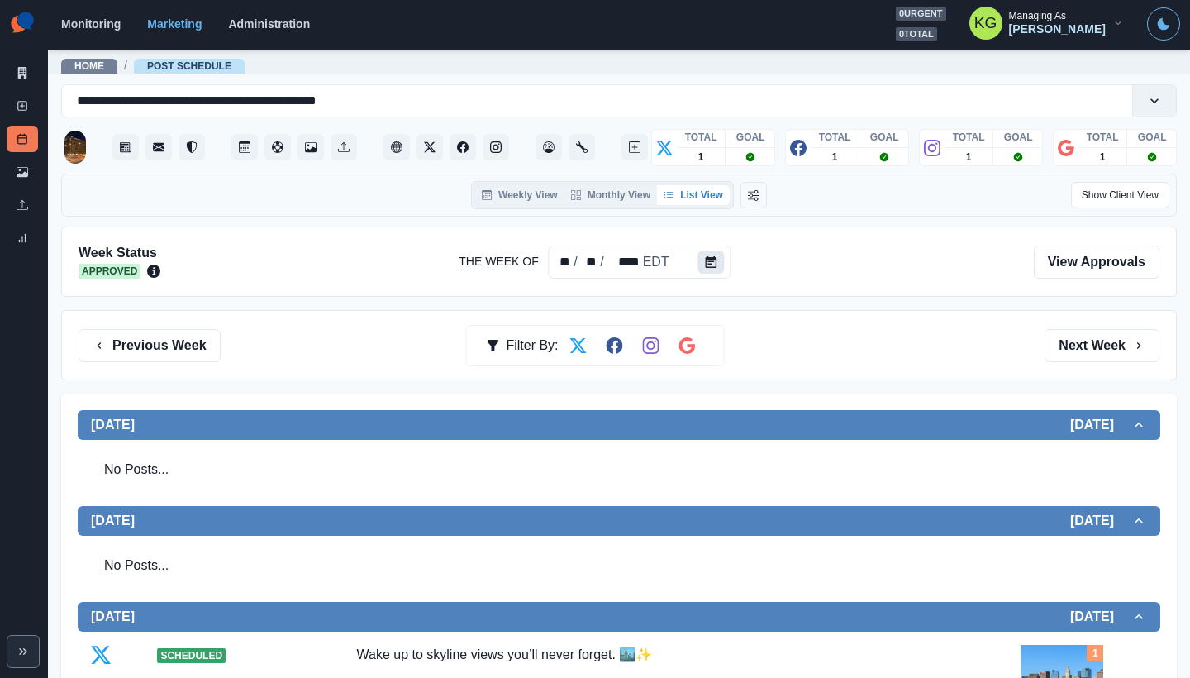
click at [708, 273] on button "Calendar" at bounding box center [712, 261] width 26 height 23
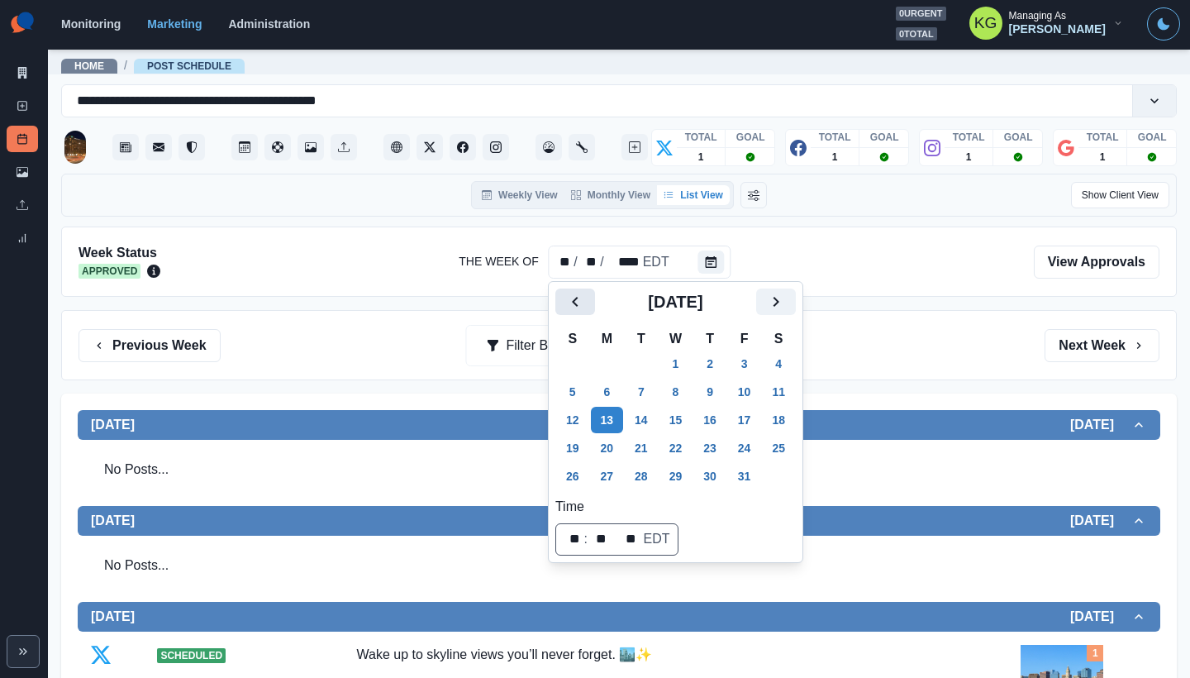
click at [565, 301] on icon "Previous" at bounding box center [575, 302] width 20 height 20
click at [564, 301] on button "Previous" at bounding box center [576, 302] width 40 height 26
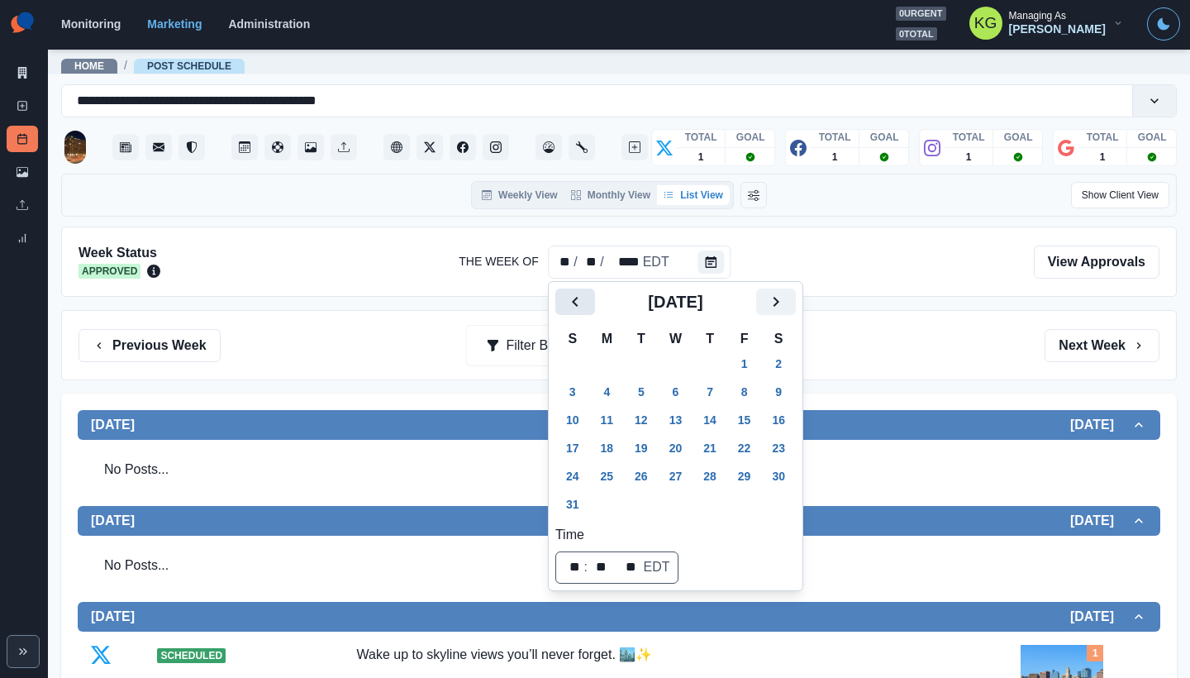
click at [564, 301] on button "Previous" at bounding box center [576, 302] width 40 height 26
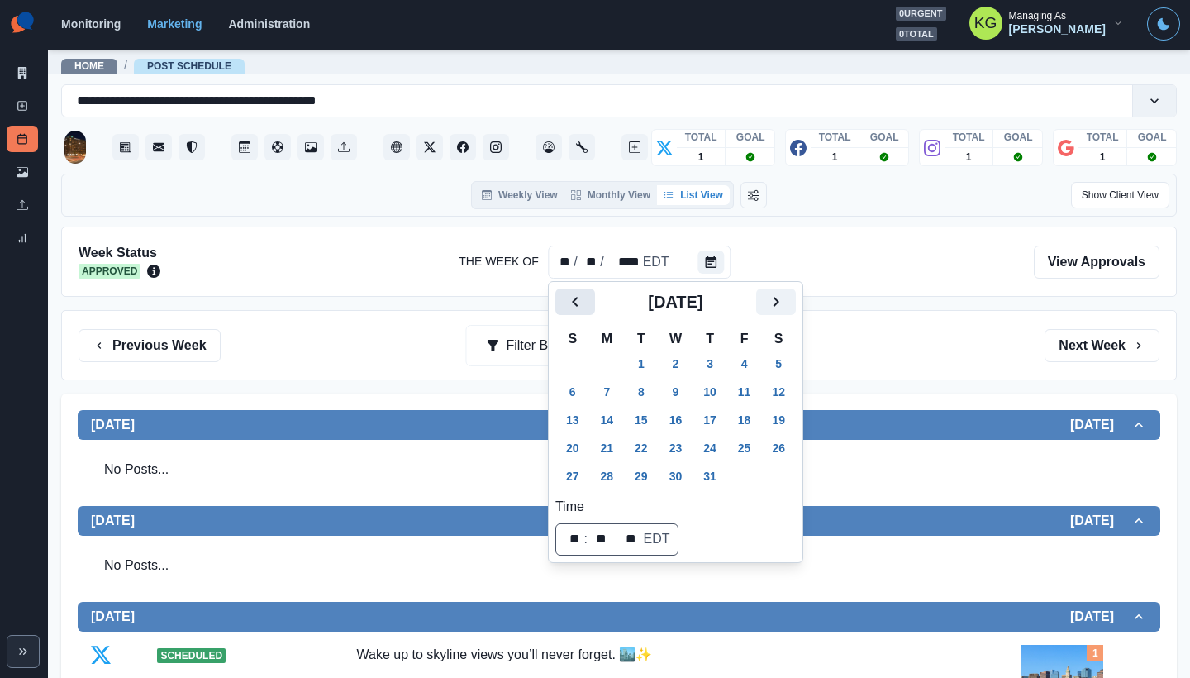
click at [564, 301] on button "Previous" at bounding box center [576, 302] width 40 height 26
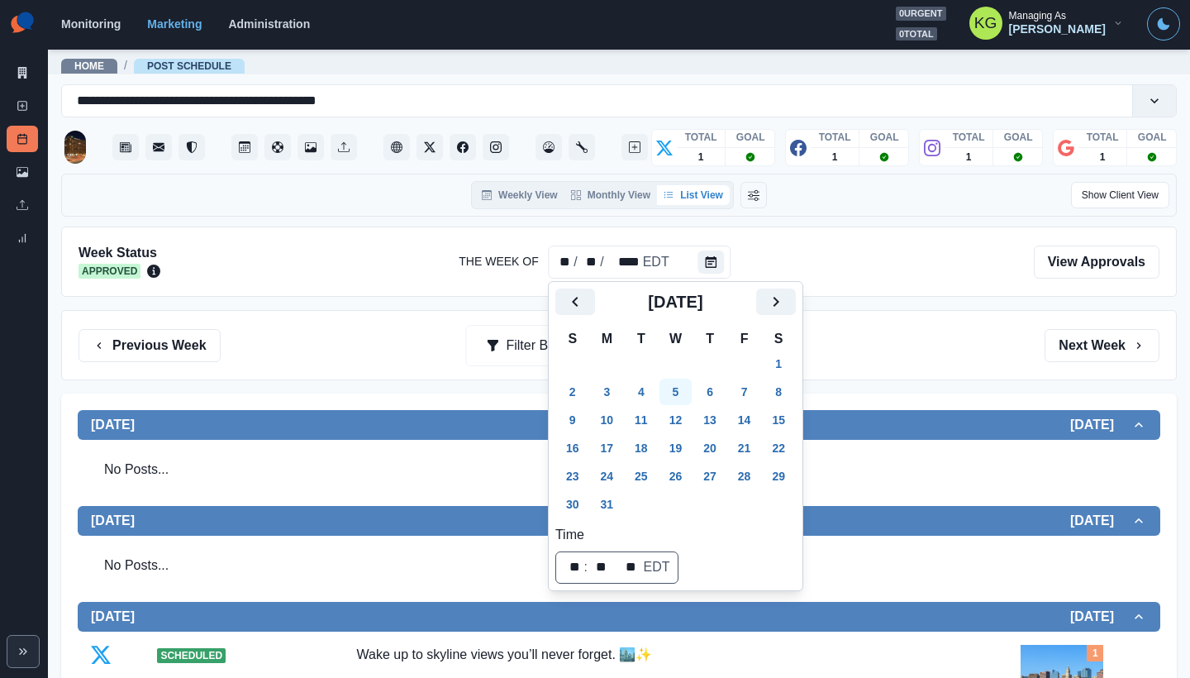
click at [680, 387] on button "5" at bounding box center [676, 392] width 33 height 26
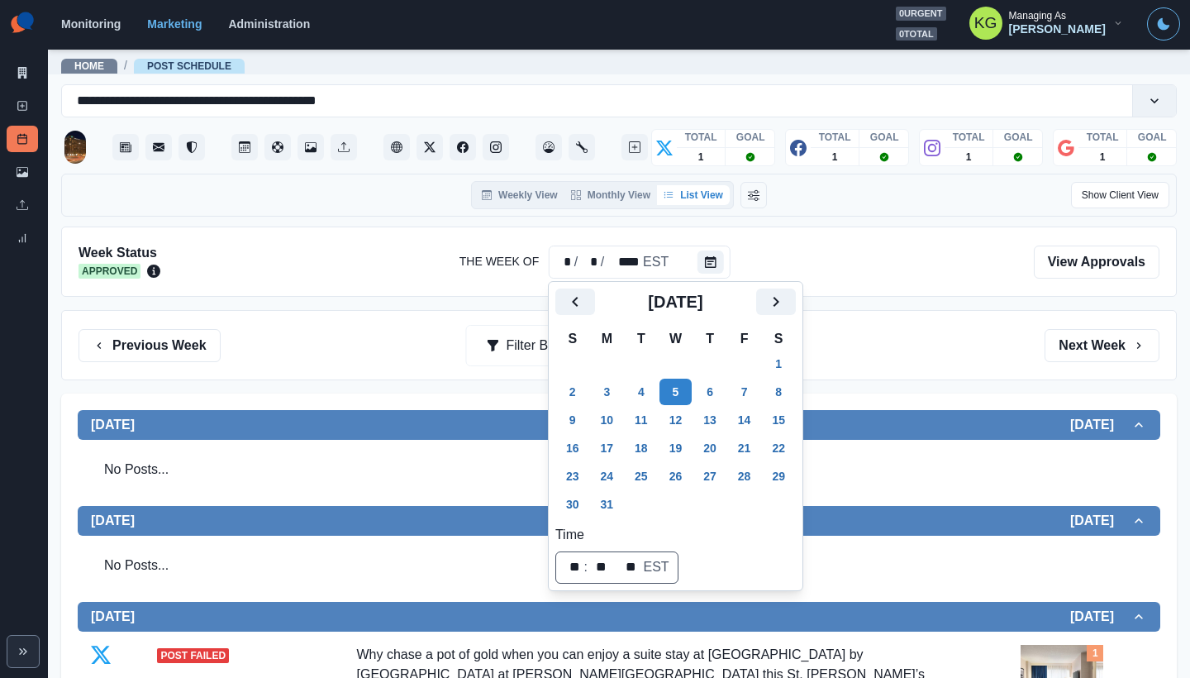
click at [847, 342] on div "Previous Week Filter By: Next Week" at bounding box center [619, 345] width 1081 height 33
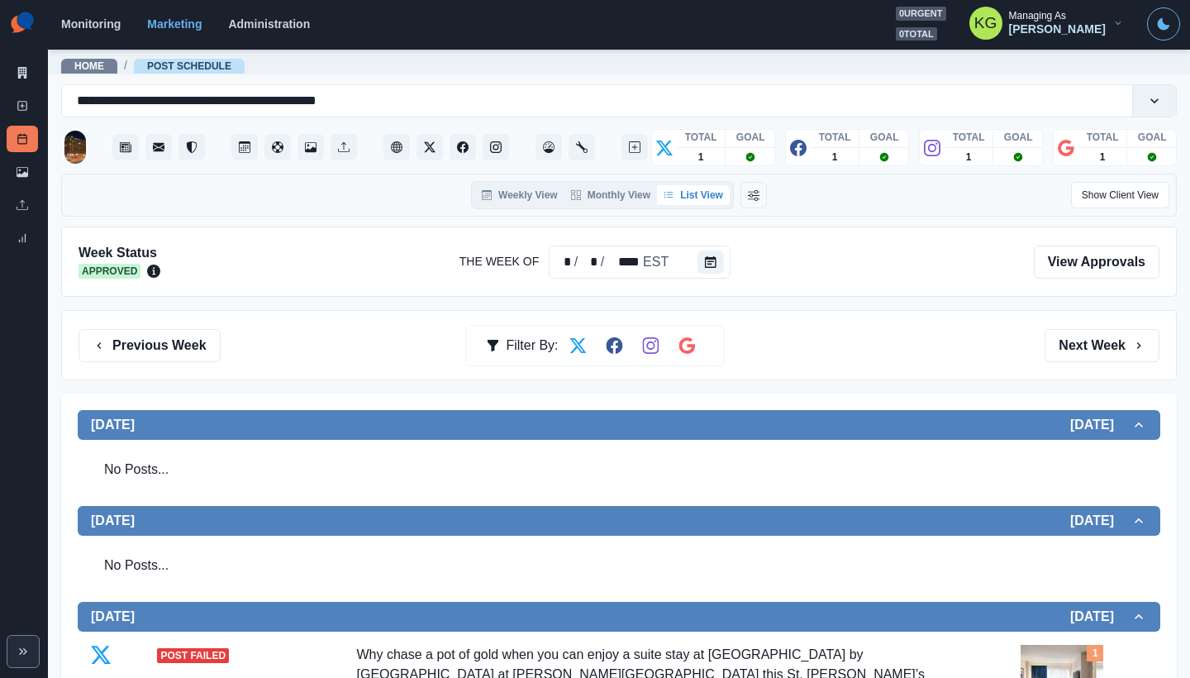
click at [1038, 322] on div "Previous Week Filter By: Next Week" at bounding box center [619, 345] width 1116 height 70
click at [1063, 351] on button "Next Week" at bounding box center [1102, 345] width 115 height 33
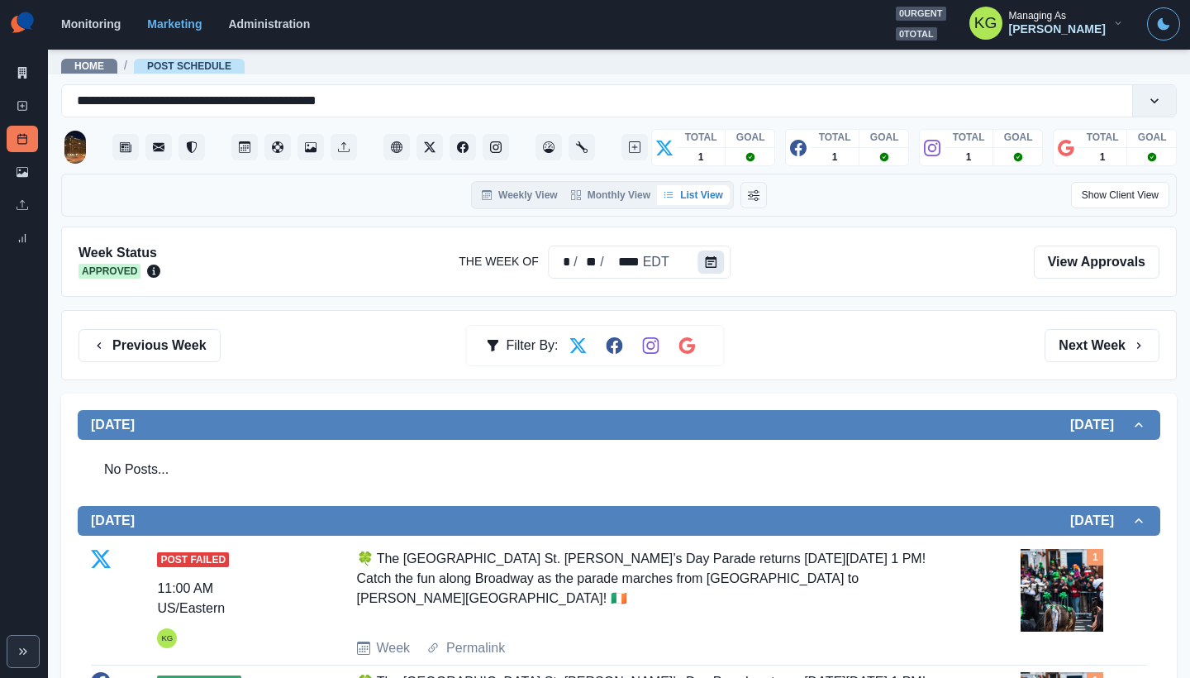
click at [720, 255] on button "Calendar" at bounding box center [712, 261] width 26 height 23
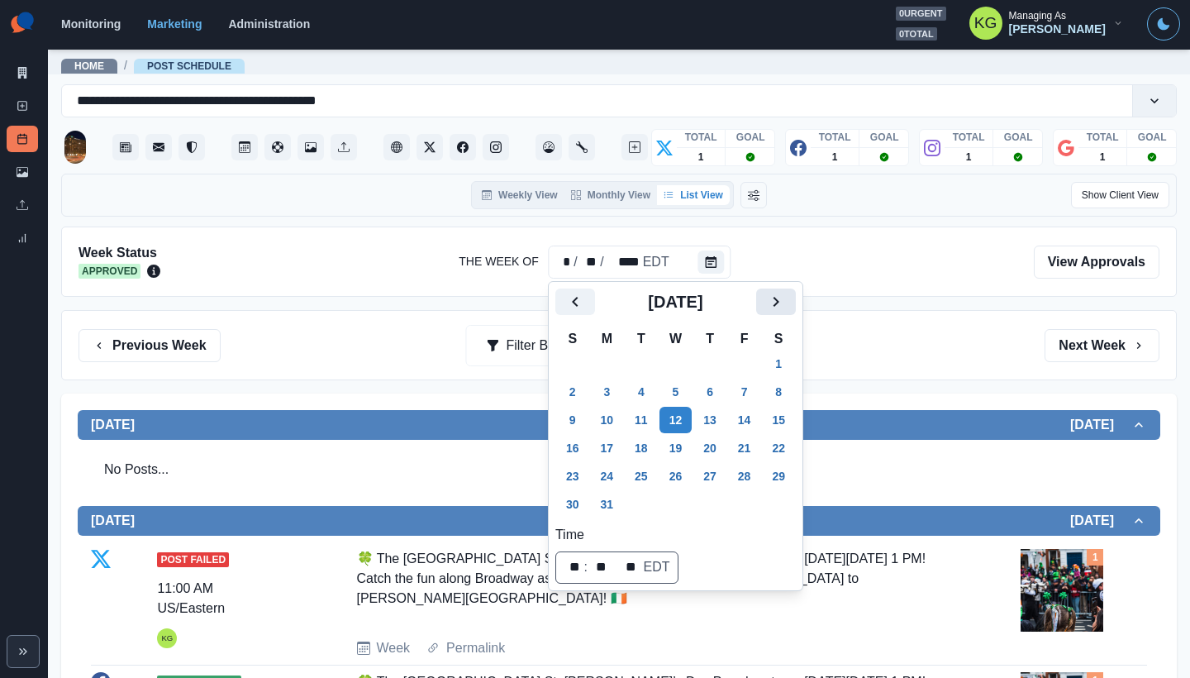
click at [786, 293] on icon "Next" at bounding box center [776, 302] width 20 height 20
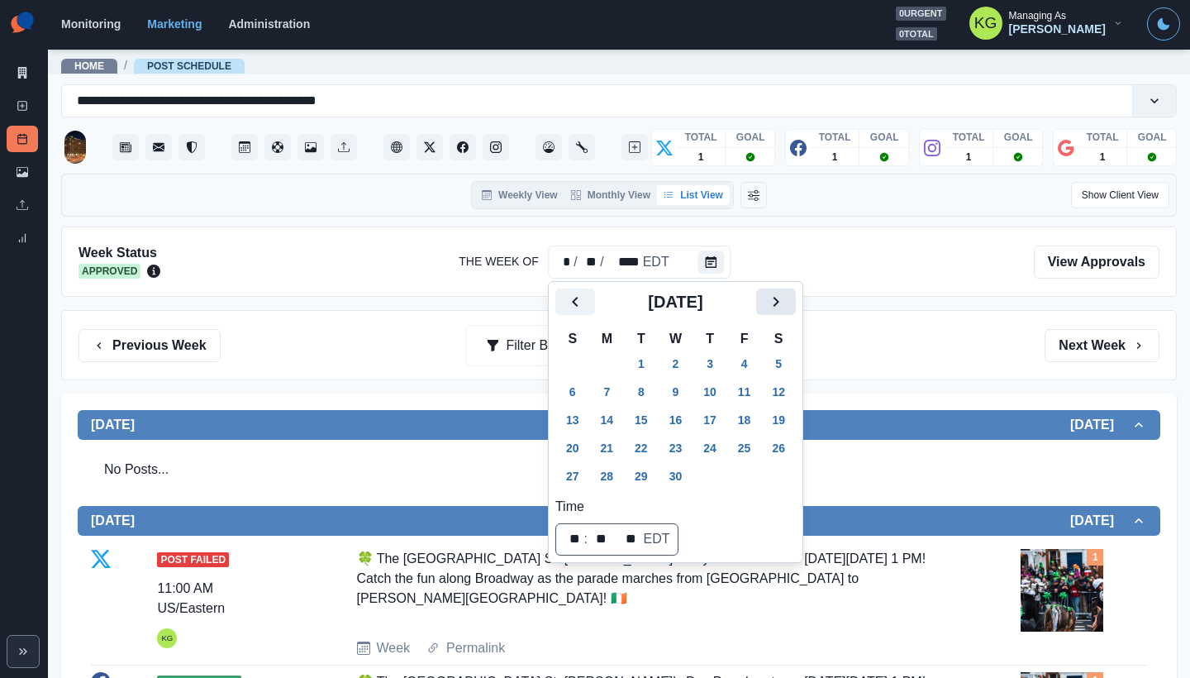
click at [786, 297] on icon "Next" at bounding box center [776, 302] width 20 height 20
click at [786, 298] on icon "Next" at bounding box center [776, 302] width 20 height 20
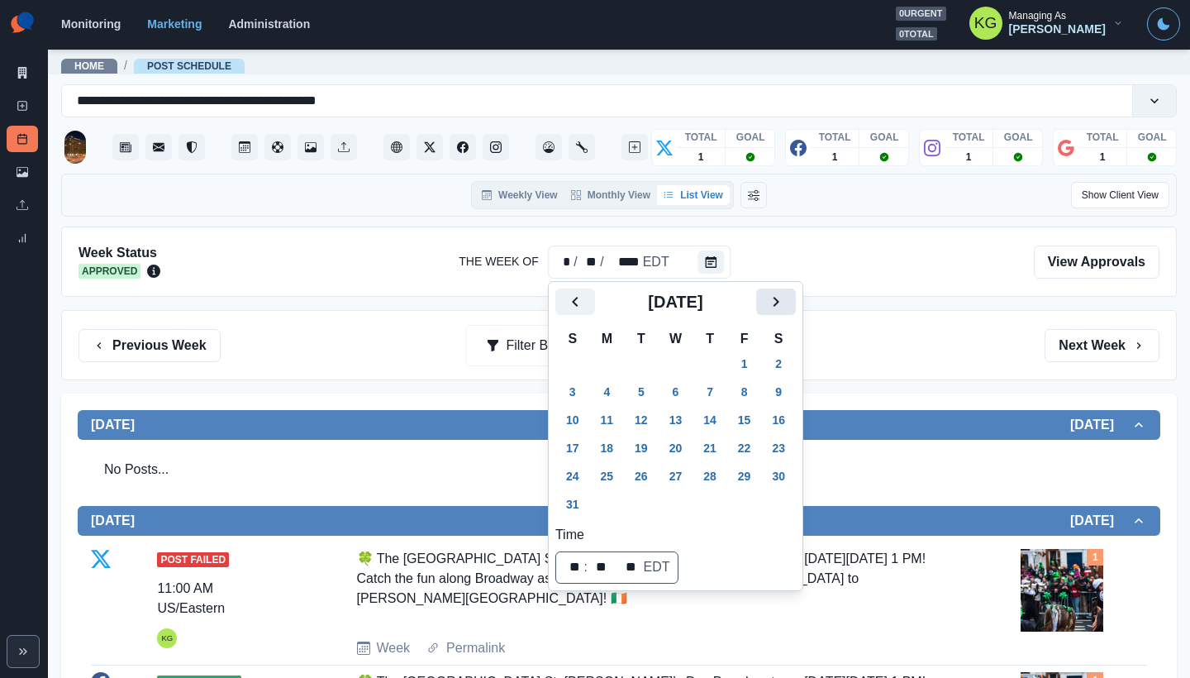
click at [786, 298] on icon "Next" at bounding box center [776, 302] width 20 height 20
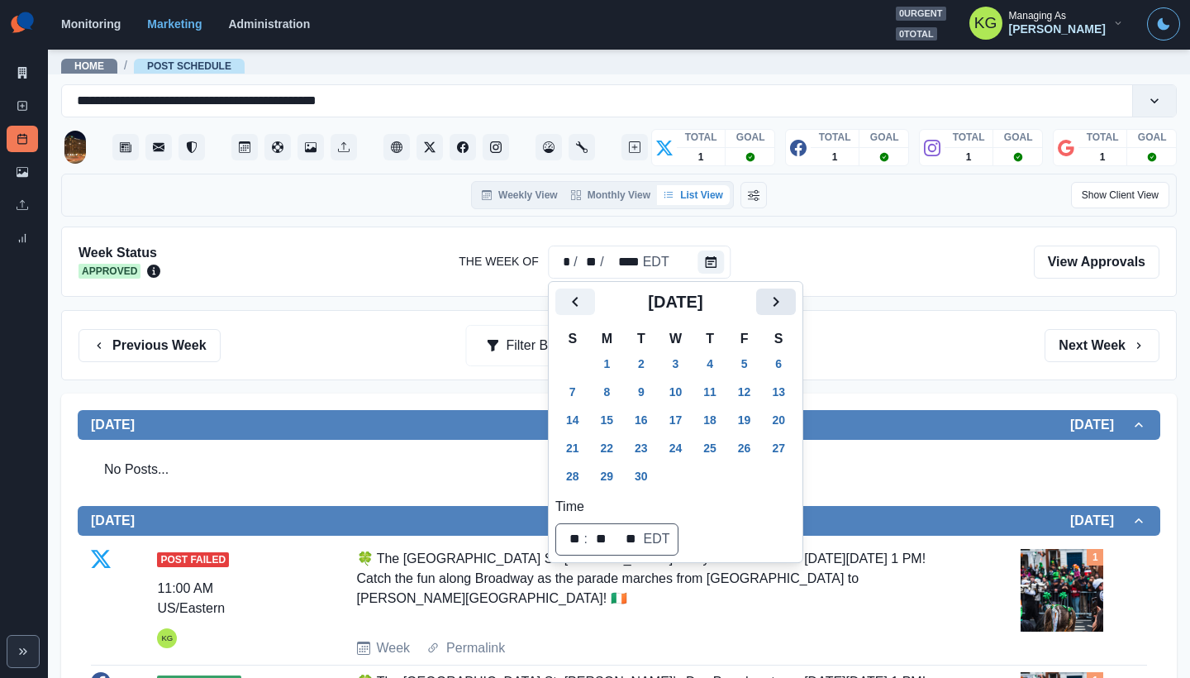
click at [786, 298] on icon "Next" at bounding box center [776, 302] width 20 height 20
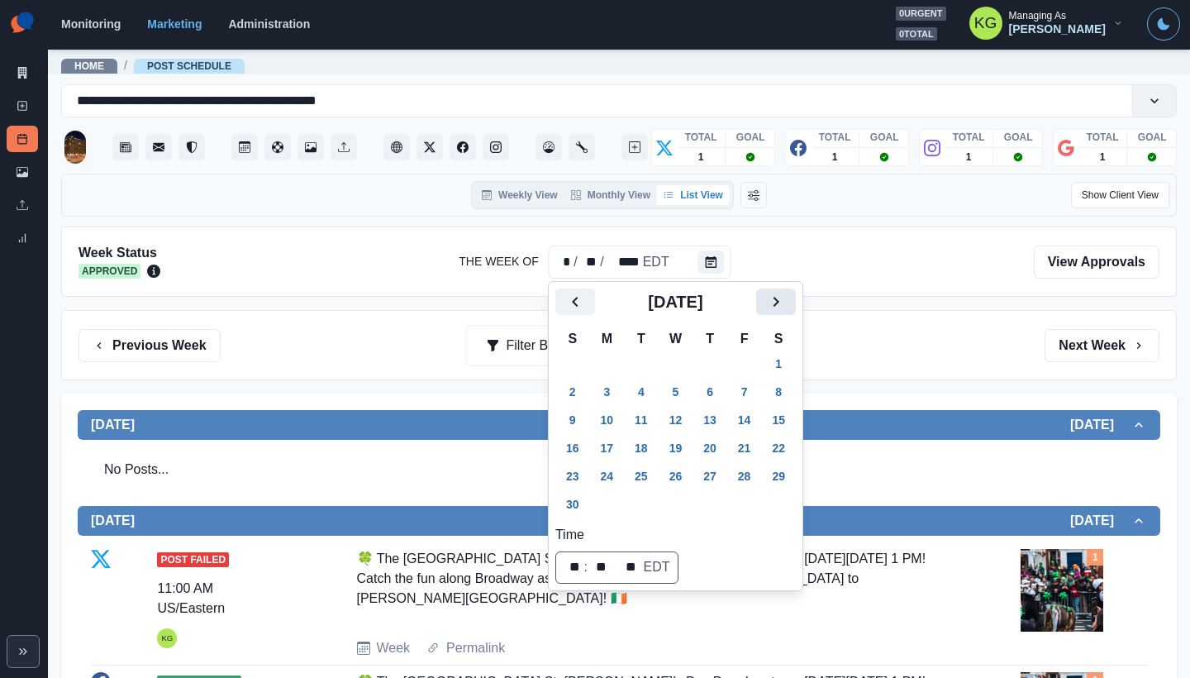
click at [786, 298] on icon "Next" at bounding box center [776, 302] width 20 height 20
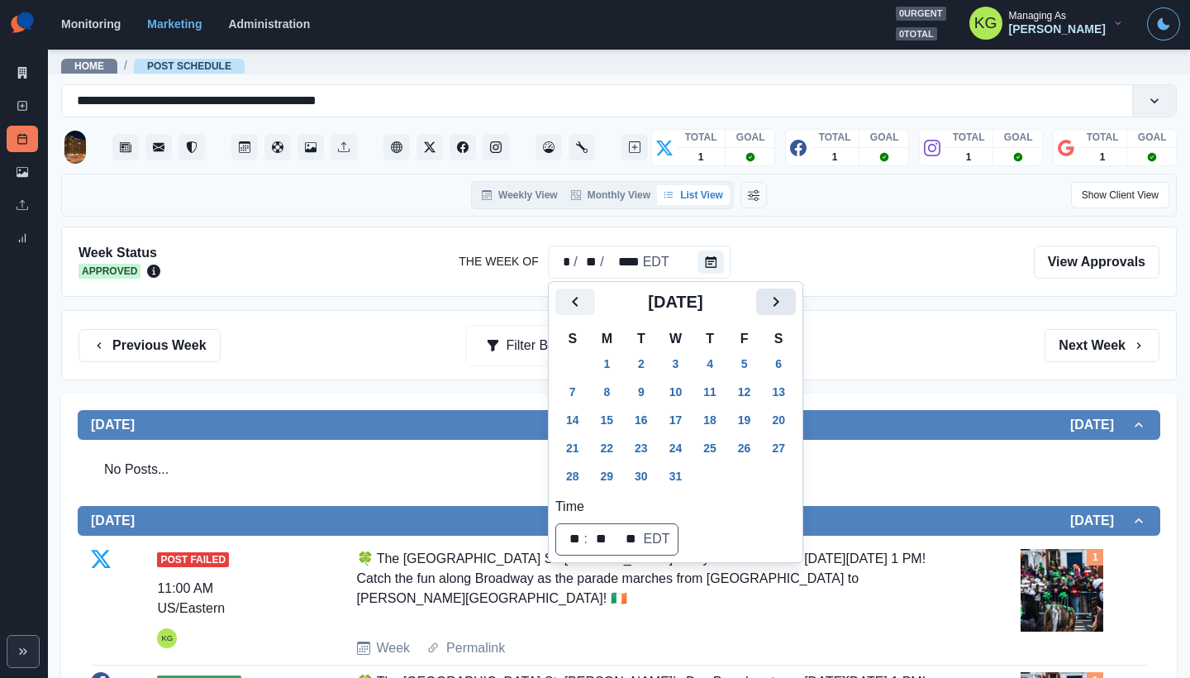
click at [786, 298] on icon "Next" at bounding box center [776, 302] width 20 height 20
click at [653, 418] on button "17" at bounding box center [641, 420] width 33 height 26
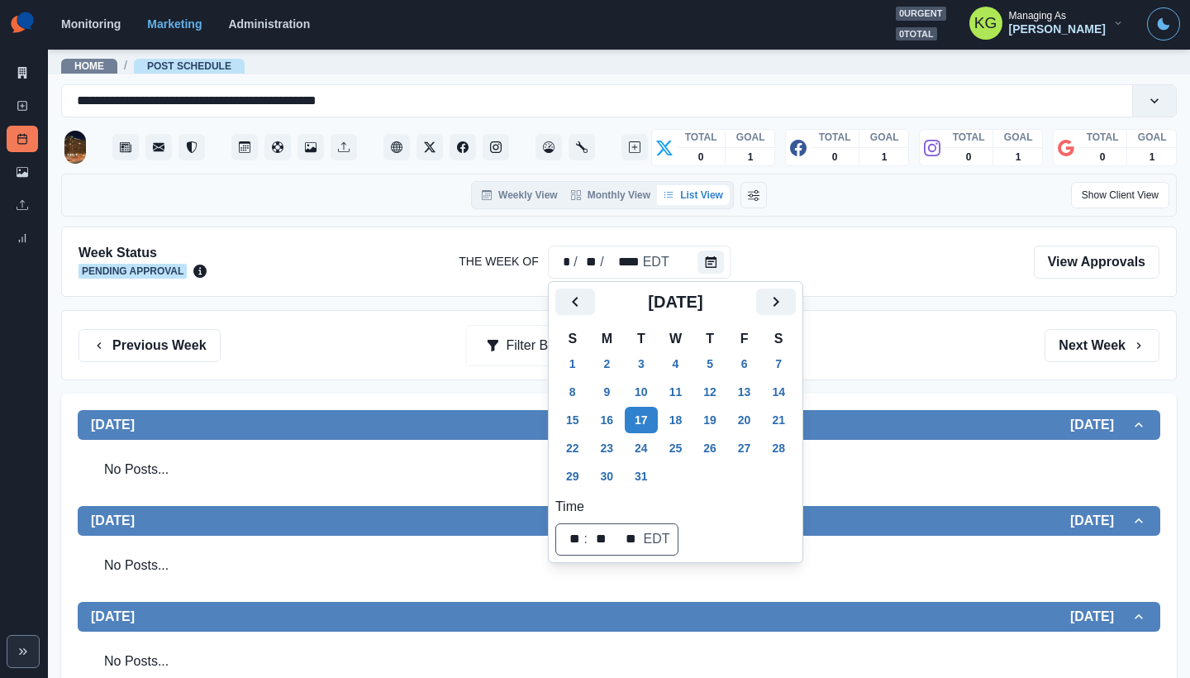
click at [900, 327] on div "Previous Week Filter By: Next Week" at bounding box center [619, 345] width 1116 height 70
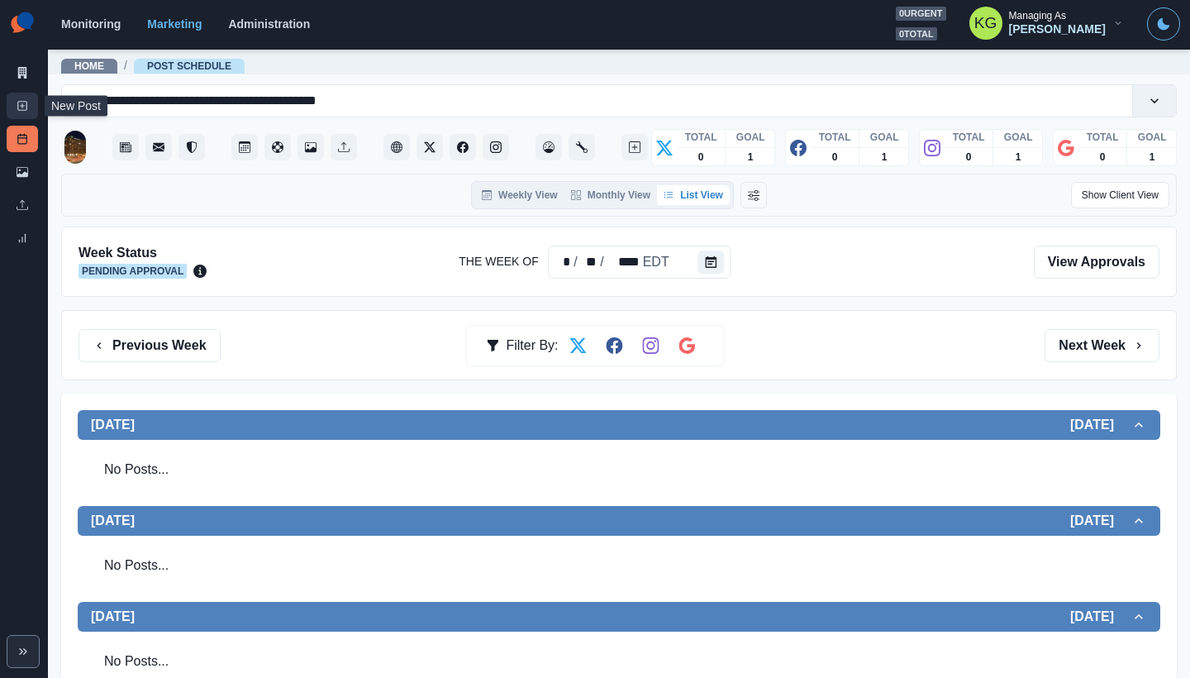
click at [18, 100] on icon at bounding box center [23, 106] width 12 height 12
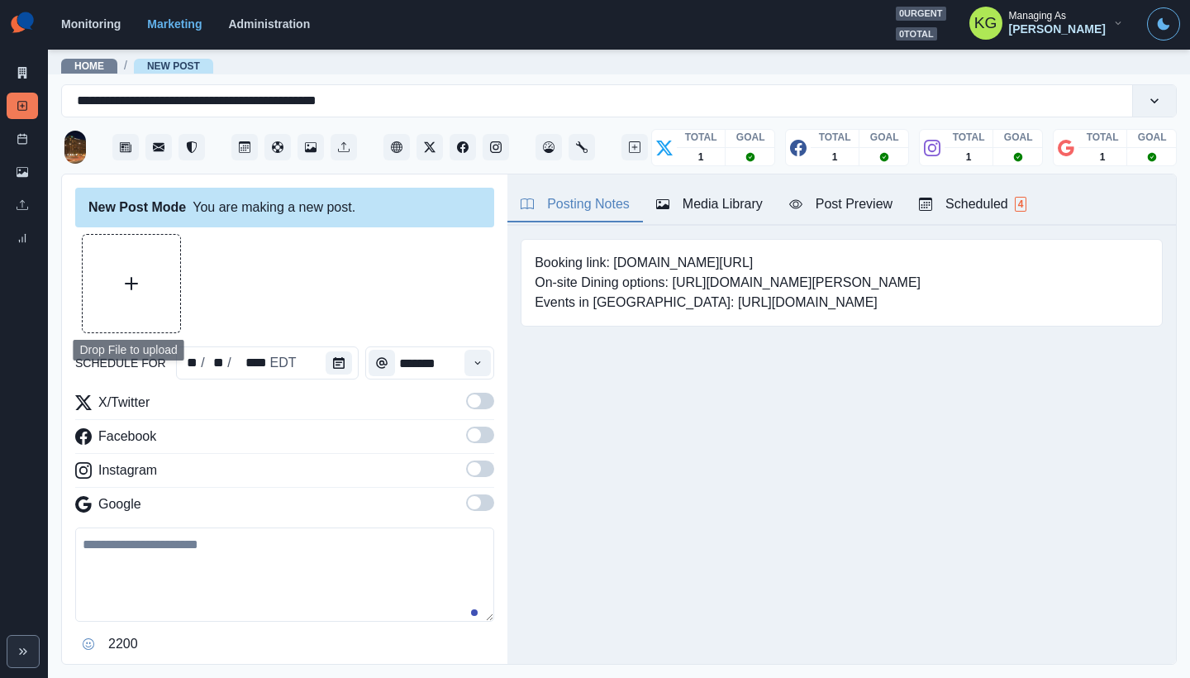
click at [145, 263] on button "Upload Media" at bounding box center [132, 284] width 98 height 98
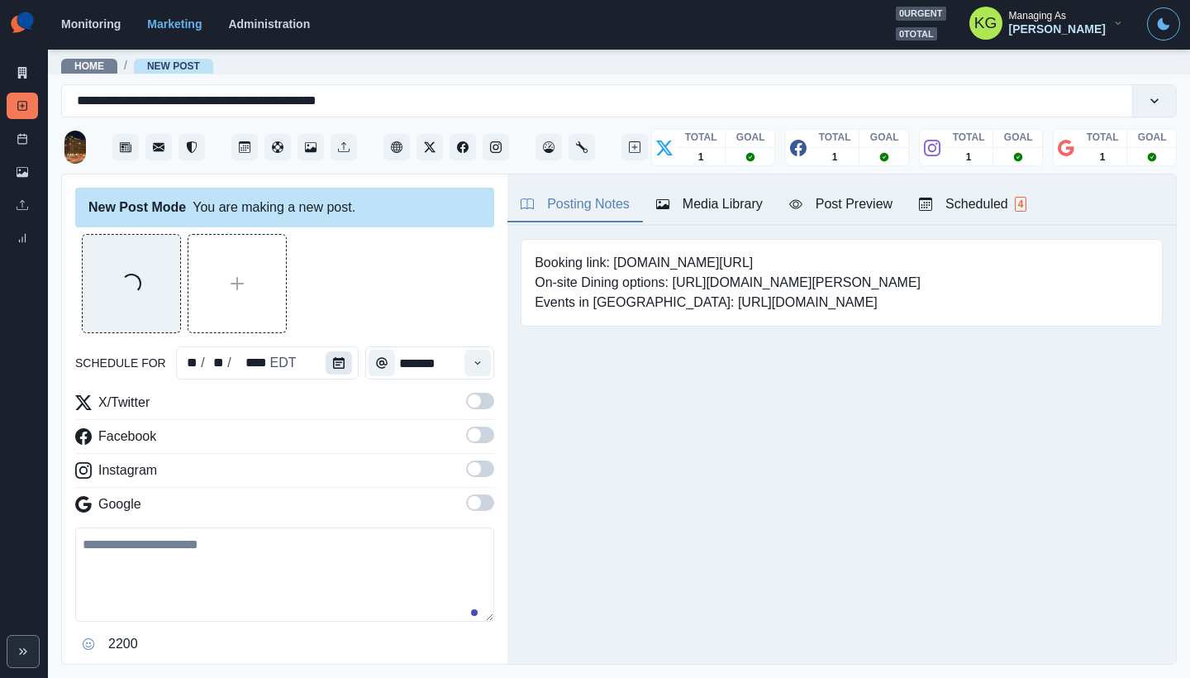
click at [340, 354] on button "Calendar" at bounding box center [339, 362] width 26 height 23
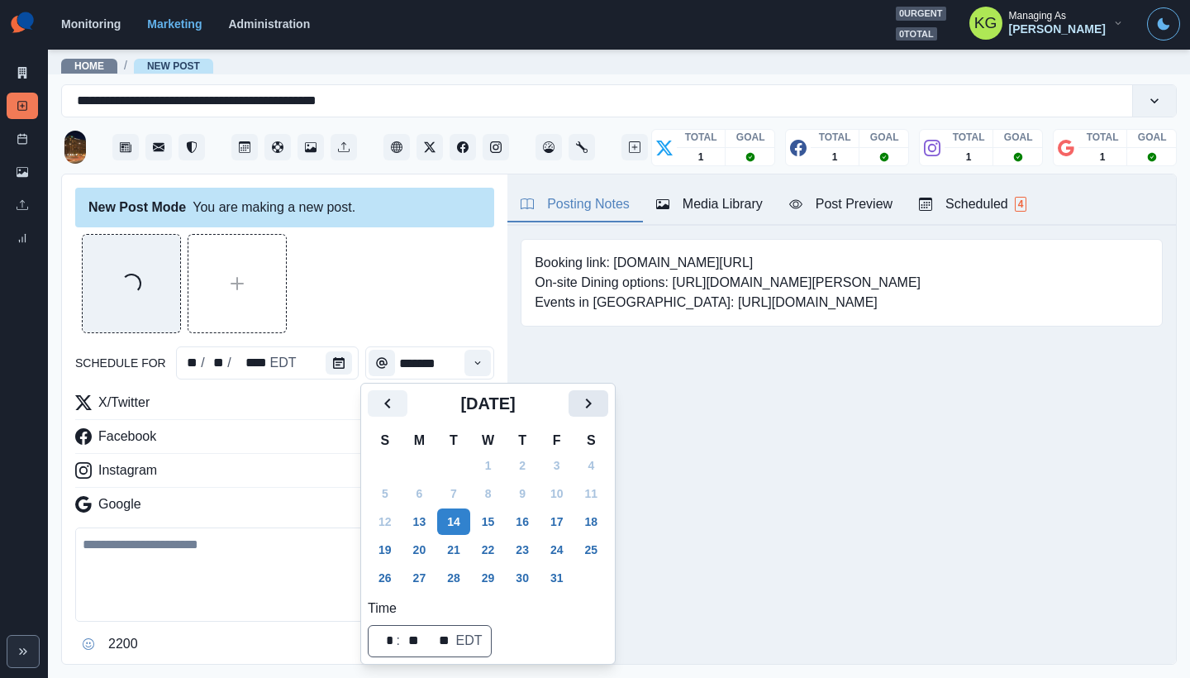
click at [598, 411] on icon "Next" at bounding box center [589, 403] width 20 height 20
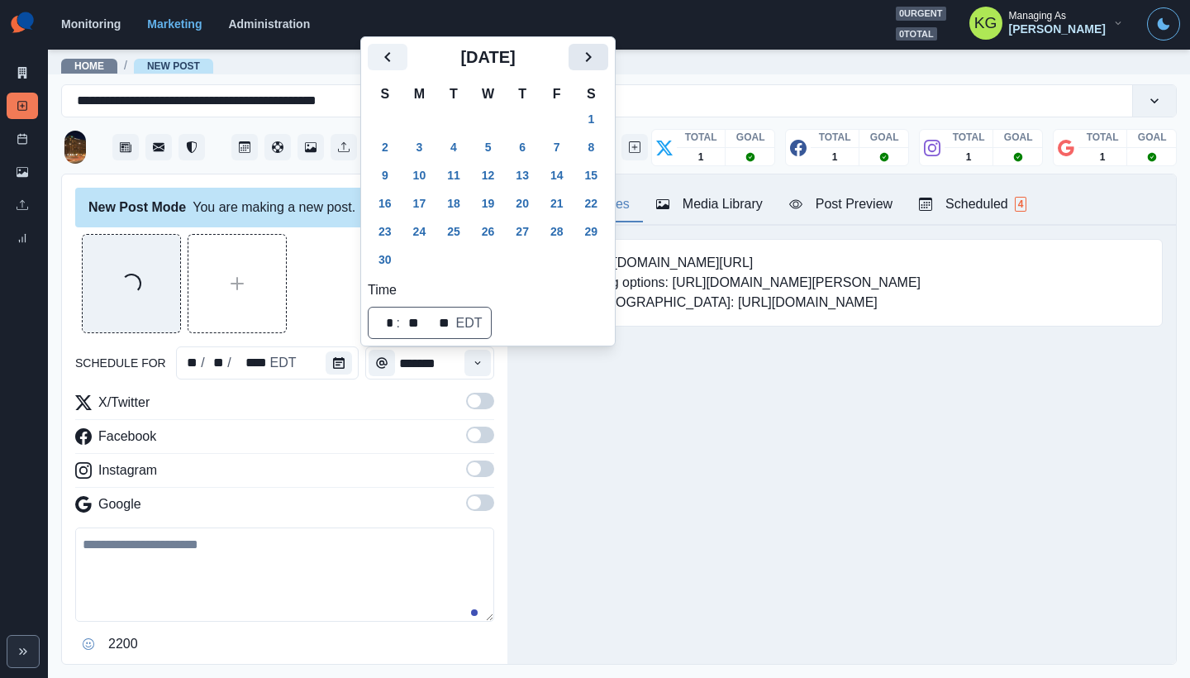
click at [588, 64] on button "Next" at bounding box center [589, 57] width 40 height 26
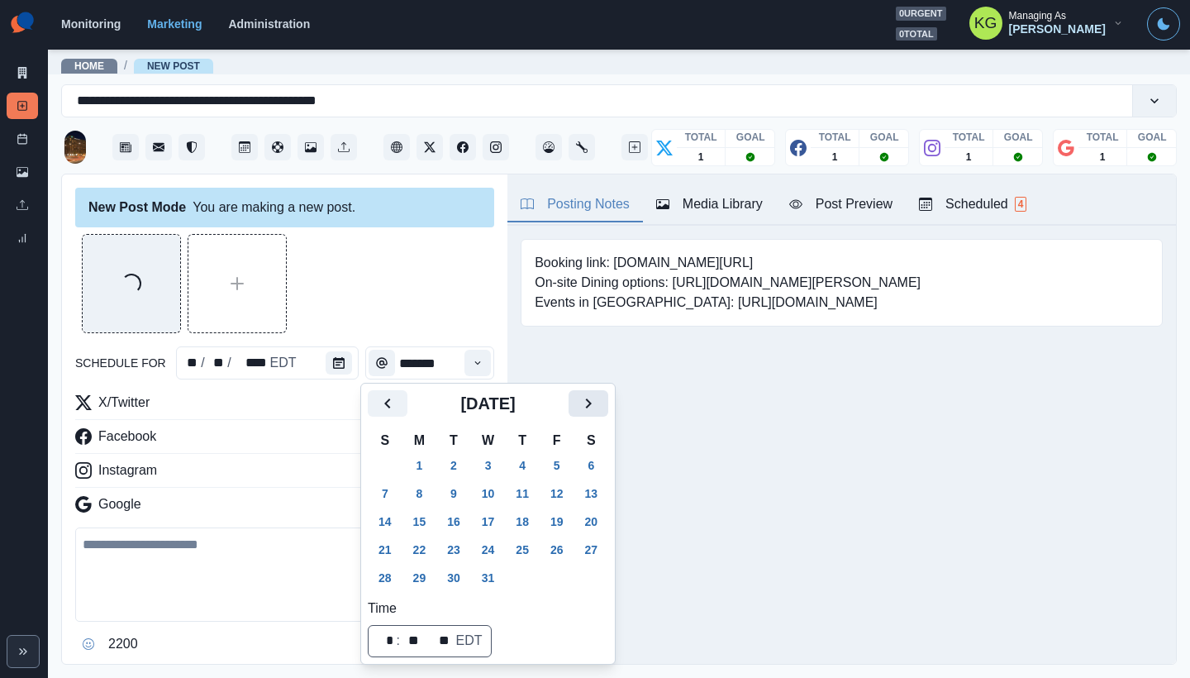
click at [598, 393] on icon "Next" at bounding box center [589, 403] width 20 height 20
click at [598, 399] on icon "Next" at bounding box center [589, 403] width 20 height 20
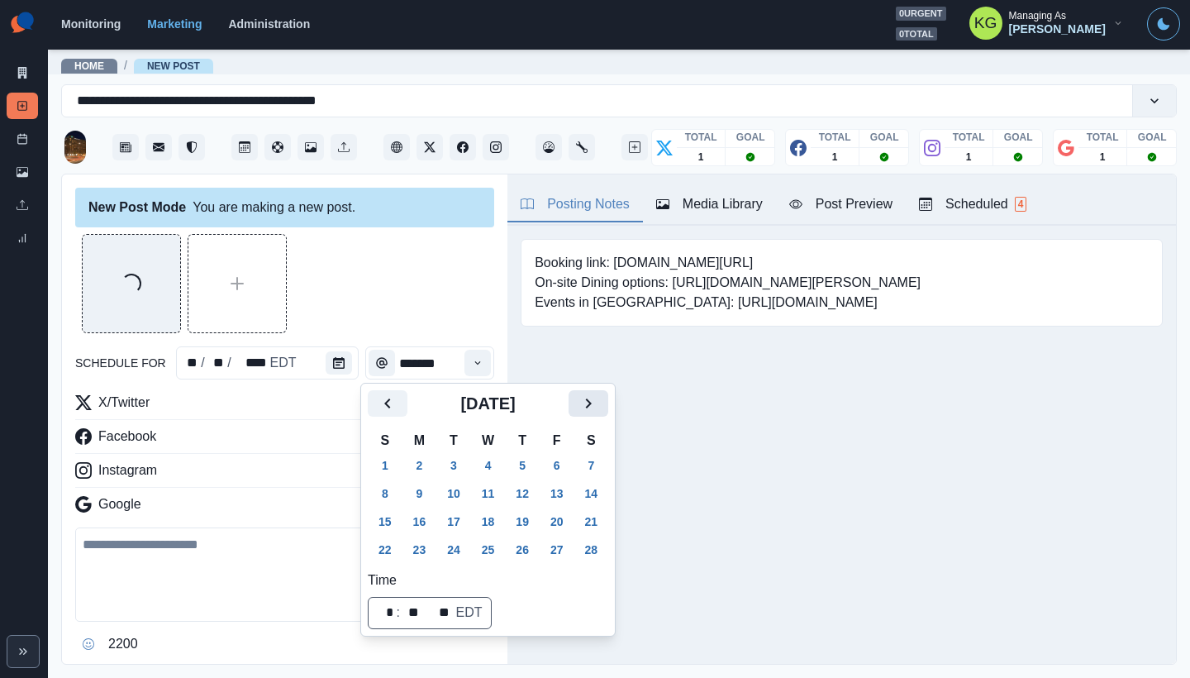
click at [598, 399] on icon "Next" at bounding box center [589, 403] width 20 height 20
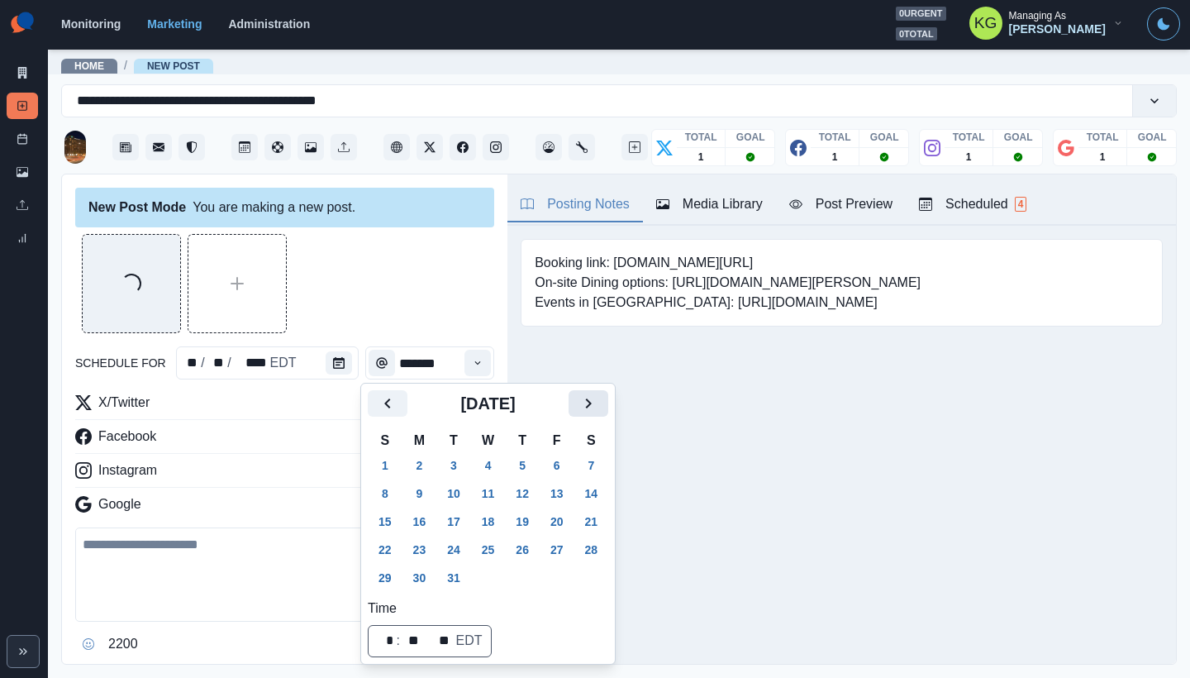
click at [598, 399] on icon "Next" at bounding box center [589, 403] width 20 height 20
click at [391, 399] on icon "Previous" at bounding box center [388, 403] width 20 height 20
click at [449, 517] on button "17" at bounding box center [453, 521] width 33 height 26
click at [382, 342] on div "Loading... schedule for * / ** / **** EDT ******* X/Twitter Facebook Instagram …" at bounding box center [284, 469] width 419 height 470
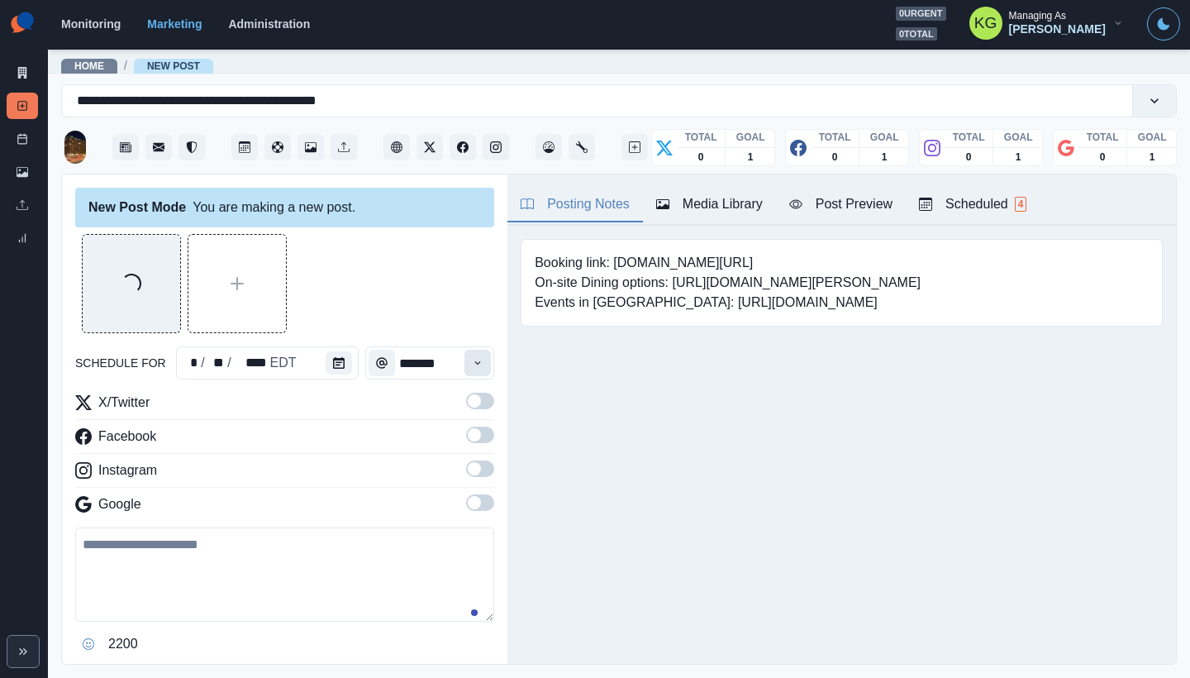
click at [465, 368] on button "Time" at bounding box center [478, 363] width 26 height 26
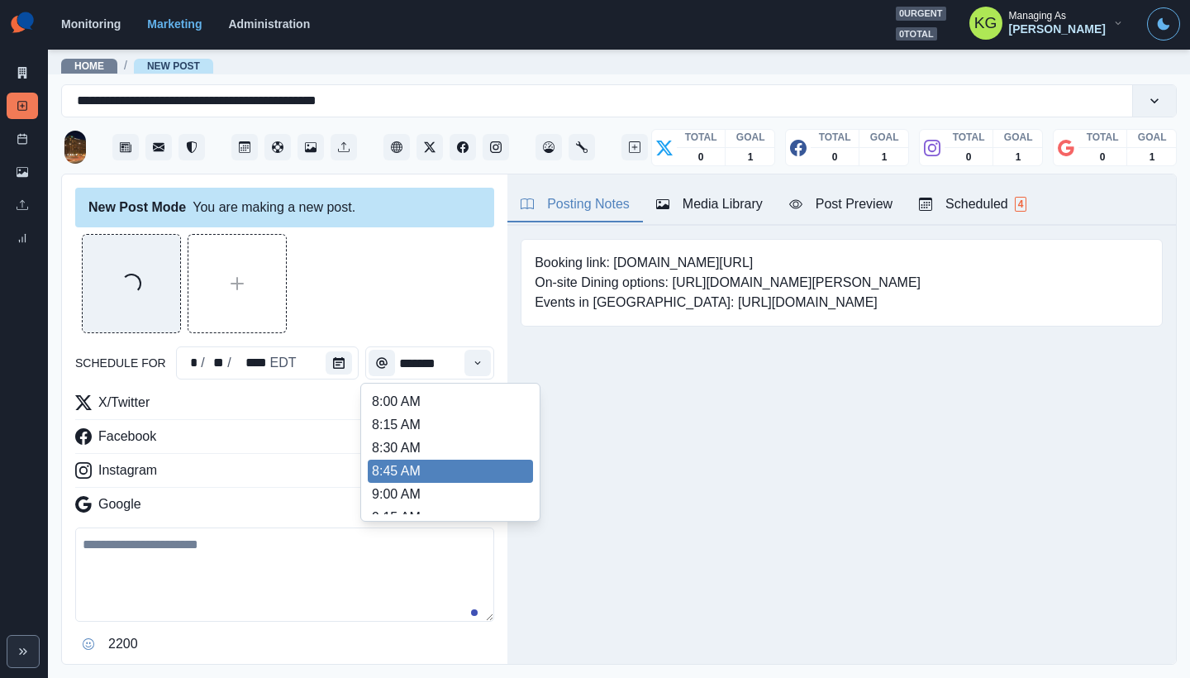
scroll to position [351, 0]
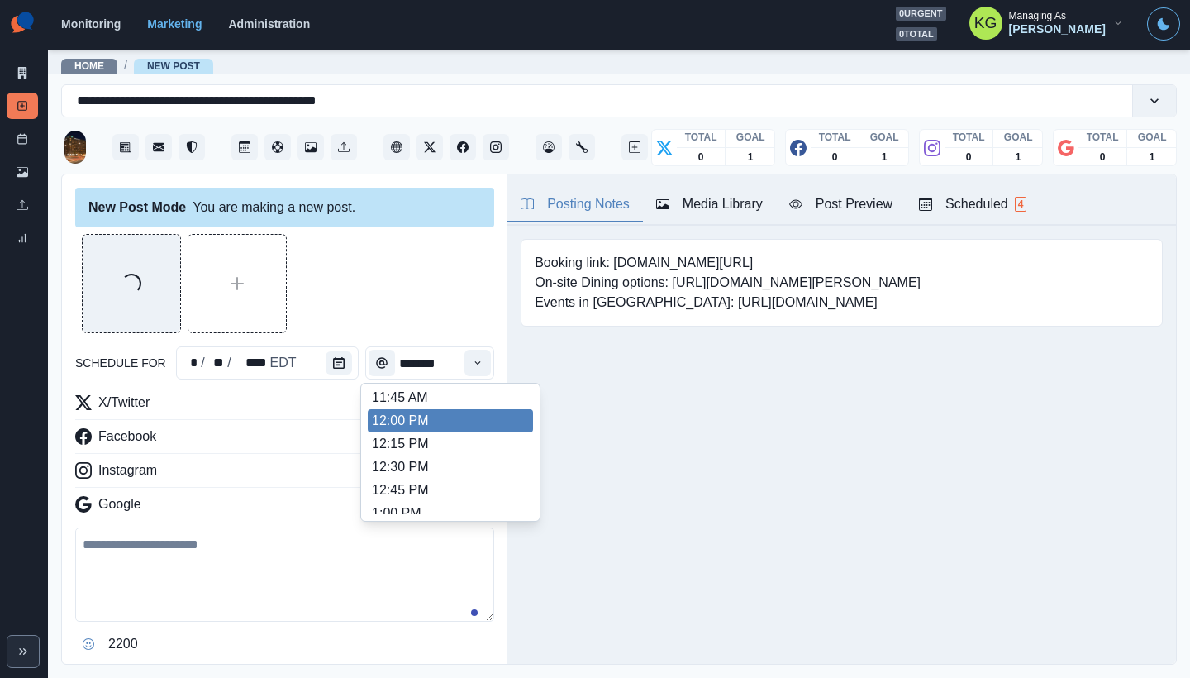
click at [426, 425] on li "12:00 PM" at bounding box center [450, 420] width 165 height 23
type input "********"
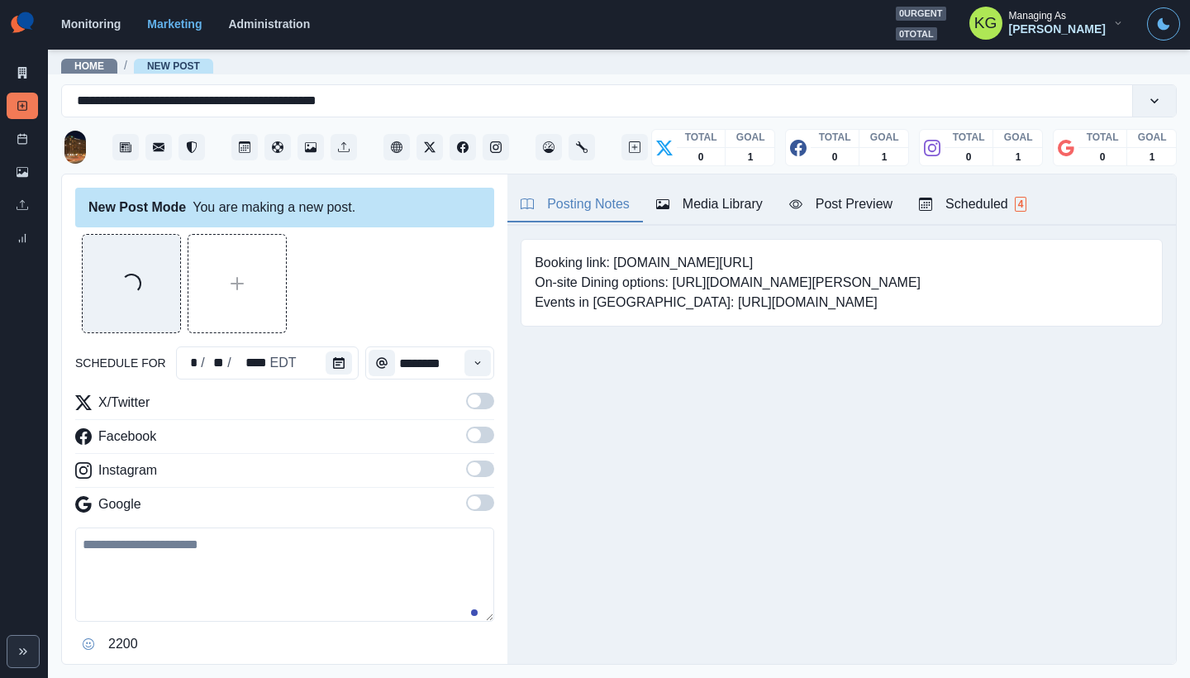
click at [468, 497] on span at bounding box center [480, 502] width 28 height 17
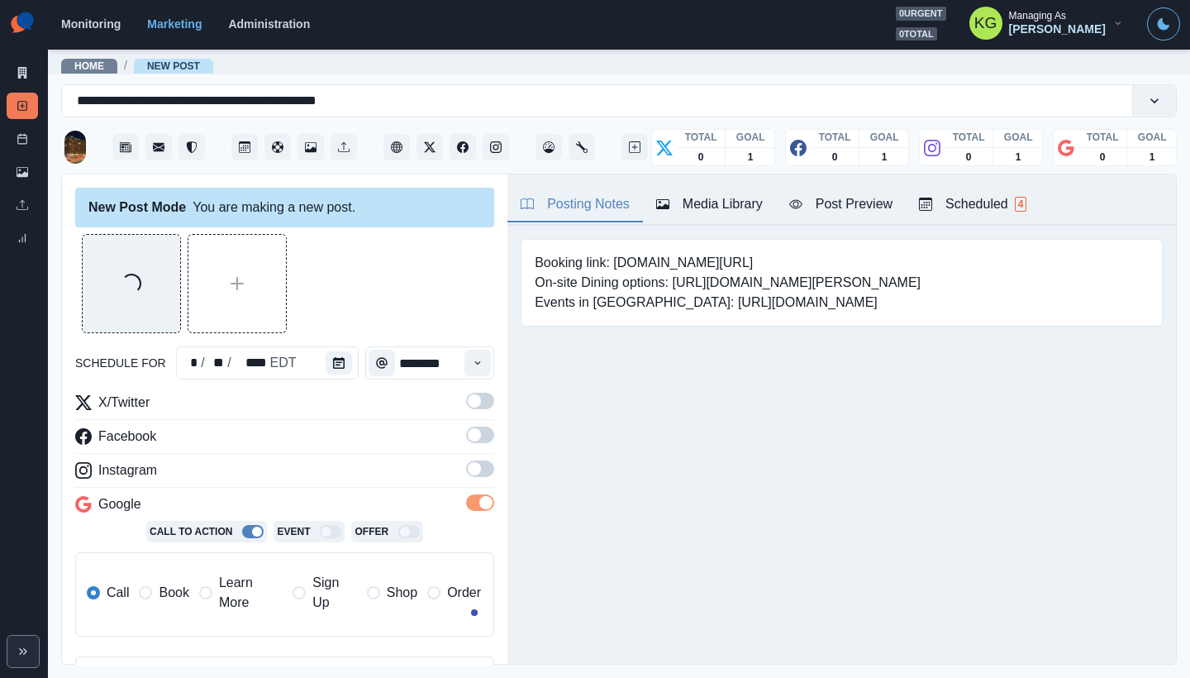
click at [470, 466] on span at bounding box center [480, 468] width 28 height 17
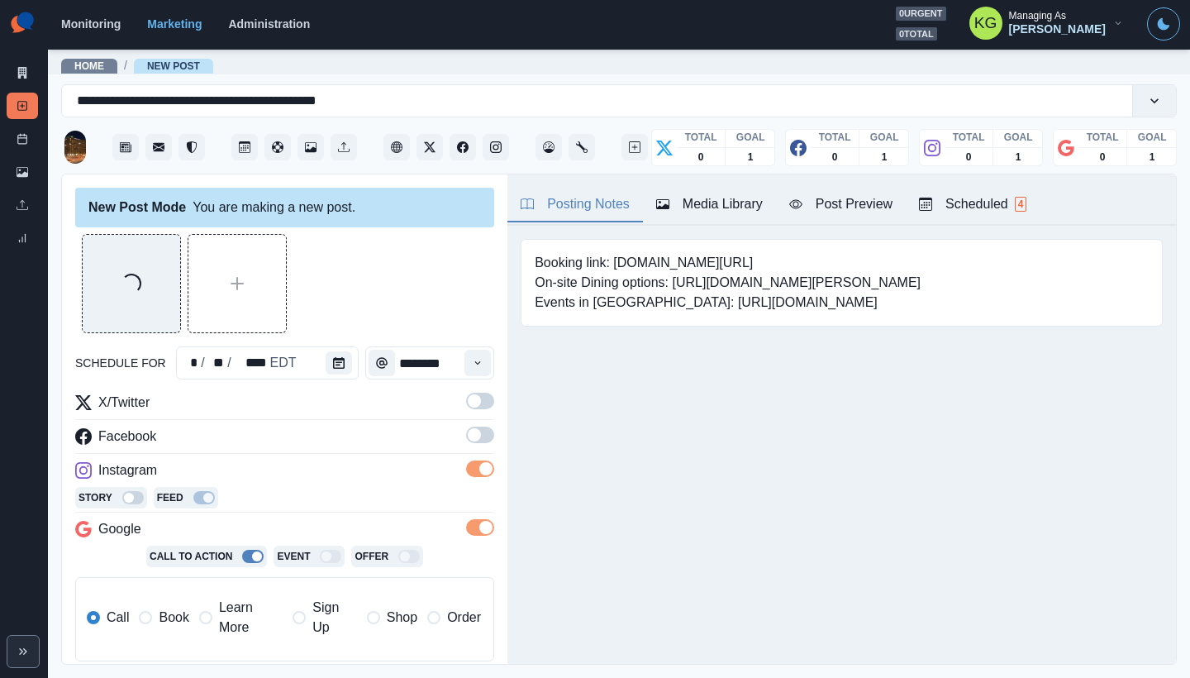
click at [466, 427] on span at bounding box center [480, 435] width 28 height 17
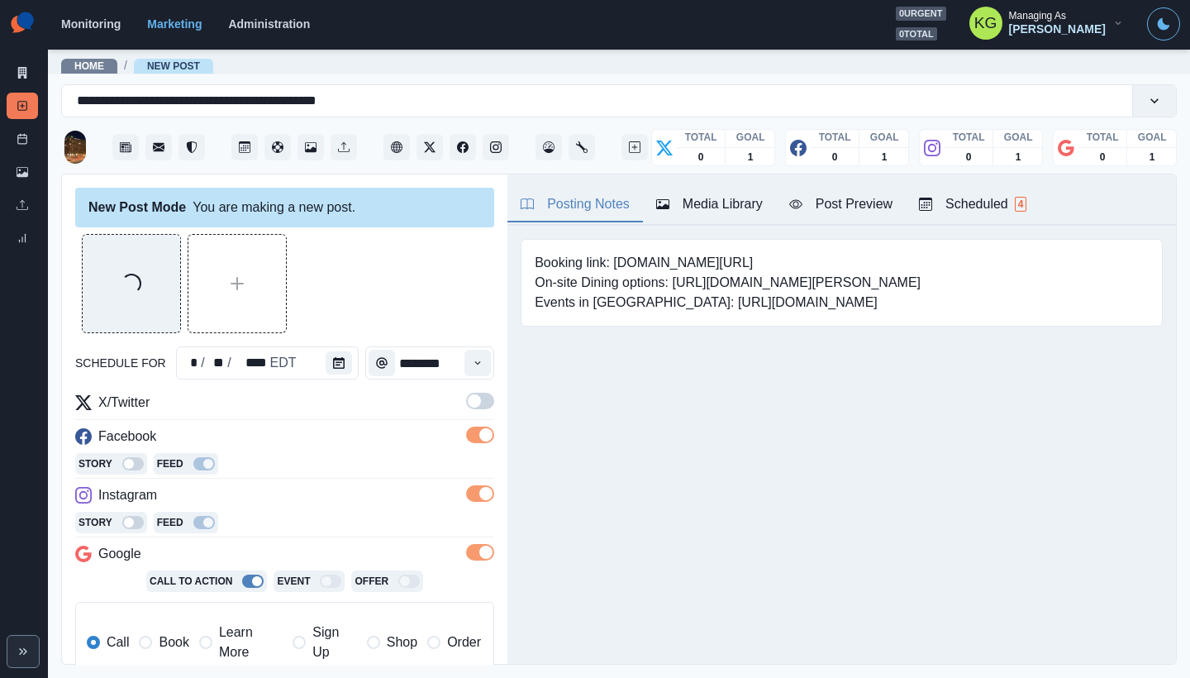
click at [466, 417] on label at bounding box center [480, 406] width 28 height 26
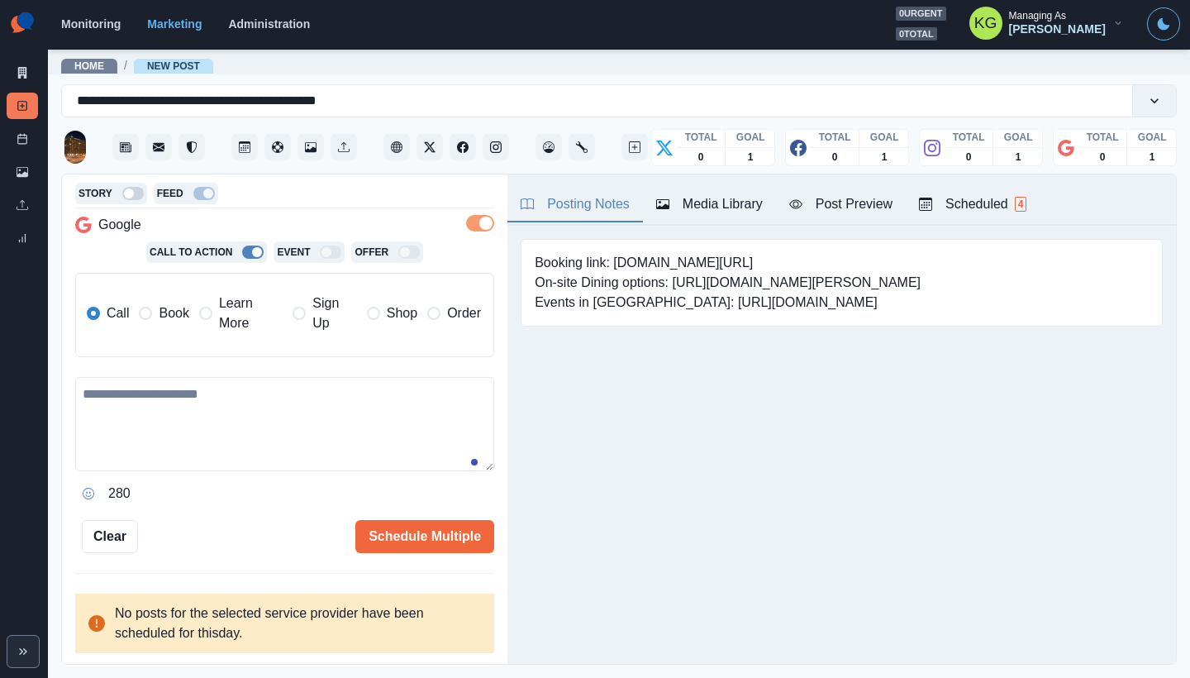
click at [181, 322] on span "Book" at bounding box center [174, 313] width 30 height 20
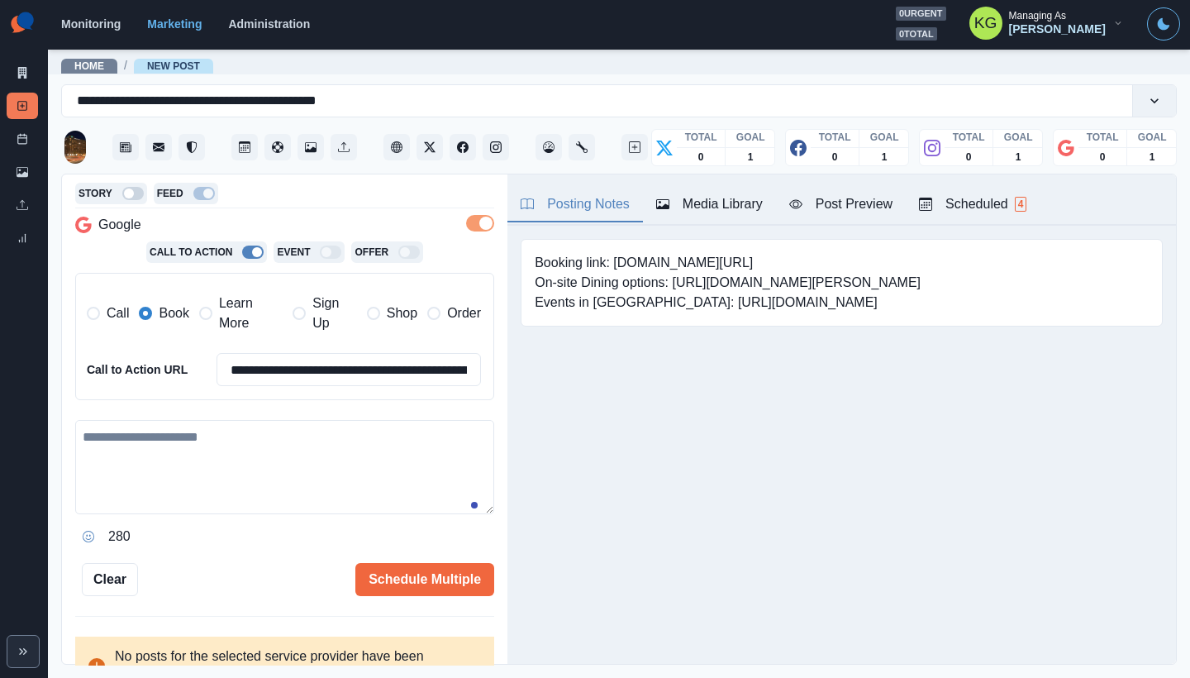
scroll to position [372, 0]
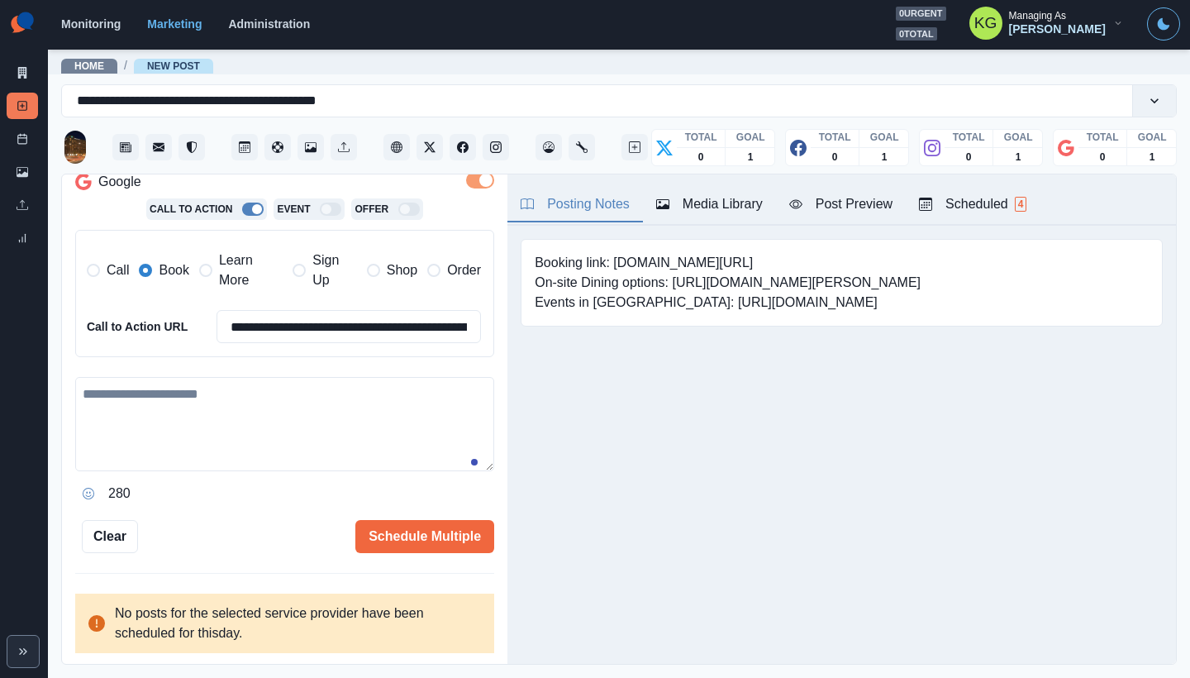
click at [325, 382] on textarea at bounding box center [284, 424] width 419 height 94
paste textarea "**********"
drag, startPoint x: 246, startPoint y: 407, endPoint x: 86, endPoint y: 363, distance: 166.2
click at [86, 363] on div "**********" at bounding box center [284, 264] width 419 height 486
paste textarea
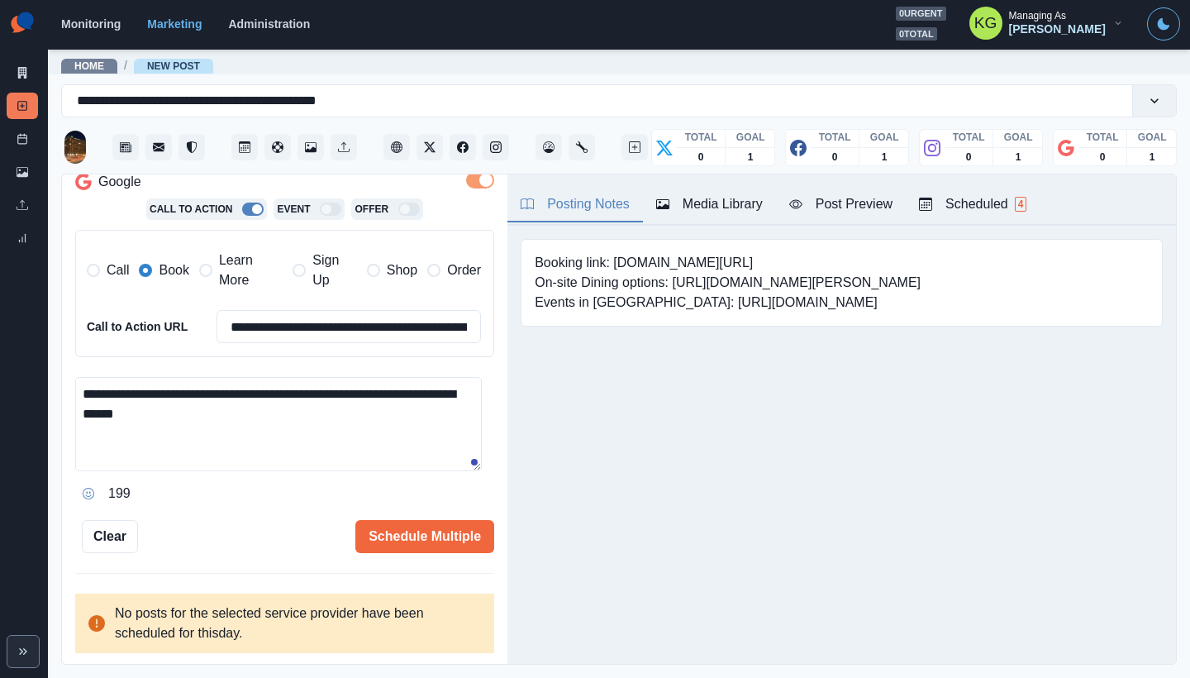
click at [436, 558] on div "**********" at bounding box center [285, 419] width 446 height 491
click at [149, 414] on textarea "**********" at bounding box center [278, 424] width 407 height 94
click at [157, 418] on textarea "**********" at bounding box center [278, 424] width 407 height 94
click at [87, 495] on icon "Opens Emoji Picker" at bounding box center [89, 494] width 6 height 6
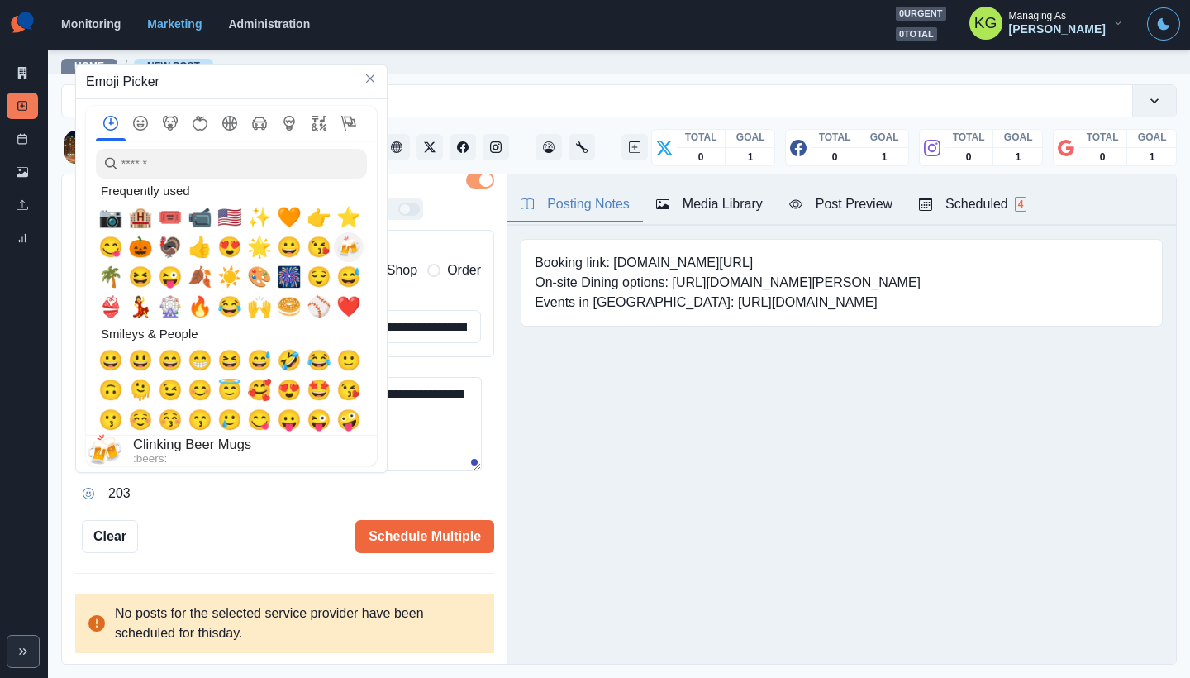
click at [345, 250] on span "🍻" at bounding box center [348, 247] width 25 height 23
type textarea "**********"
click at [450, 446] on textarea "**********" at bounding box center [278, 424] width 407 height 94
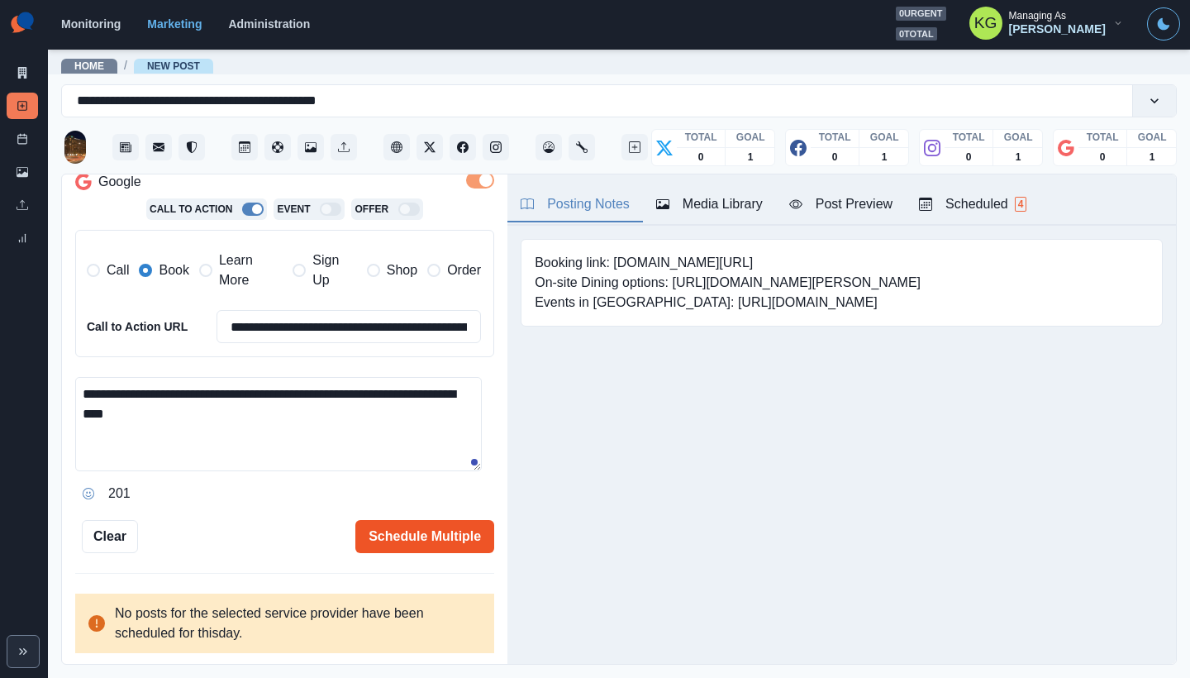
click at [412, 551] on button "Schedule Multiple" at bounding box center [424, 536] width 139 height 33
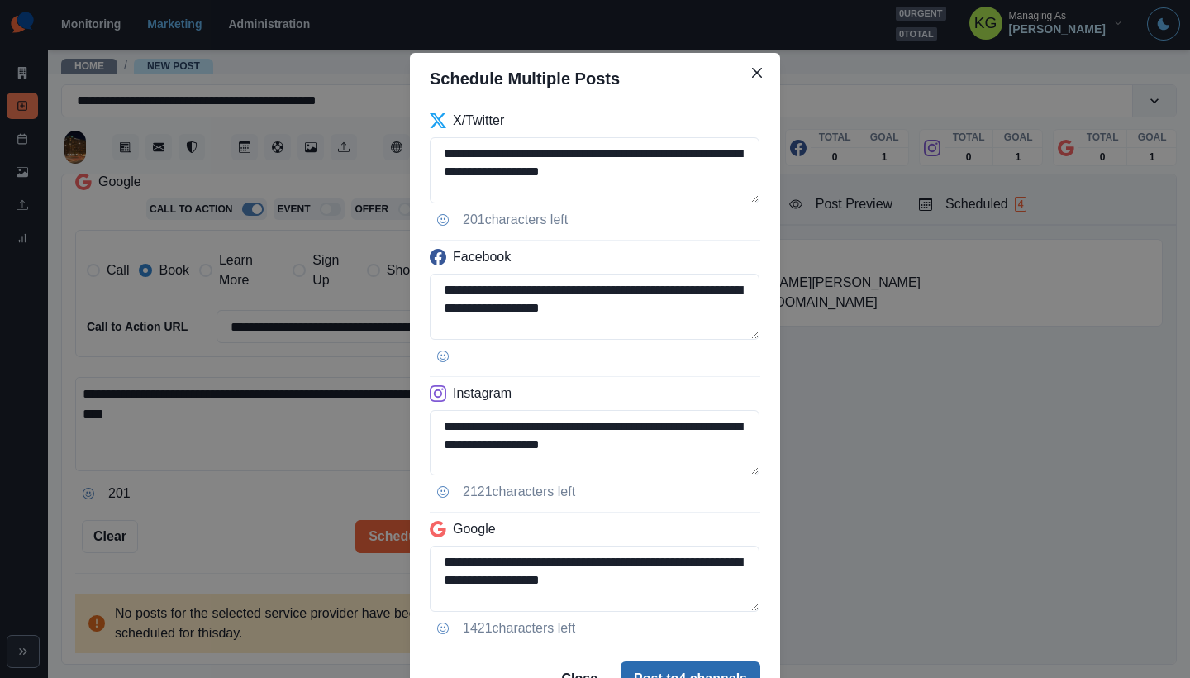
scroll to position [83, 0]
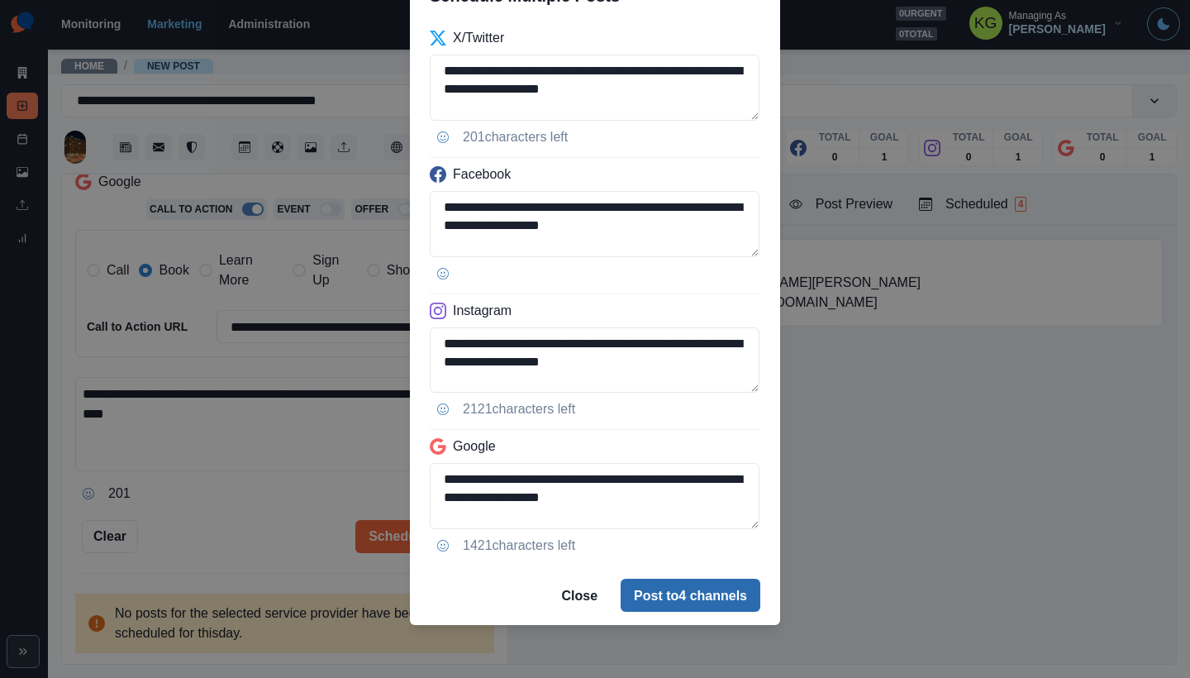
click at [679, 590] on button "Post to 4 channels" at bounding box center [691, 595] width 140 height 33
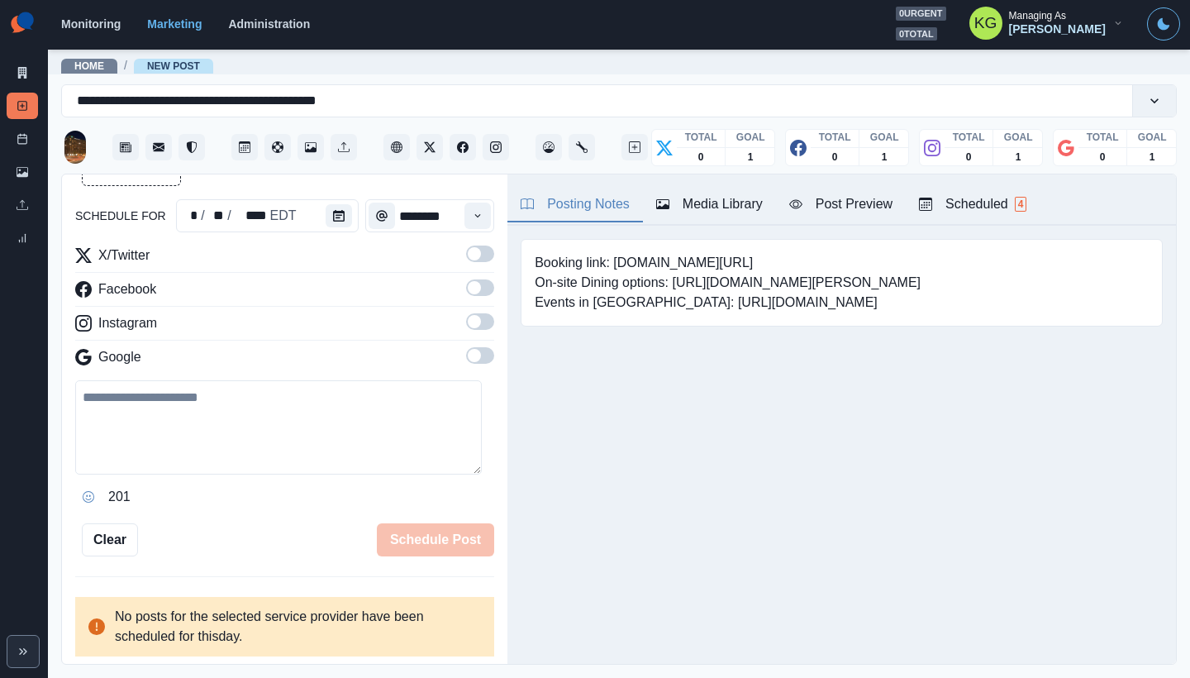
scroll to position [7, 0]
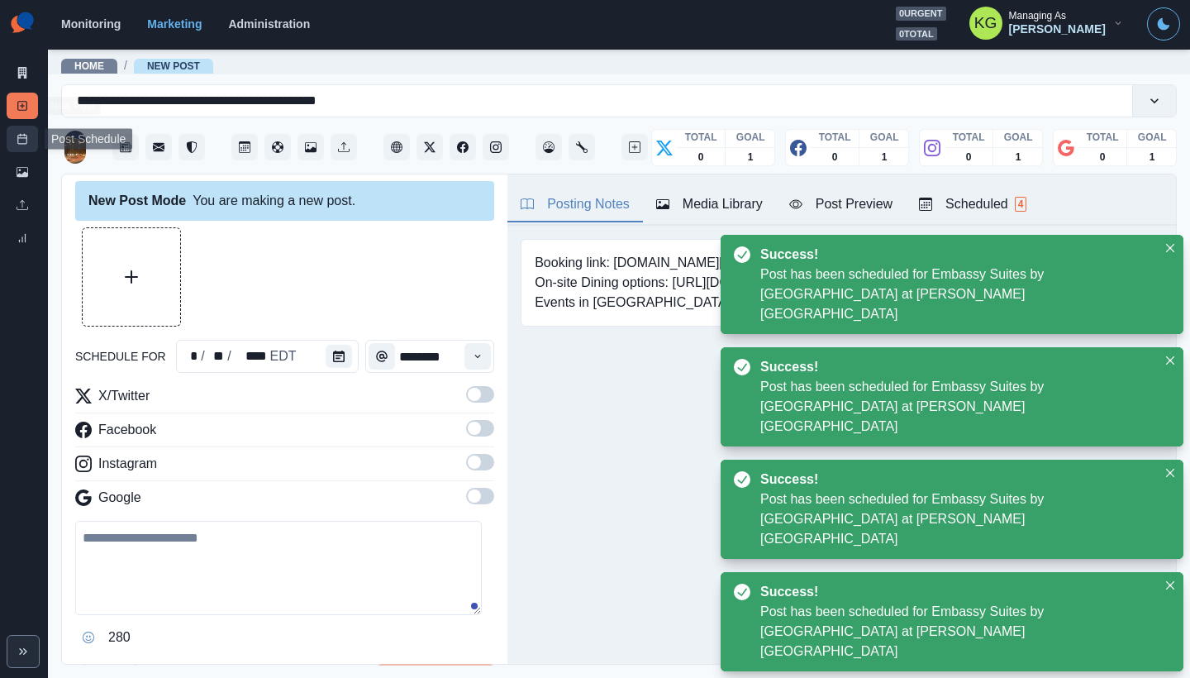
click at [25, 137] on icon at bounding box center [23, 139] width 12 height 12
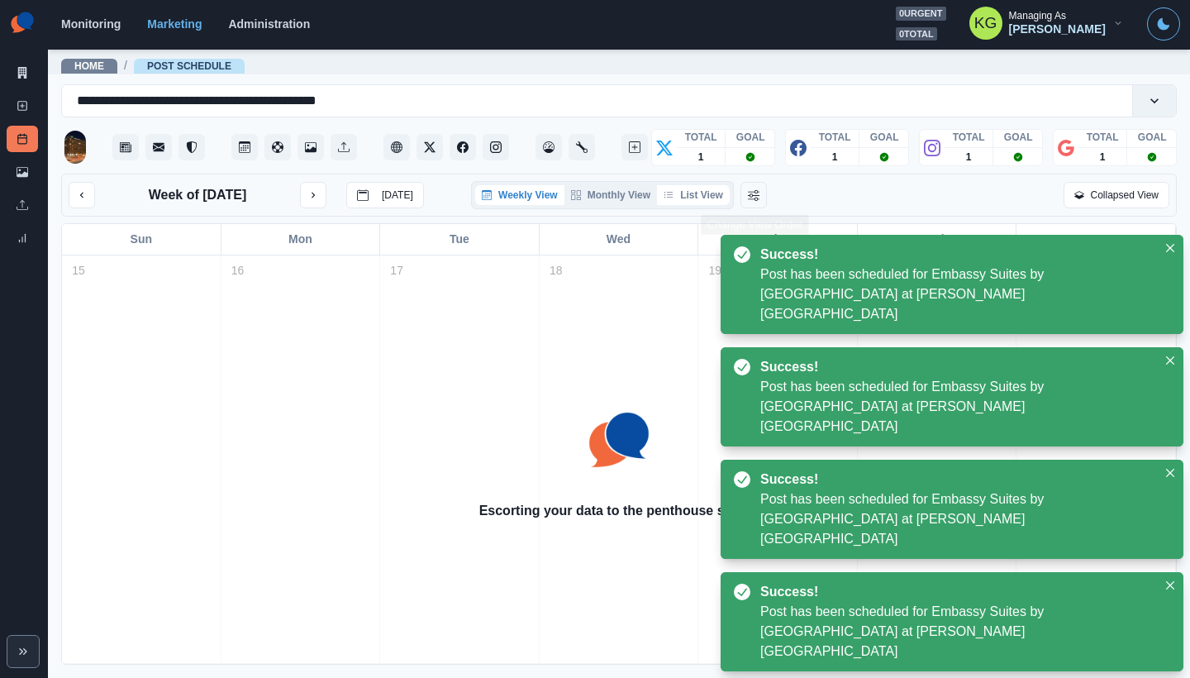
click at [720, 194] on button "List View" at bounding box center [693, 195] width 73 height 20
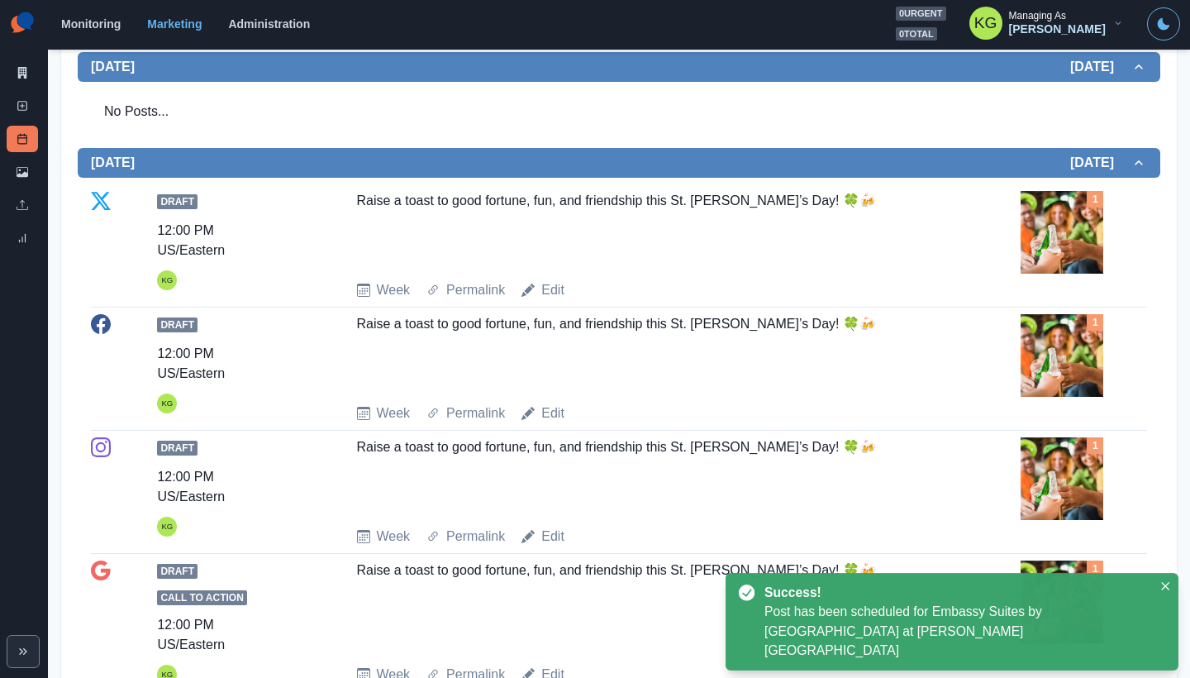
scroll to position [279, 0]
